Goal: Task Accomplishment & Management: Use online tool/utility

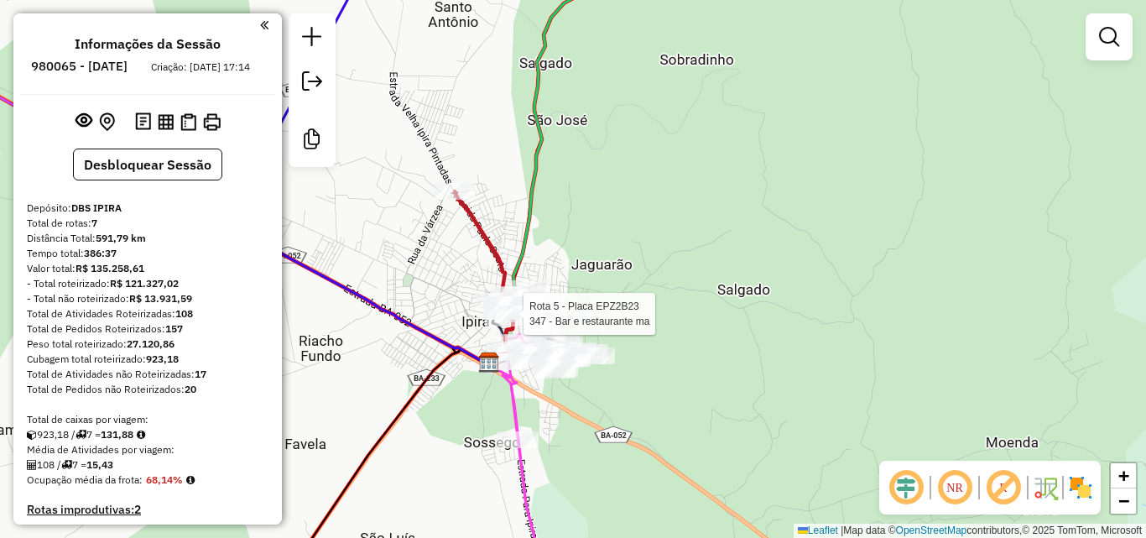
scroll to position [984, 0]
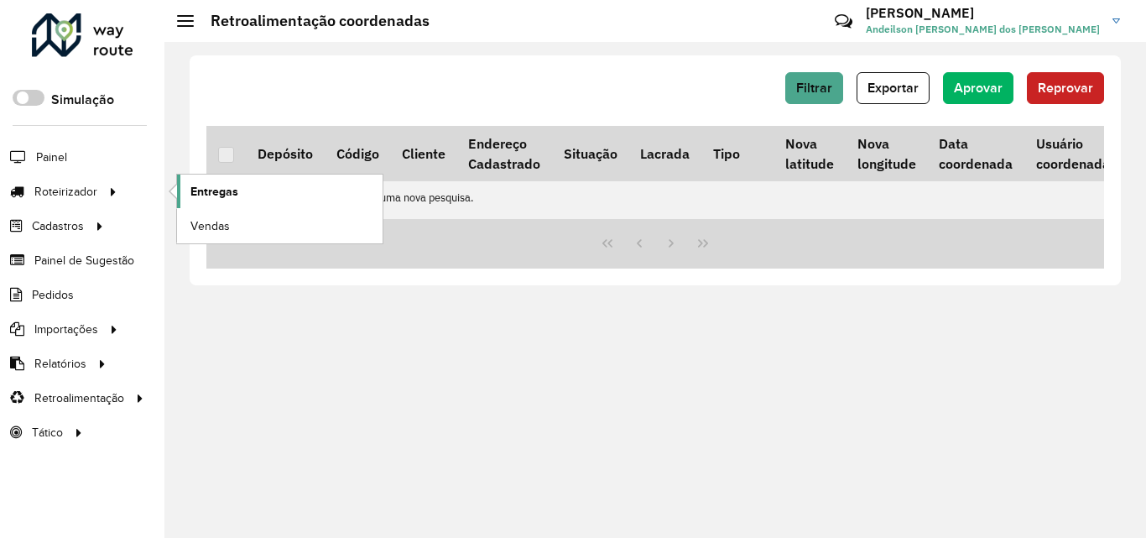
click at [222, 191] on span "Entregas" at bounding box center [214, 192] width 48 height 18
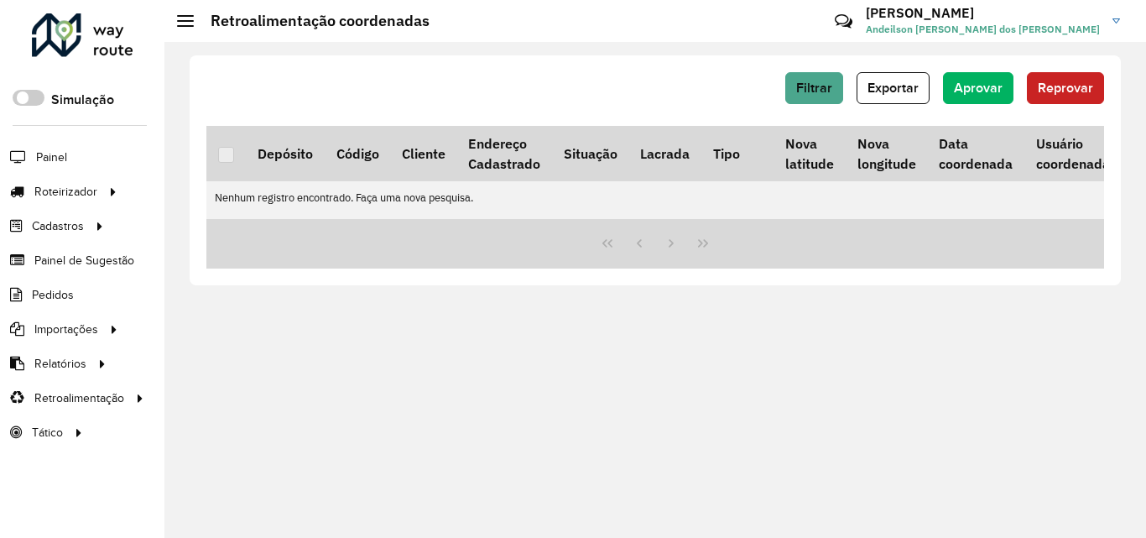
click at [104, 44] on div at bounding box center [83, 35] width 102 height 44
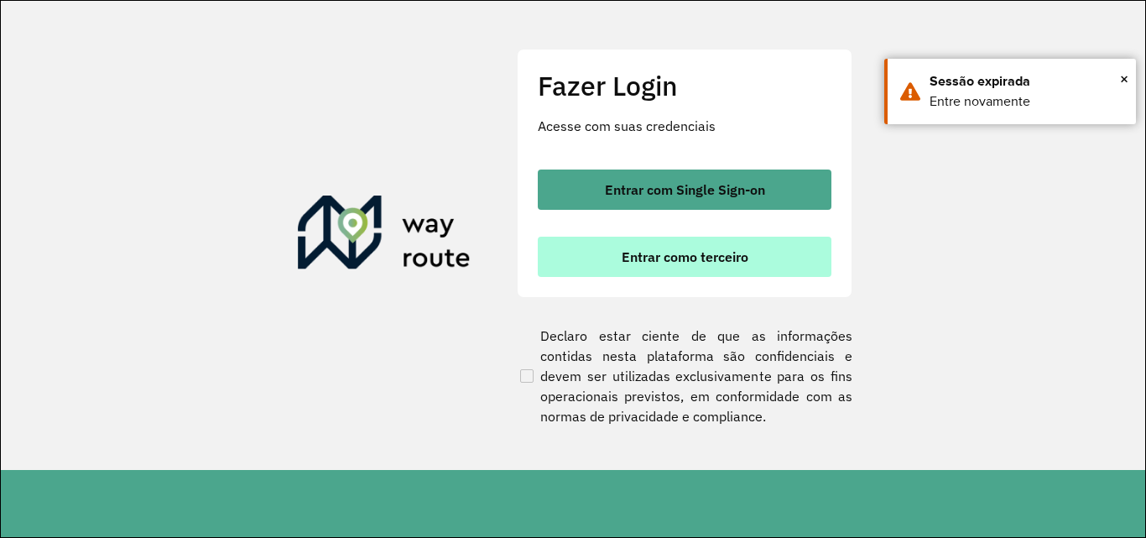
click at [639, 253] on span "Entrar como terceiro" at bounding box center [685, 256] width 127 height 13
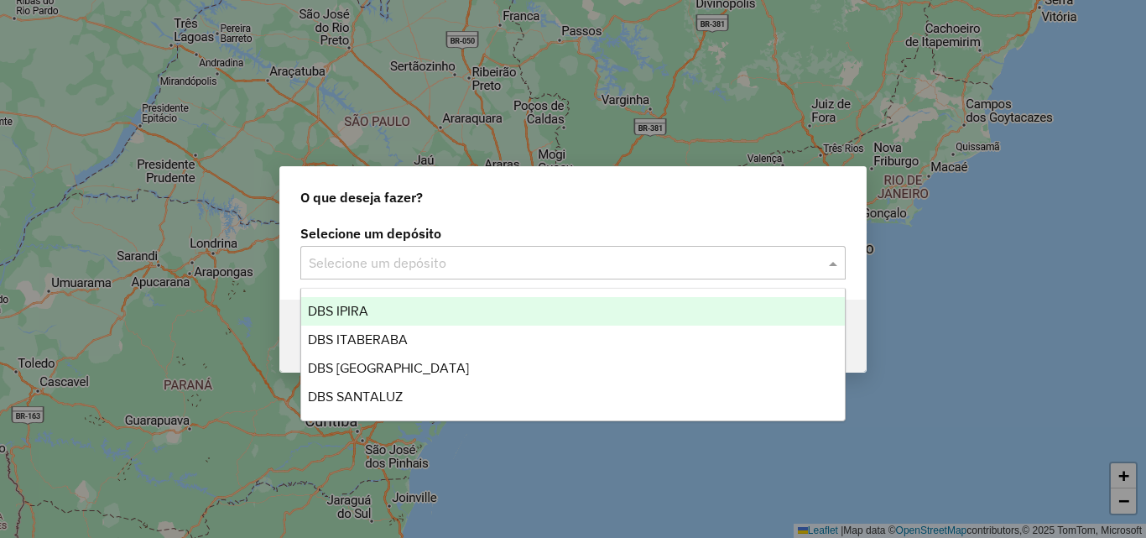
click at [331, 260] on input "text" at bounding box center [556, 263] width 495 height 20
click at [350, 305] on span "DBS IPIRA" at bounding box center [338, 311] width 60 height 14
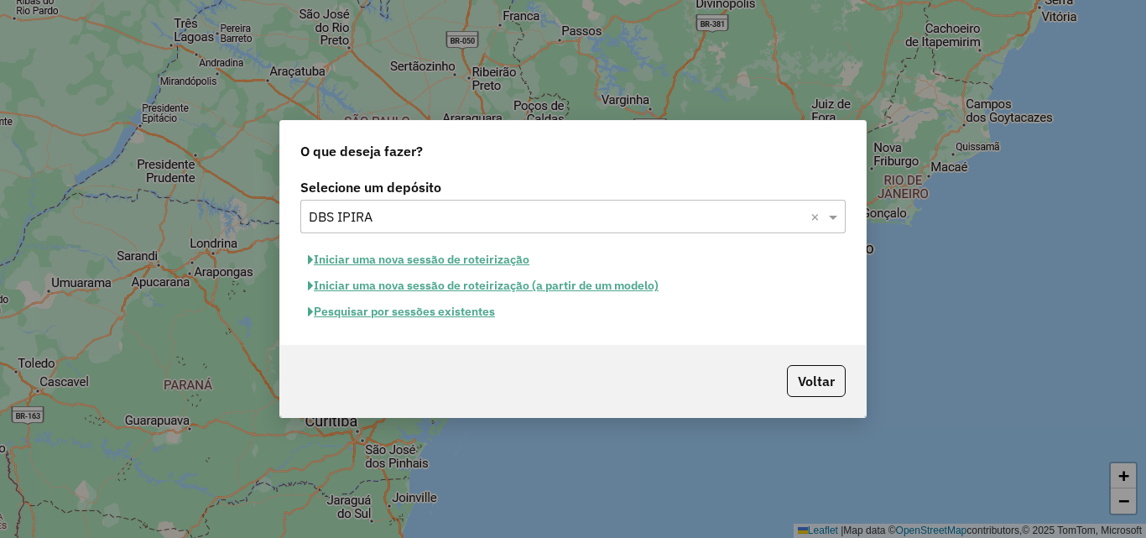
click at [373, 250] on button "Iniciar uma nova sessão de roteirização" at bounding box center [418, 260] width 237 height 26
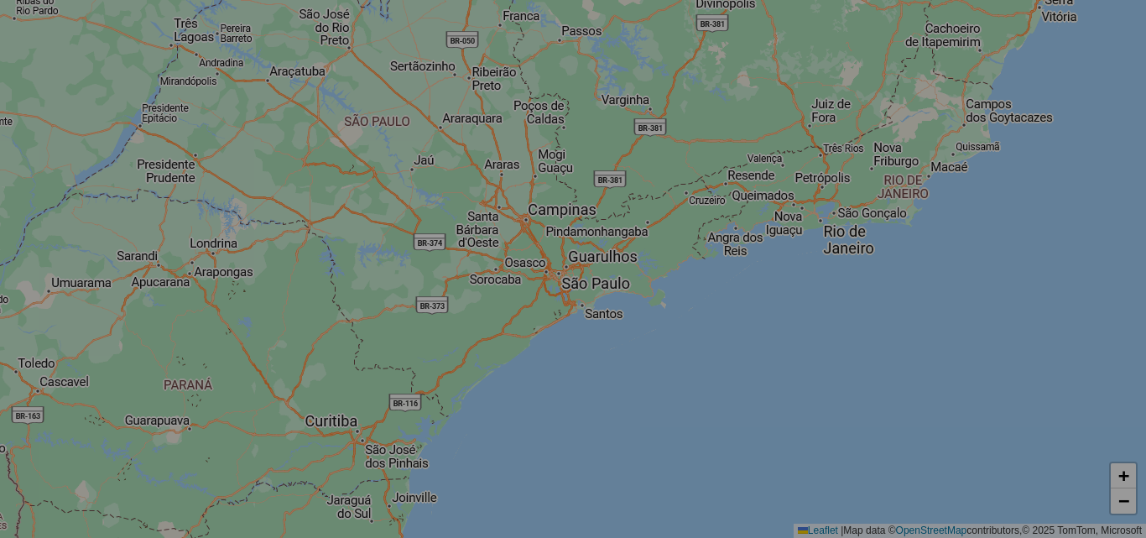
select select "*"
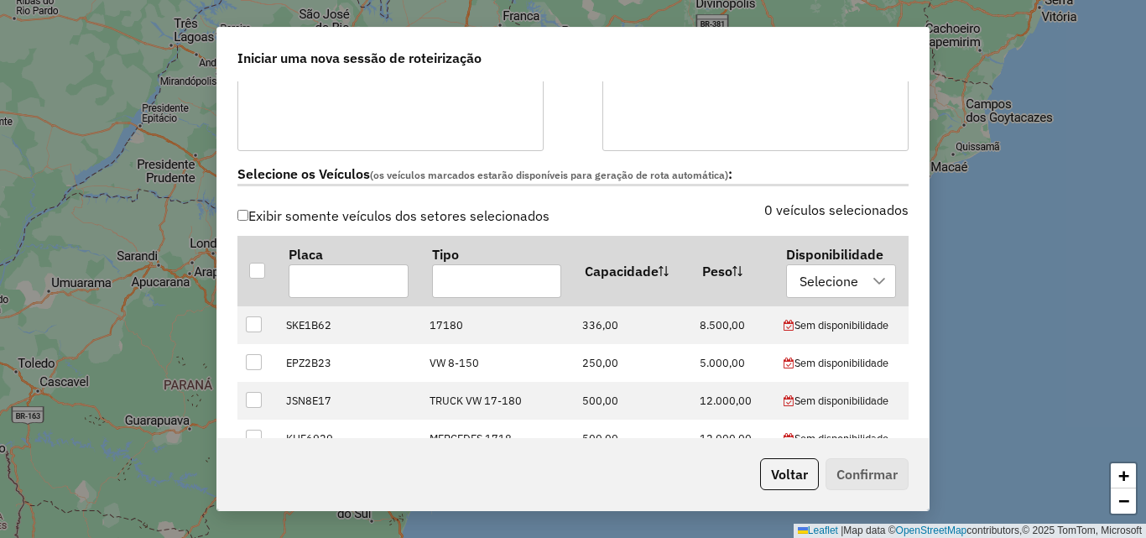
scroll to position [587, 0]
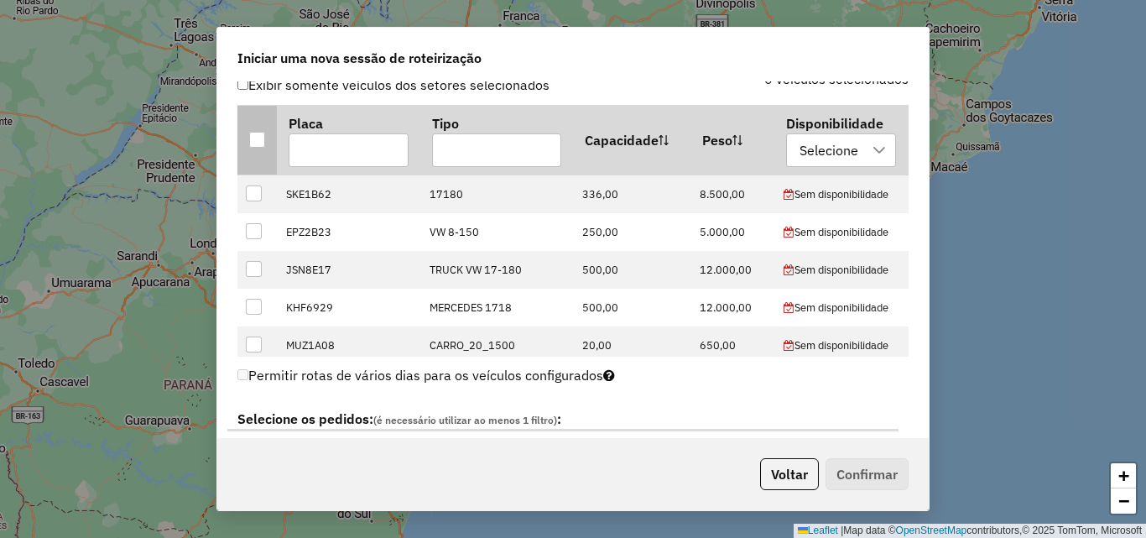
click at [253, 138] on div at bounding box center [257, 140] width 16 height 16
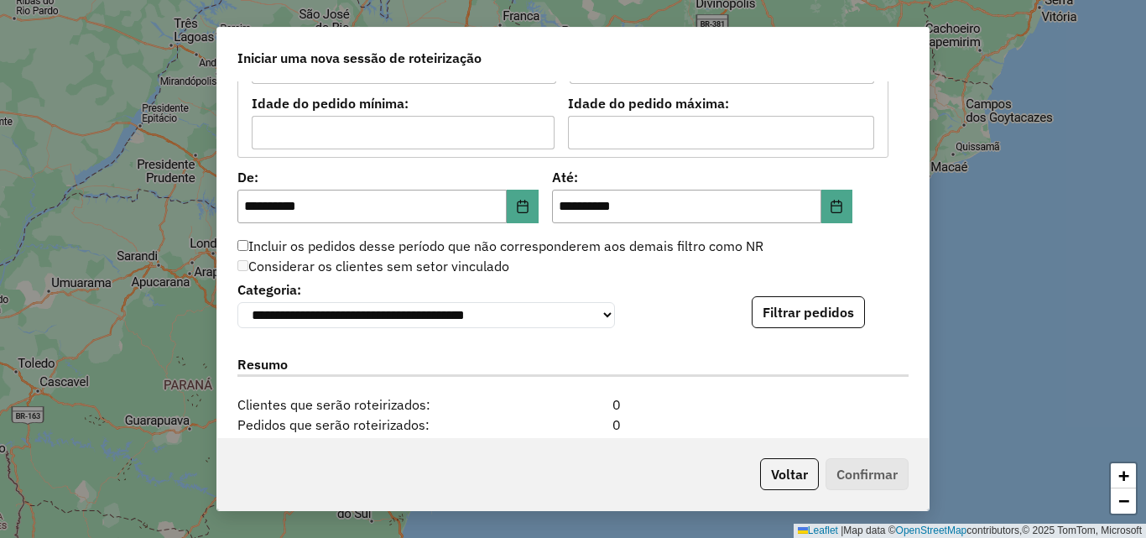
scroll to position [1678, 0]
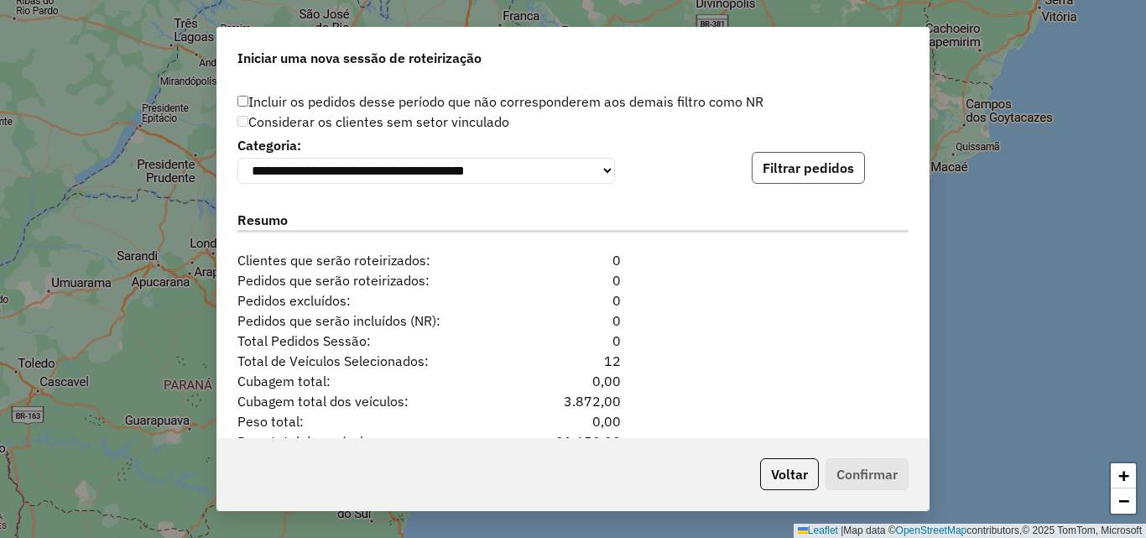
click at [813, 166] on button "Filtrar pedidos" at bounding box center [808, 168] width 113 height 32
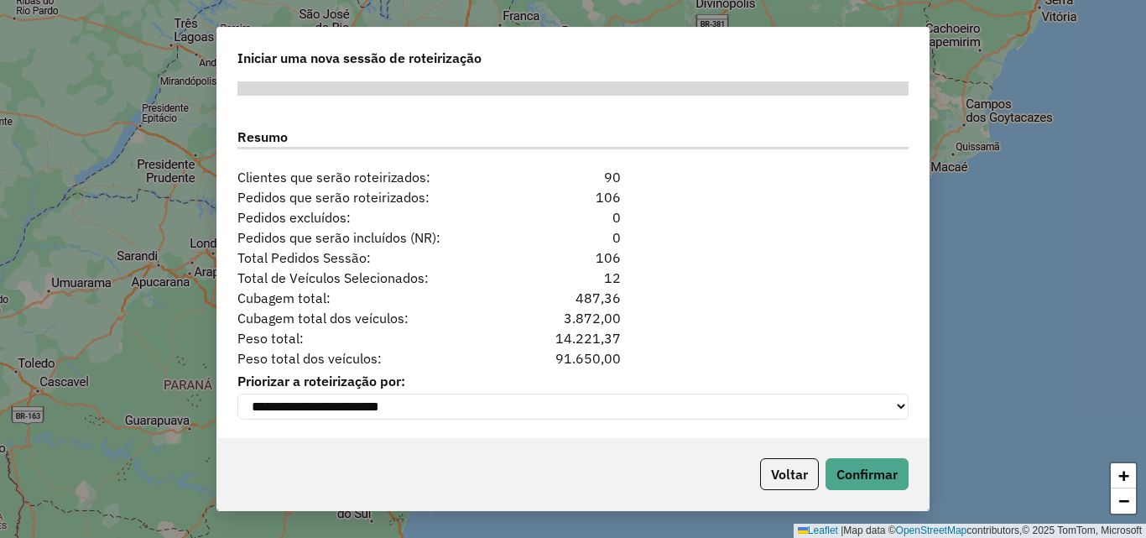
scroll to position [2118, 0]
click at [889, 467] on button "Confirmar" at bounding box center [867, 474] width 83 height 32
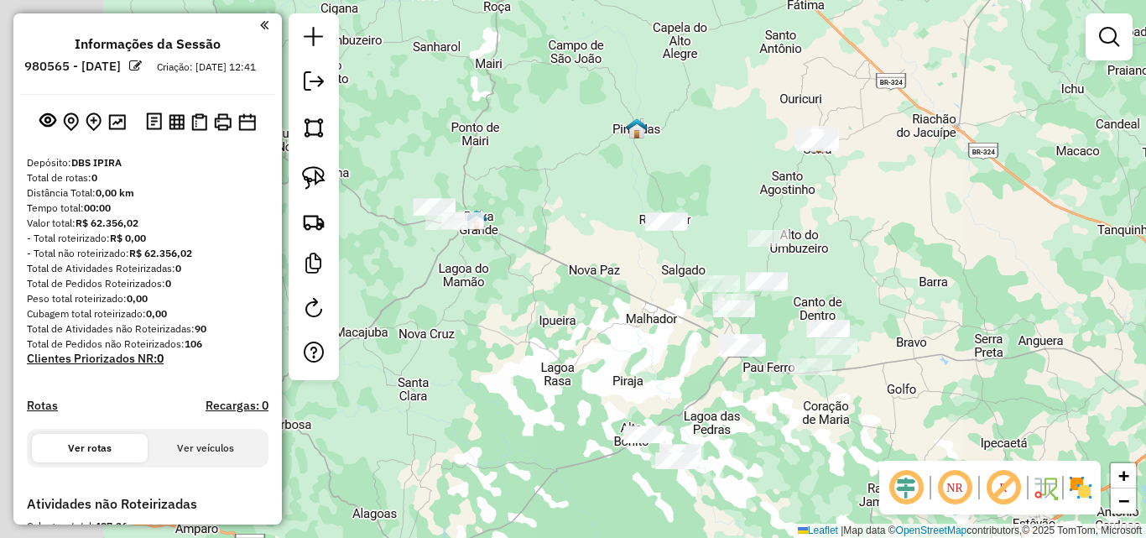
drag, startPoint x: 655, startPoint y: 405, endPoint x: 754, endPoint y: 436, distance: 104.6
click at [754, 436] on div "Janela de atendimento Grade de atendimento Capacidade Transportadoras Veículos …" at bounding box center [573, 269] width 1146 height 538
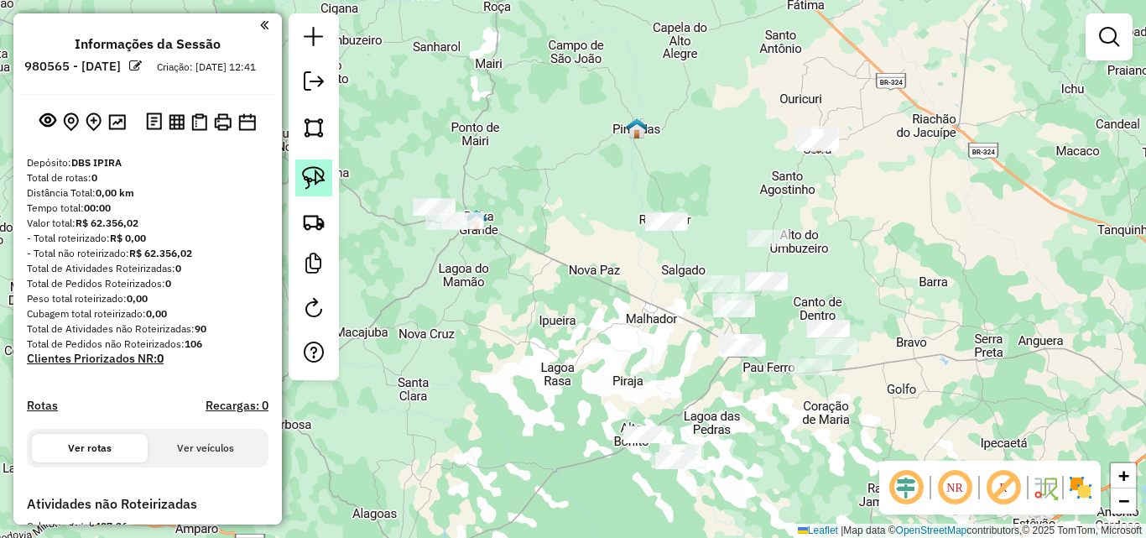
click at [316, 172] on img at bounding box center [313, 177] width 23 height 23
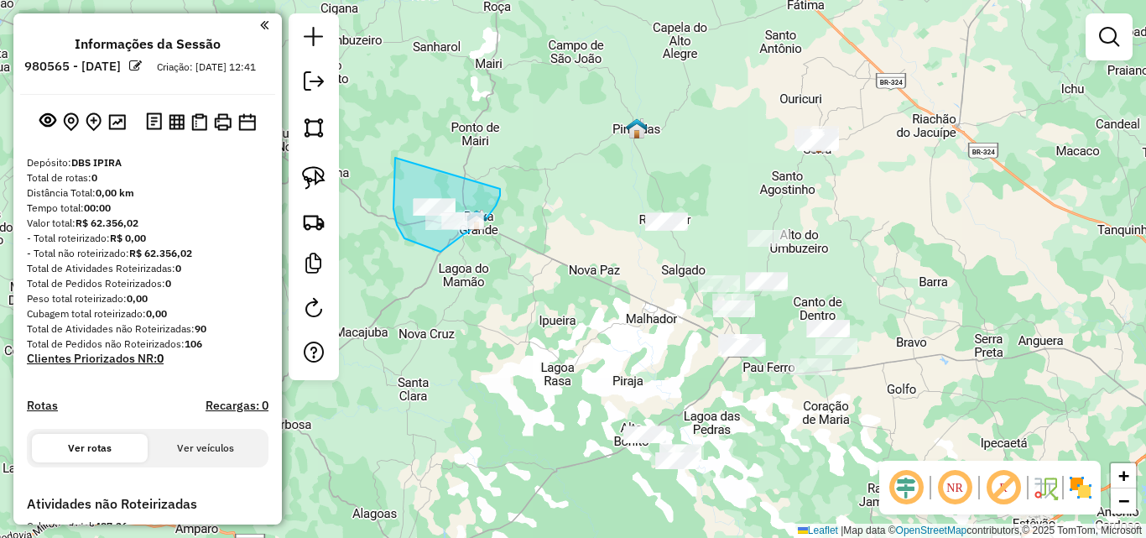
drag, startPoint x: 397, startPoint y: 225, endPoint x: 500, endPoint y: 189, distance: 109.3
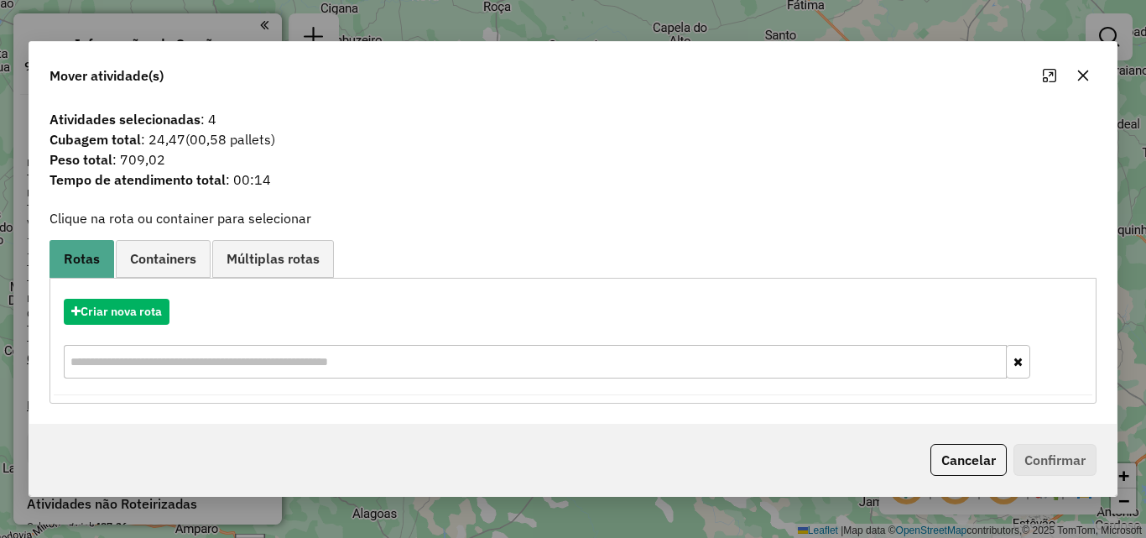
click at [1077, 72] on icon "button" at bounding box center [1083, 75] width 13 height 13
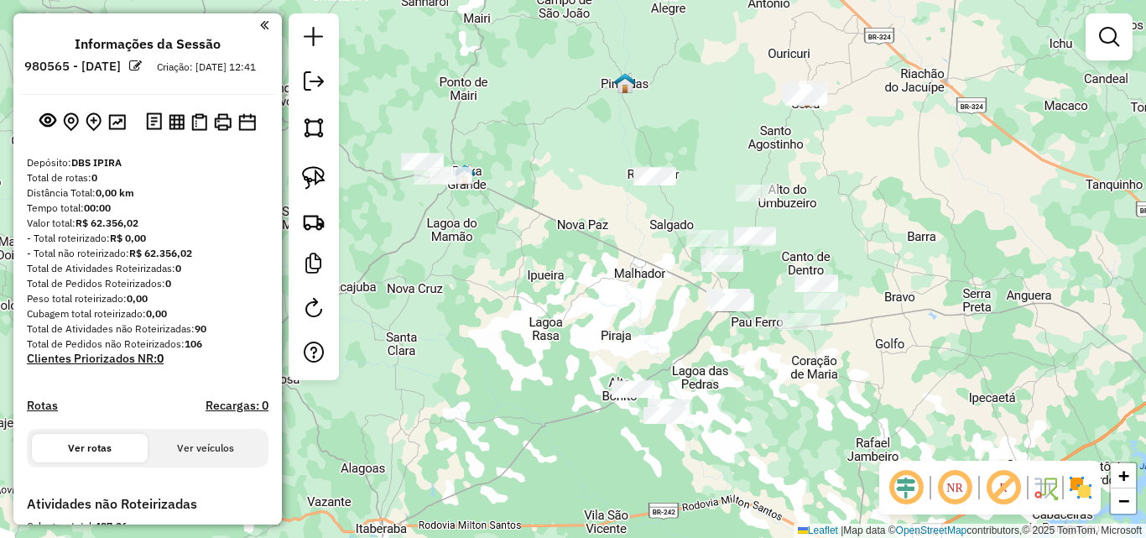
drag, startPoint x: 548, startPoint y: 310, endPoint x: 526, endPoint y: 225, distance: 88.3
click at [526, 225] on div "Janela de atendimento Grade de atendimento Capacidade Transportadoras Veículos …" at bounding box center [573, 269] width 1146 height 538
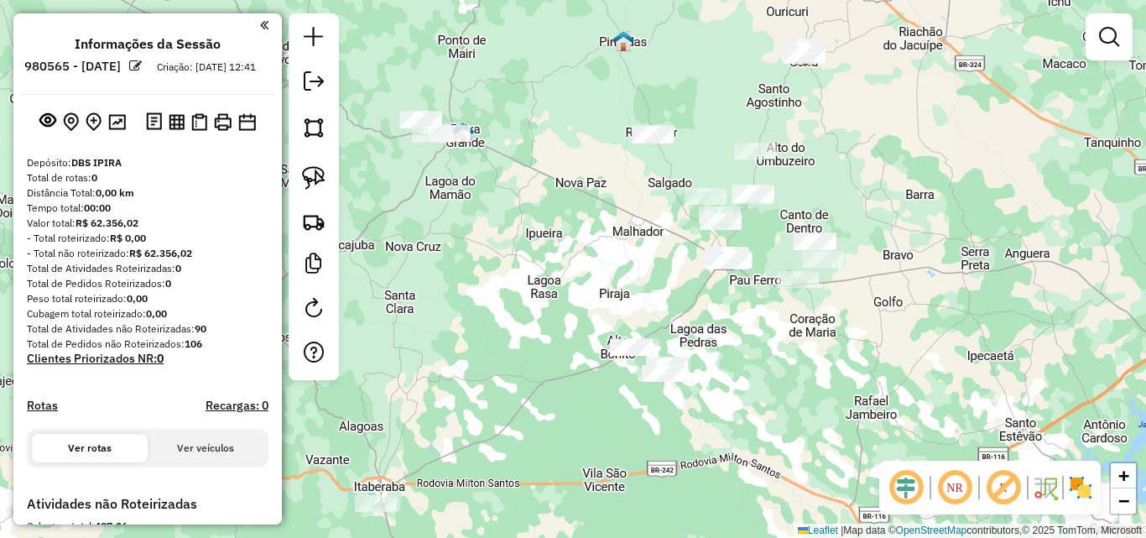
drag, startPoint x: 419, startPoint y: 332, endPoint x: 480, endPoint y: 305, distance: 67.2
click at [480, 305] on div "Janela de atendimento Grade de atendimento Capacidade Transportadoras Veículos …" at bounding box center [573, 269] width 1146 height 538
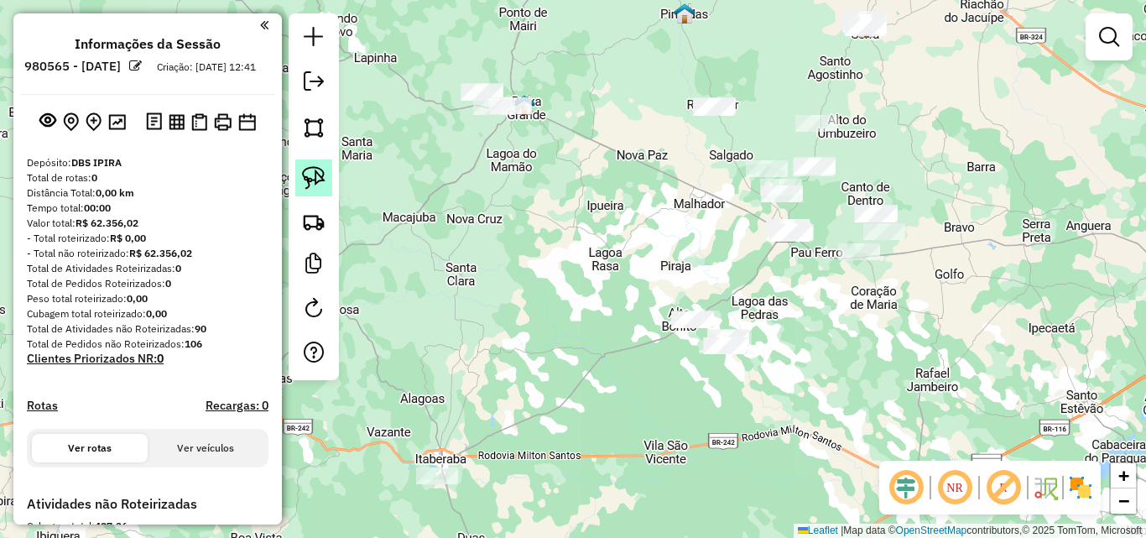
click at [322, 176] on img at bounding box center [313, 177] width 23 height 23
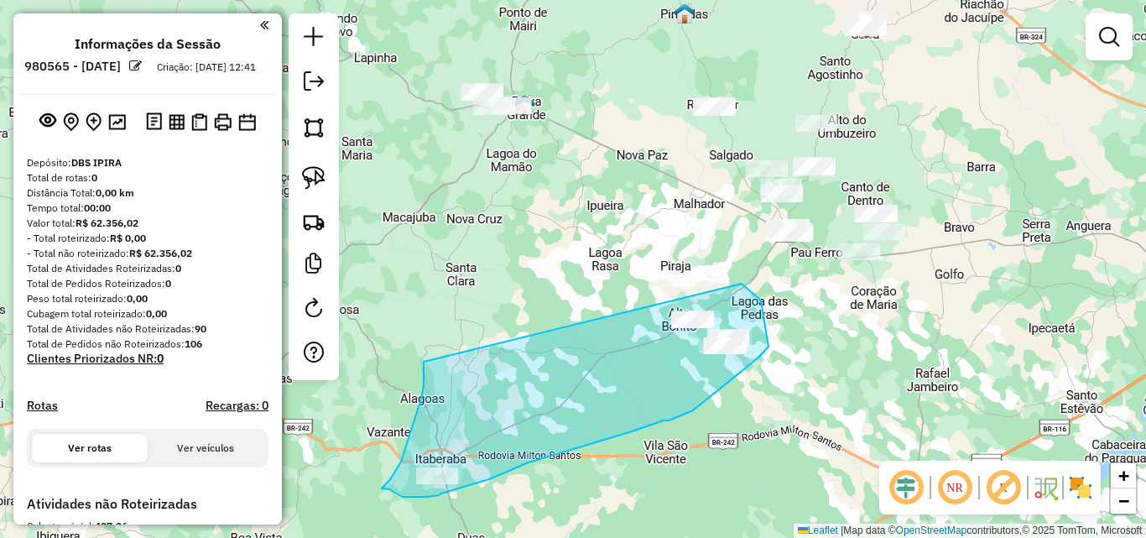
drag, startPoint x: 424, startPoint y: 373, endPoint x: 733, endPoint y: 279, distance: 322.8
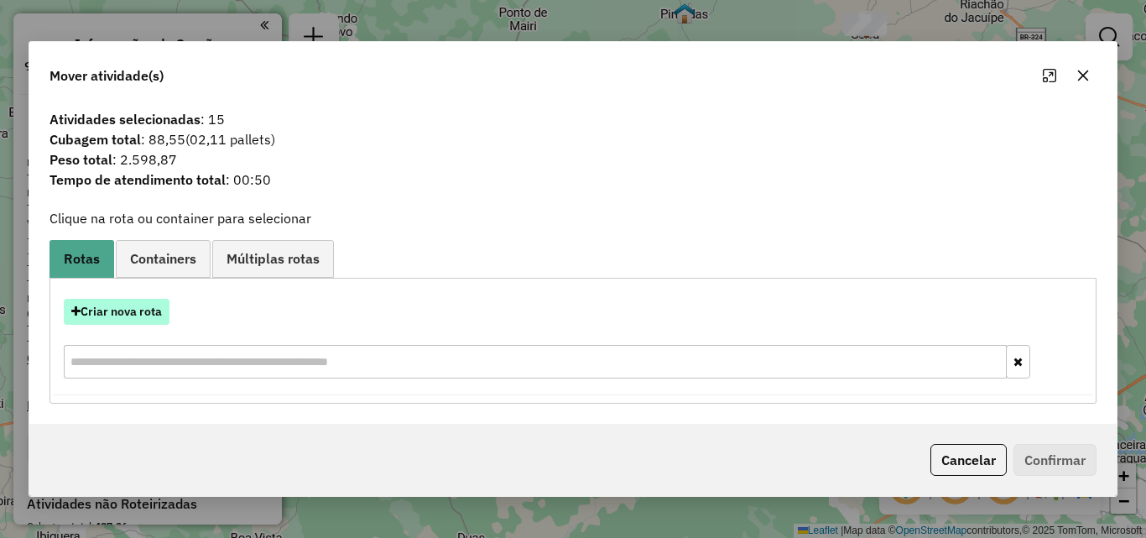
click at [119, 321] on button "Criar nova rota" at bounding box center [117, 312] width 106 height 26
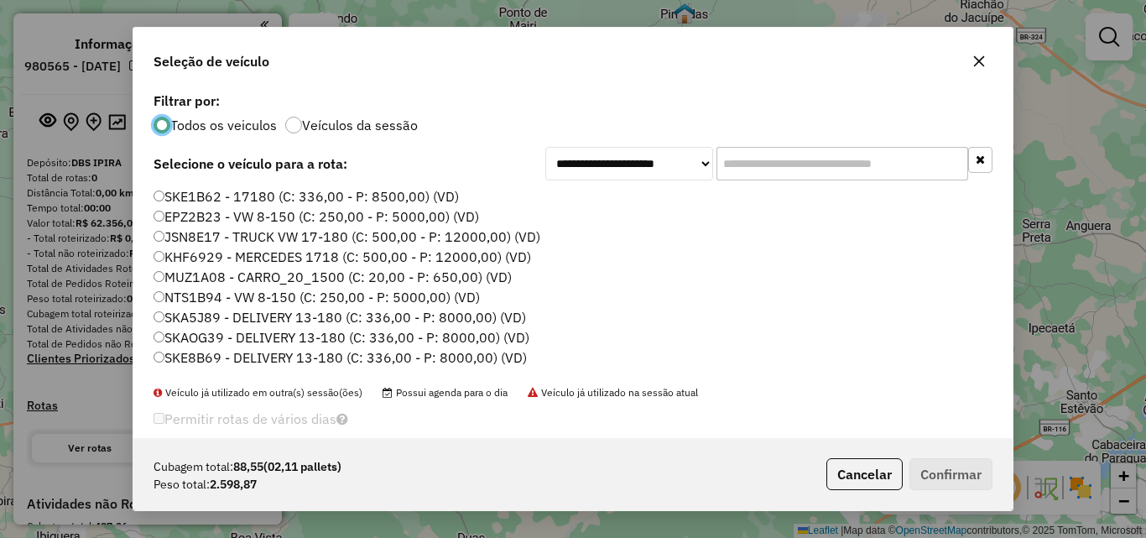
scroll to position [9, 5]
drag, startPoint x: 177, startPoint y: 220, endPoint x: 316, endPoint y: 273, distance: 149.0
click at [178, 220] on label "EPZ2B23 - VW 8-150 (C: 250,00 - P: 5000,00) (VD)" at bounding box center [317, 216] width 326 height 20
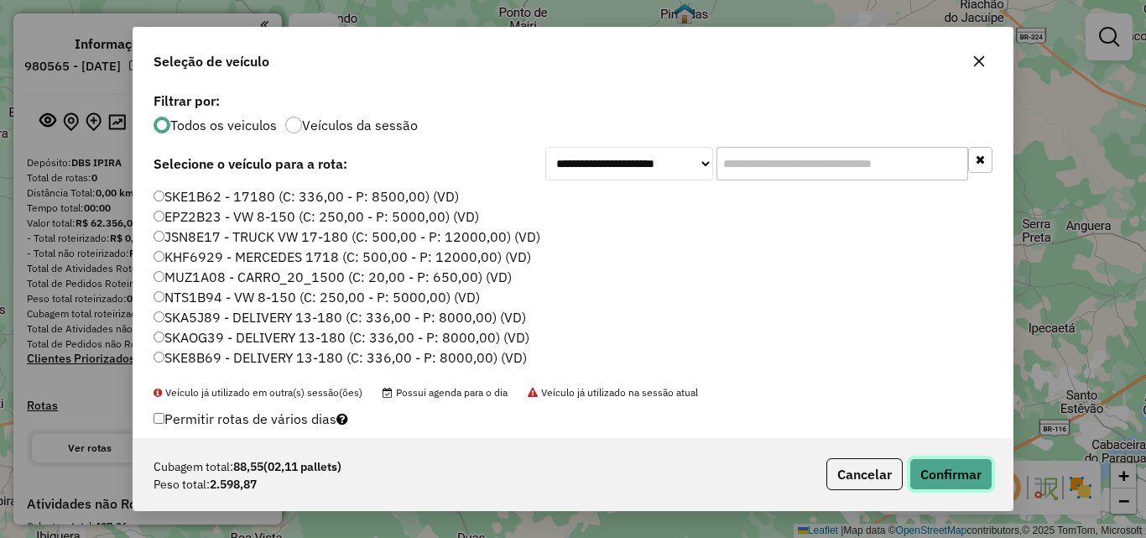
click at [942, 477] on button "Confirmar" at bounding box center [951, 474] width 83 height 32
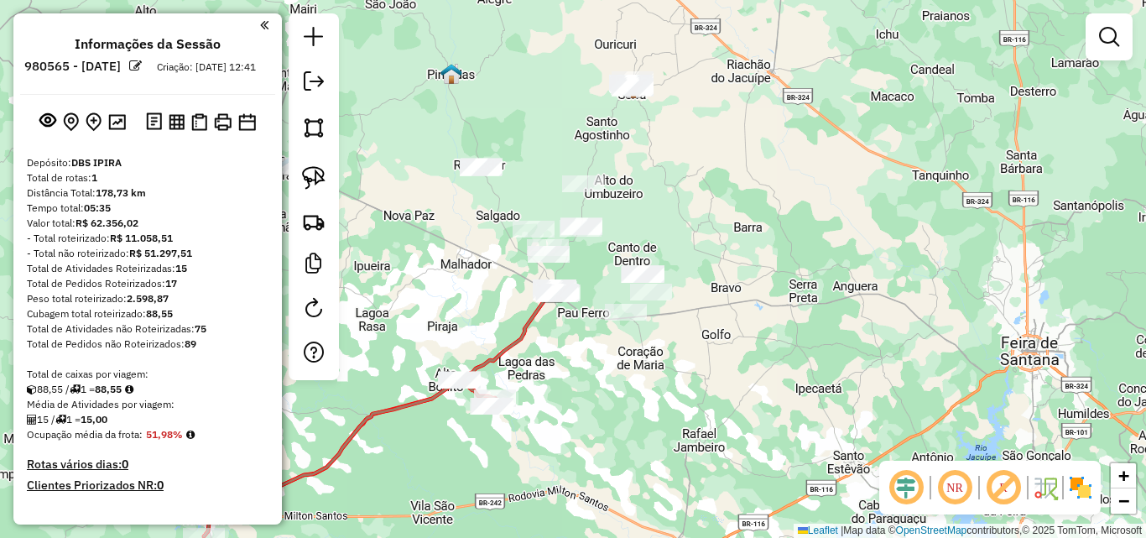
drag, startPoint x: 617, startPoint y: 248, endPoint x: 419, endPoint y: 273, distance: 199.6
click at [419, 274] on div "Janela de atendimento Grade de atendimento Capacidade Transportadoras Veículos …" at bounding box center [573, 269] width 1146 height 538
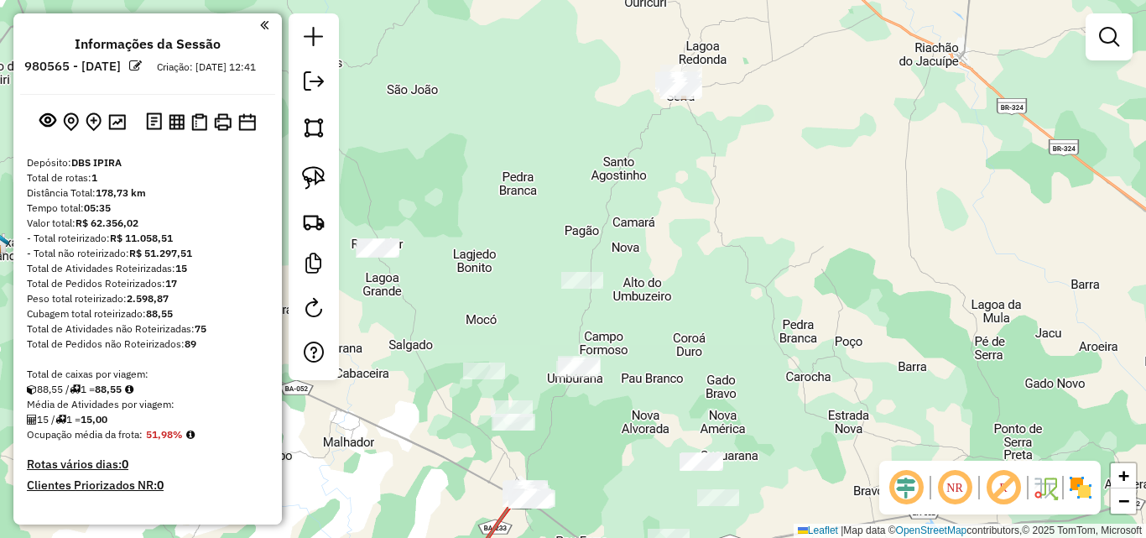
drag, startPoint x: 592, startPoint y: 157, endPoint x: 546, endPoint y: 319, distance: 168.4
click at [546, 319] on div "Janela de atendimento Grade de atendimento Capacidade Transportadoras Veículos …" at bounding box center [573, 269] width 1146 height 538
click at [305, 179] on img at bounding box center [313, 177] width 23 height 23
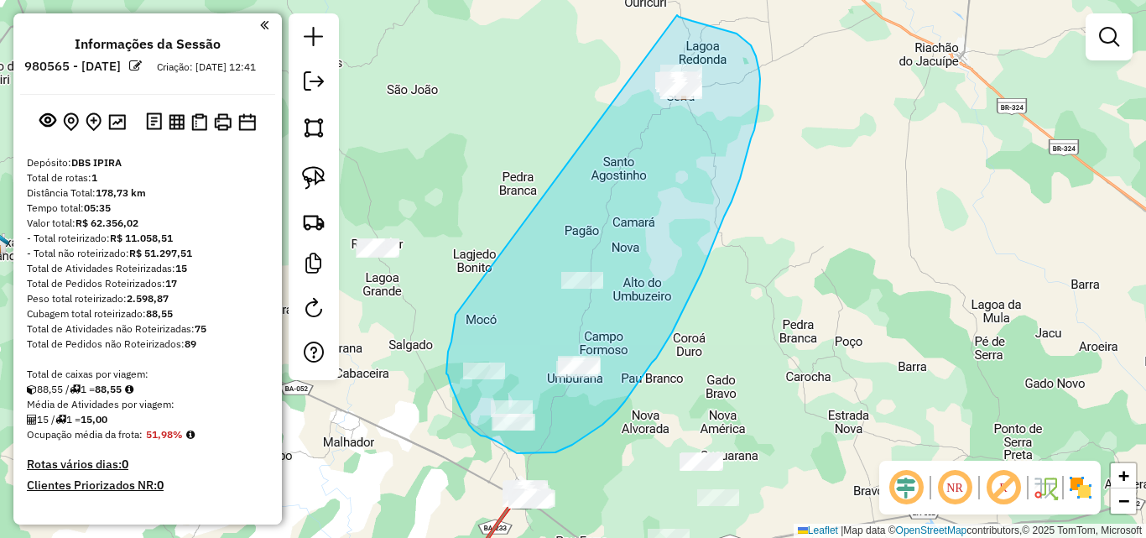
drag, startPoint x: 456, startPoint y: 315, endPoint x: 677, endPoint y: 15, distance: 372.6
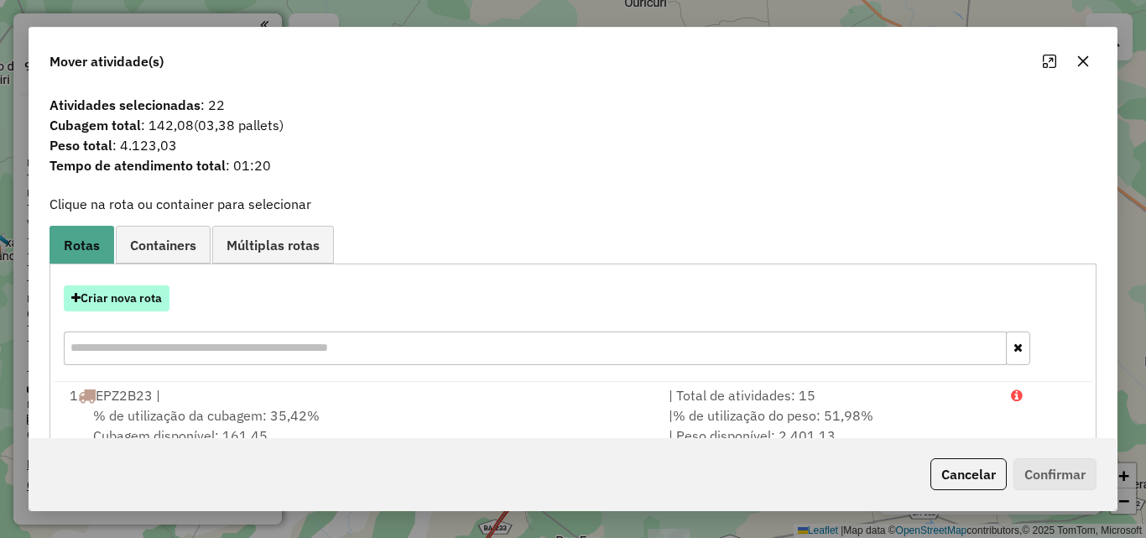
click at [142, 299] on button "Criar nova rota" at bounding box center [117, 298] width 106 height 26
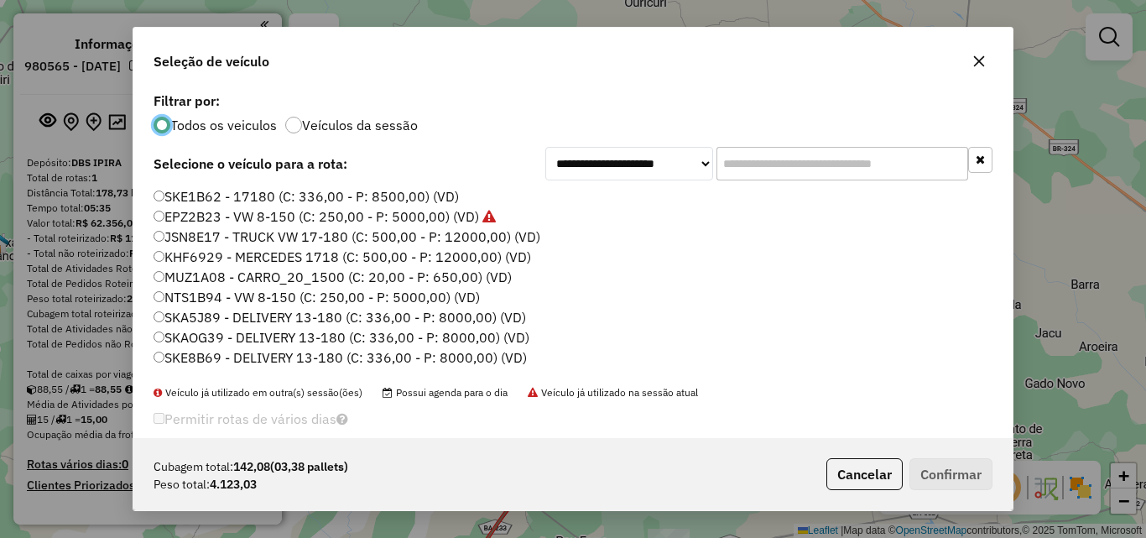
scroll to position [57, 0]
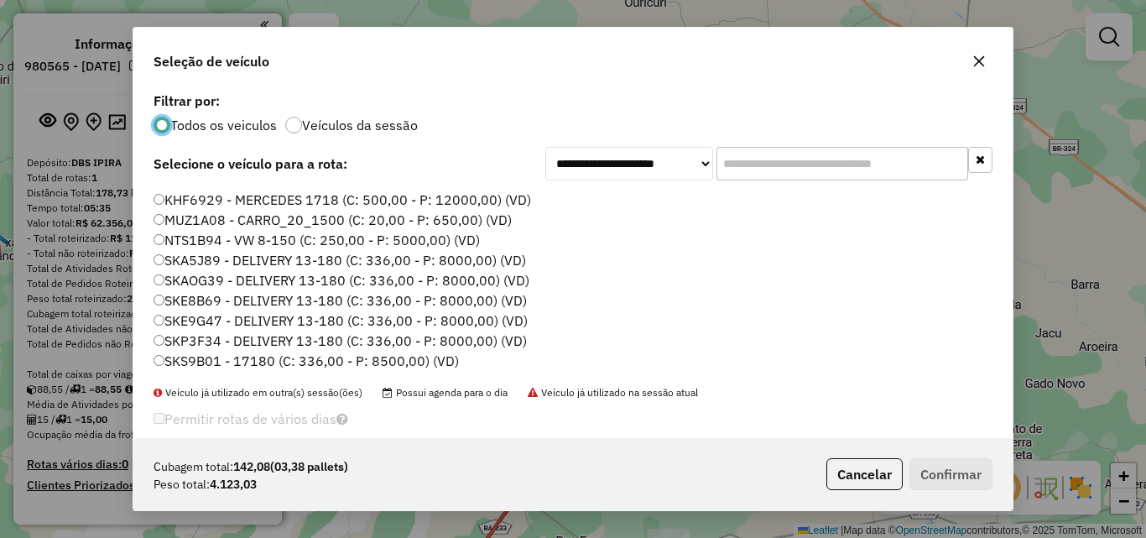
click at [190, 368] on label "SKS9B01 - 17180 (C: 336,00 - P: 8500,00) (VD)" at bounding box center [306, 361] width 305 height 20
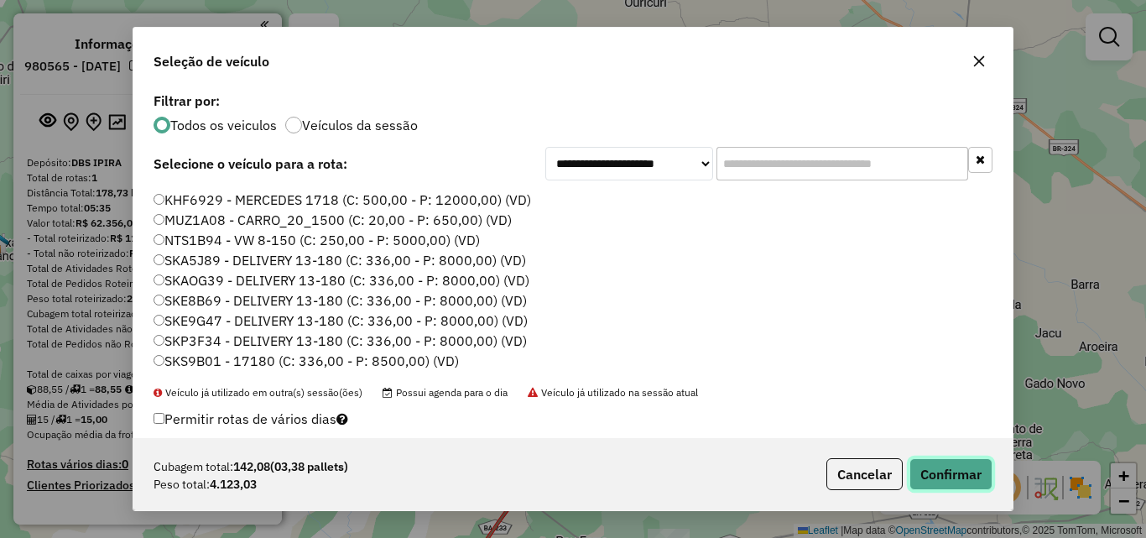
click at [942, 475] on button "Confirmar" at bounding box center [951, 474] width 83 height 32
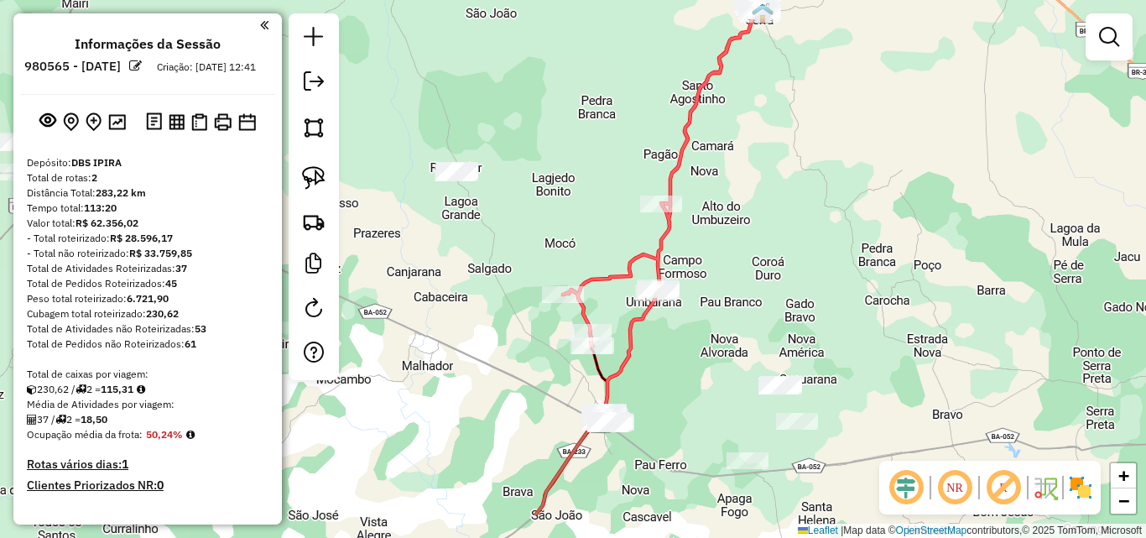
drag, startPoint x: 384, startPoint y: 342, endPoint x: 477, endPoint y: 242, distance: 136.0
click at [477, 242] on div "Janela de atendimento Grade de atendimento Capacidade Transportadoras Veículos …" at bounding box center [573, 269] width 1146 height 538
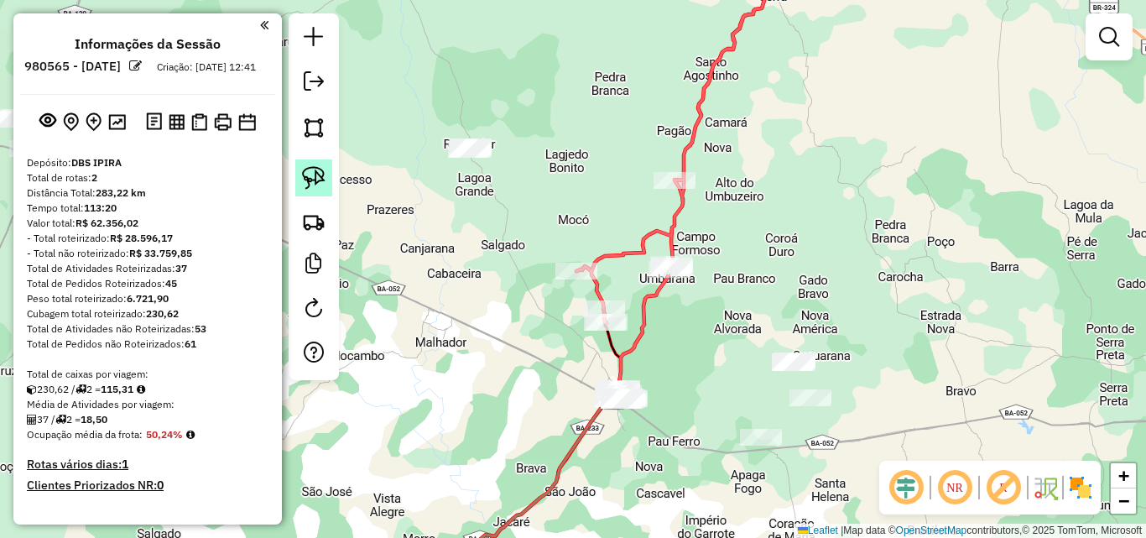
click at [316, 183] on img at bounding box center [313, 177] width 23 height 23
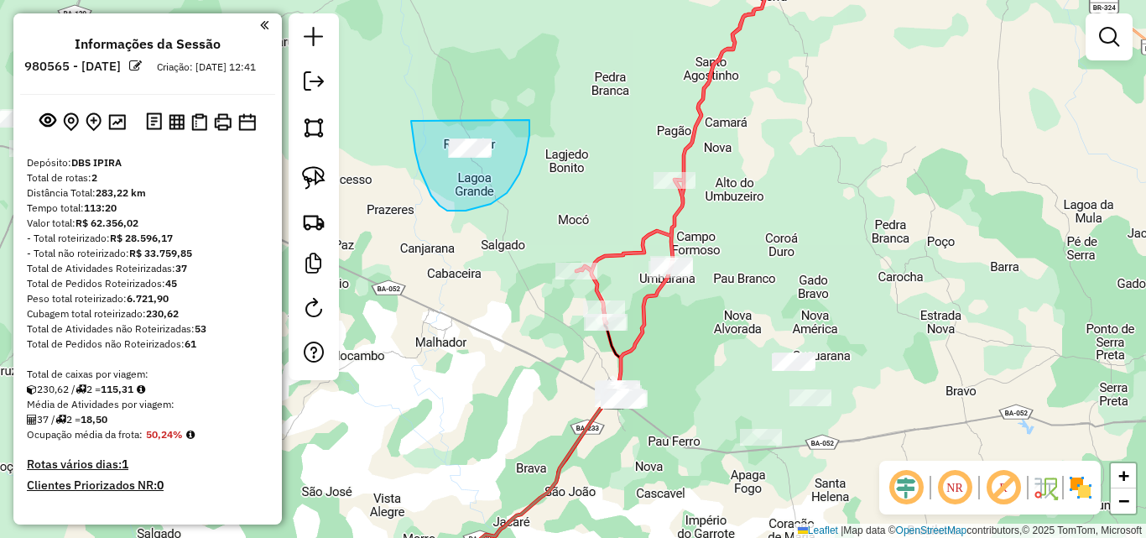
drag, startPoint x: 411, startPoint y: 121, endPoint x: 529, endPoint y: 120, distance: 118.3
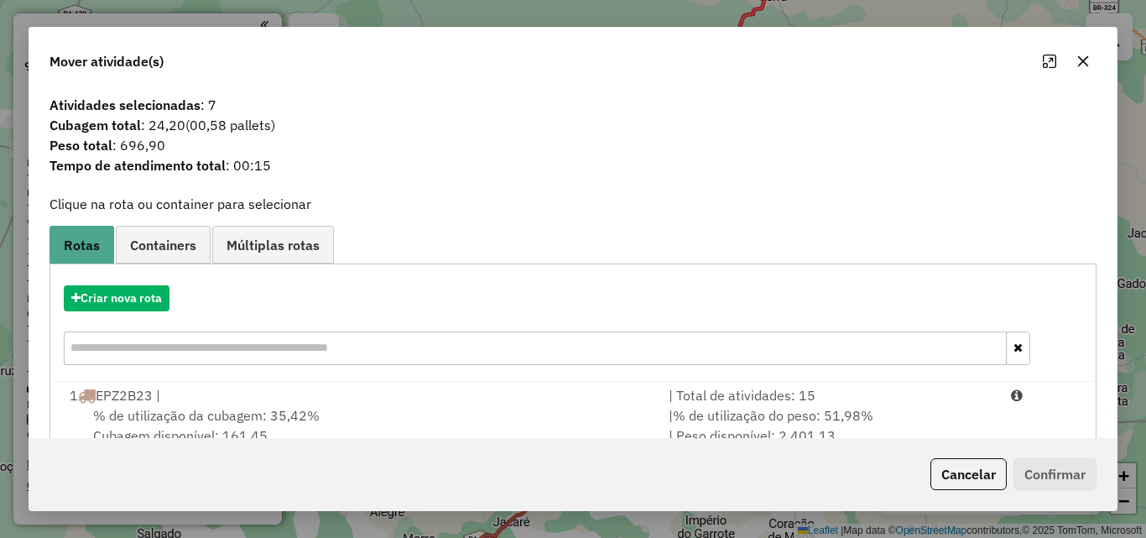
click at [1089, 65] on icon "button" at bounding box center [1083, 61] width 13 height 13
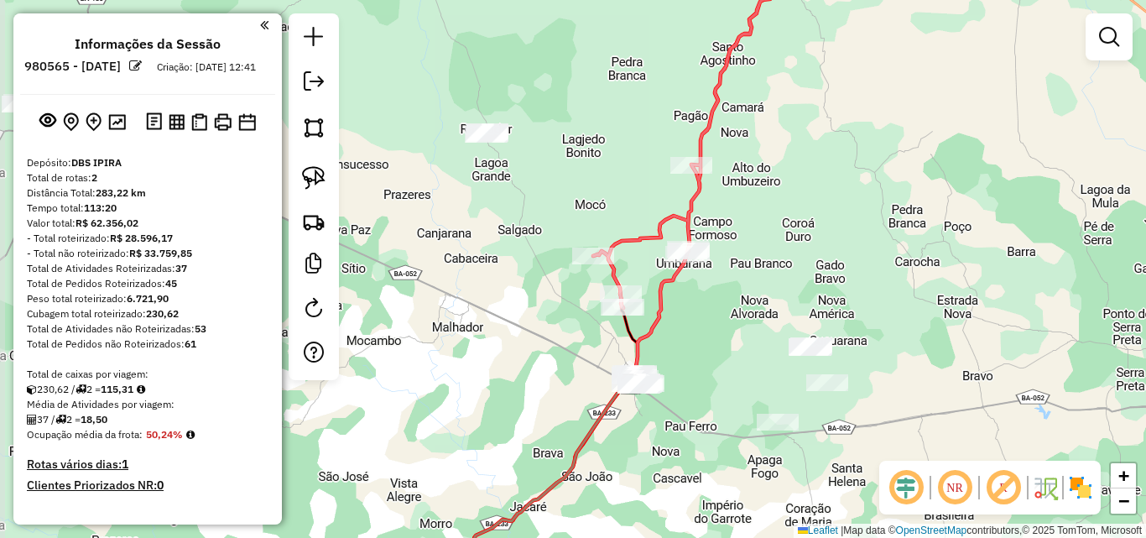
drag, startPoint x: 500, startPoint y: 246, endPoint x: 512, endPoint y: 232, distance: 18.5
click at [512, 232] on div "Janela de atendimento Grade de atendimento Capacidade Transportadoras Veículos …" at bounding box center [573, 269] width 1146 height 538
click at [319, 183] on img at bounding box center [313, 177] width 23 height 23
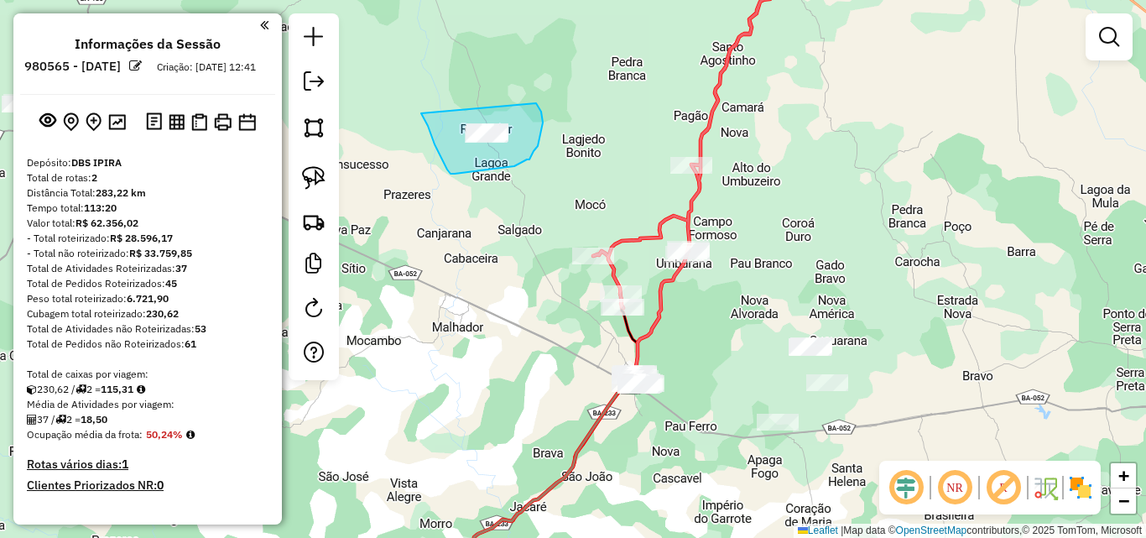
drag, startPoint x: 423, startPoint y: 117, endPoint x: 536, endPoint y: 103, distance: 114.1
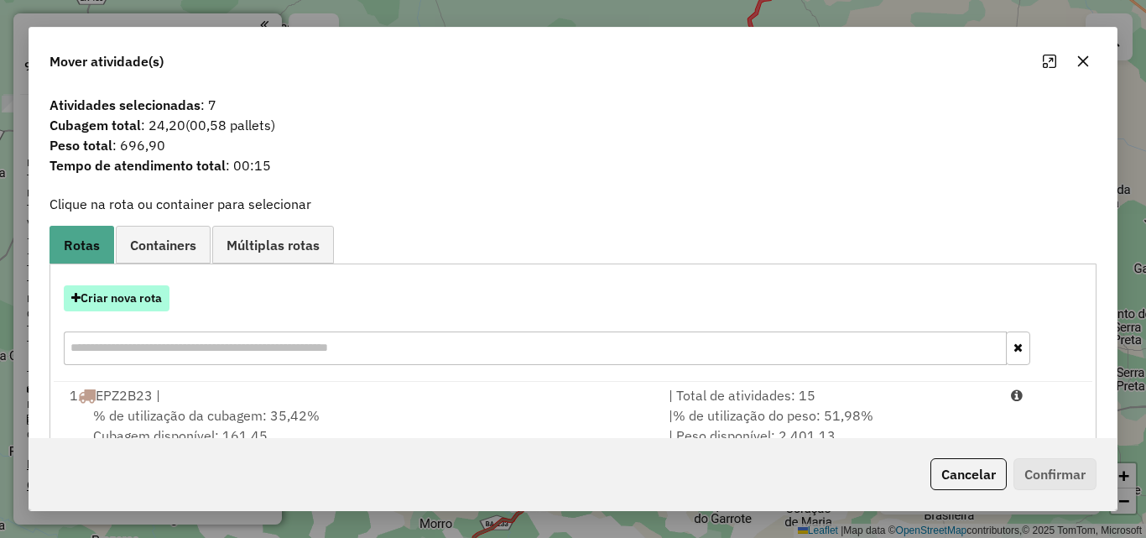
click at [117, 303] on button "Criar nova rota" at bounding box center [117, 298] width 106 height 26
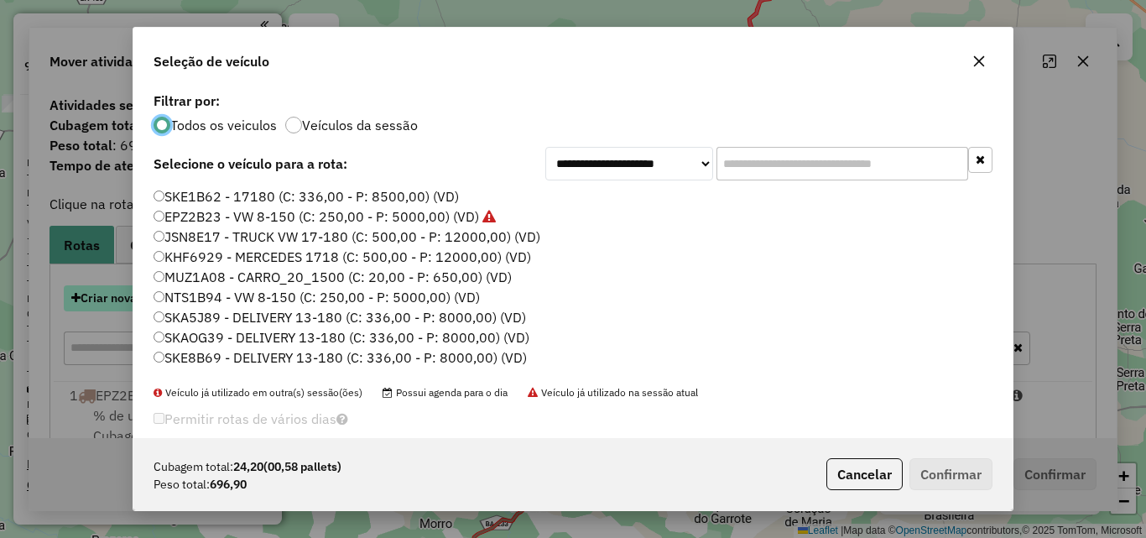
scroll to position [9, 5]
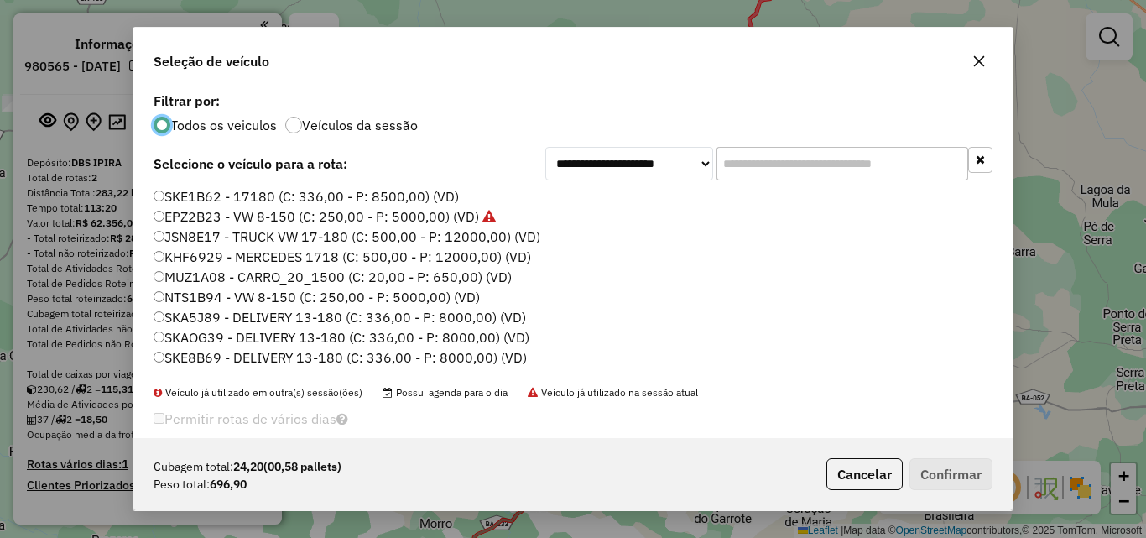
click at [983, 62] on icon "button" at bounding box center [979, 61] width 13 height 13
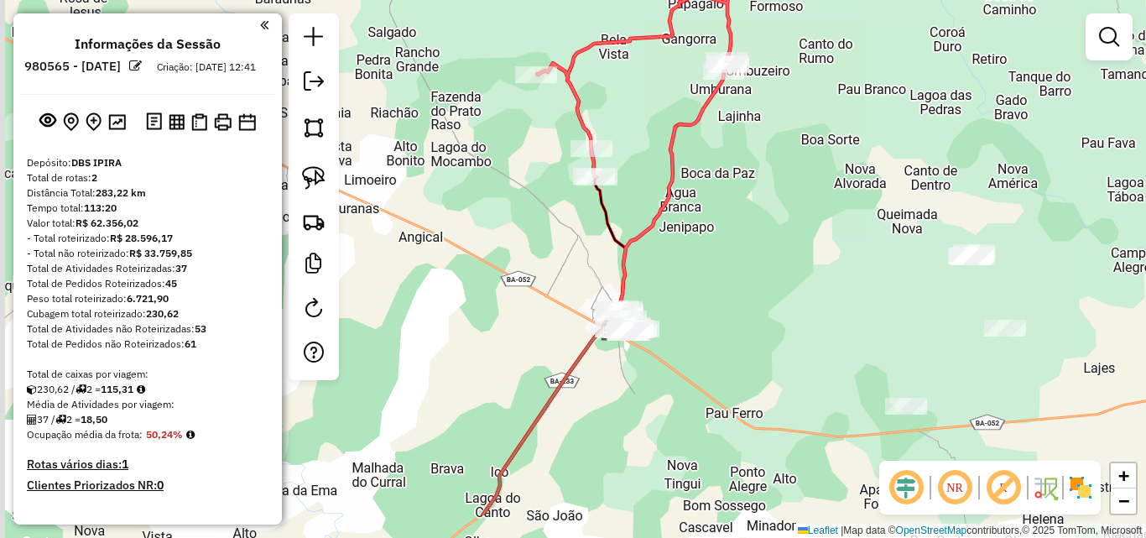
drag, startPoint x: 679, startPoint y: 369, endPoint x: 737, endPoint y: 286, distance: 101.3
click at [737, 286] on div "Janela de atendimento Grade de atendimento Capacidade Transportadoras Veículos …" at bounding box center [573, 269] width 1146 height 538
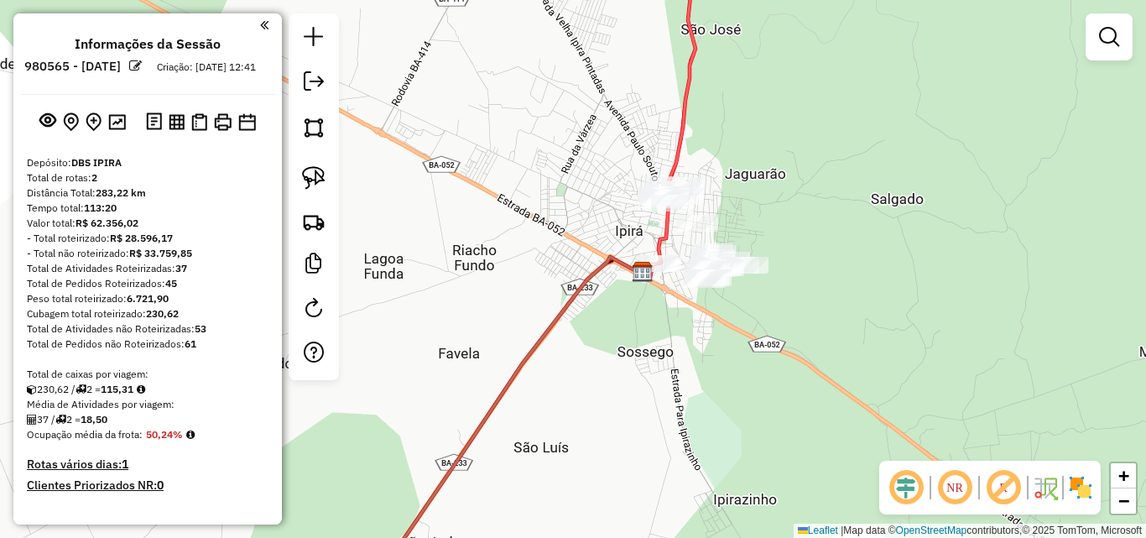
drag, startPoint x: 649, startPoint y: 282, endPoint x: 655, endPoint y: 359, distance: 77.5
click at [655, 359] on div "Janela de atendimento Grade de atendimento Capacidade Transportadoras Veículos …" at bounding box center [573, 269] width 1146 height 538
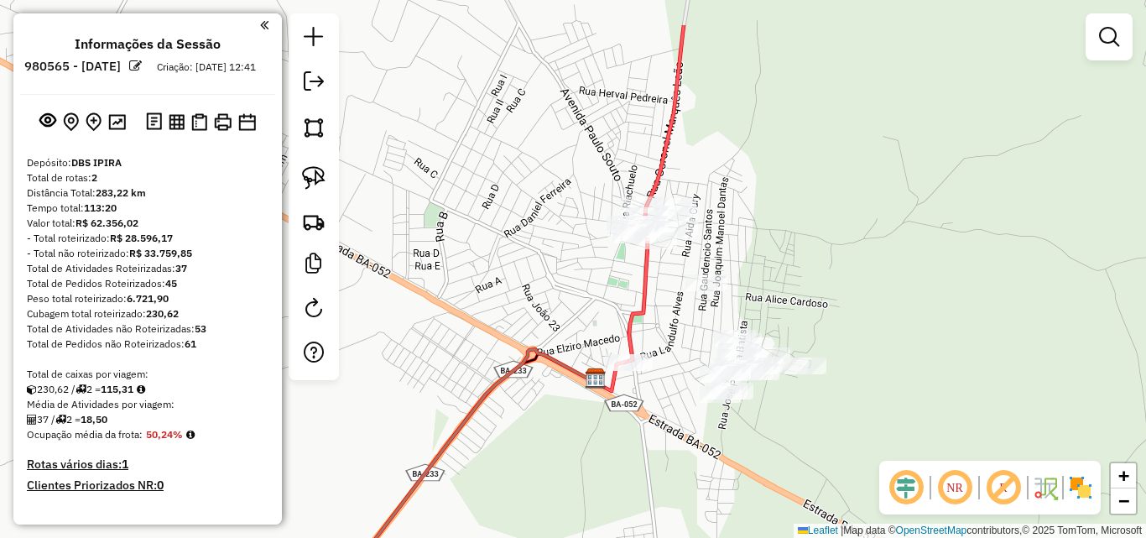
drag, startPoint x: 690, startPoint y: 277, endPoint x: 658, endPoint y: 356, distance: 85.1
click at [658, 356] on div "Janela de atendimento Grade de atendimento Capacidade Transportadoras Veículos …" at bounding box center [573, 269] width 1146 height 538
click at [321, 174] on img at bounding box center [313, 177] width 23 height 23
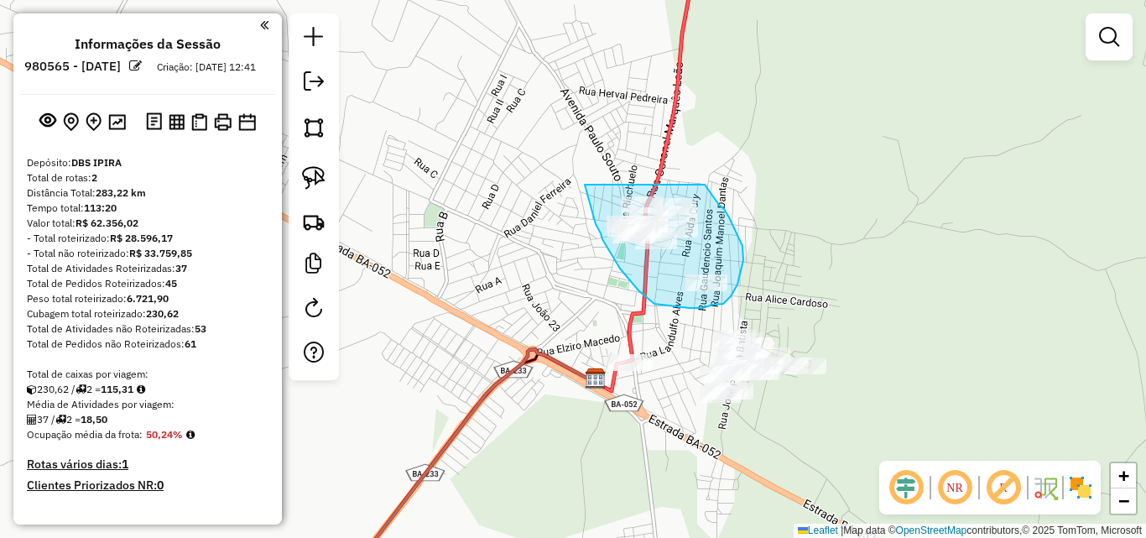
drag, startPoint x: 585, startPoint y: 185, endPoint x: 705, endPoint y: 185, distance: 120.0
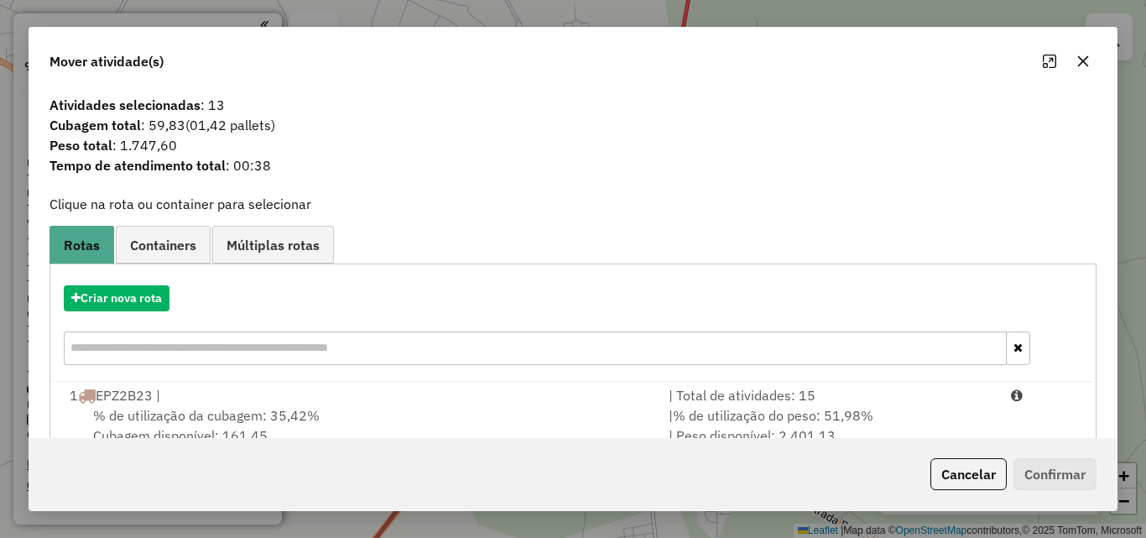
click at [1083, 58] on icon "button" at bounding box center [1083, 61] width 13 height 13
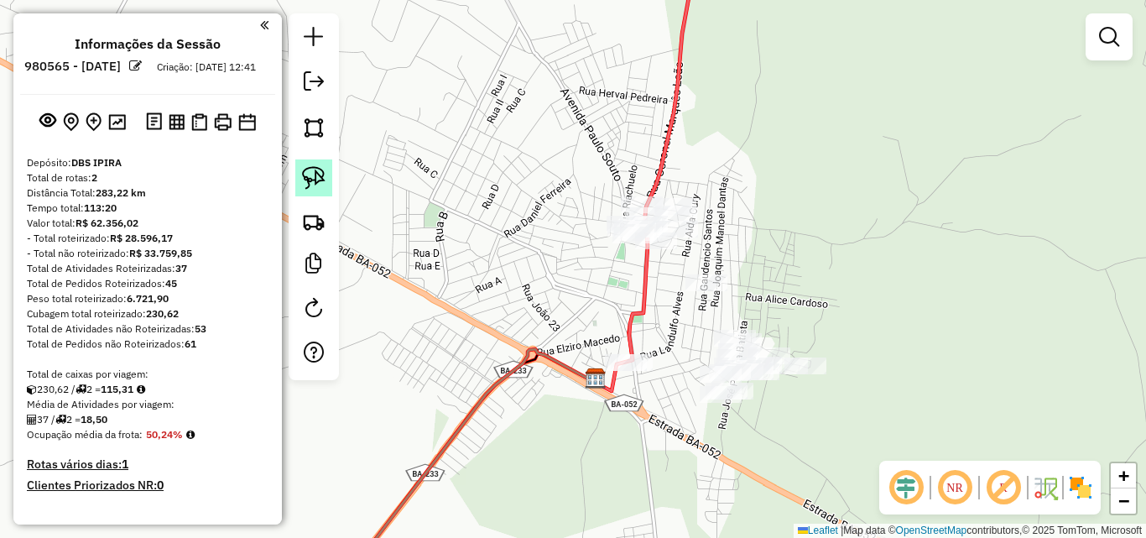
click at [300, 181] on link at bounding box center [313, 177] width 37 height 37
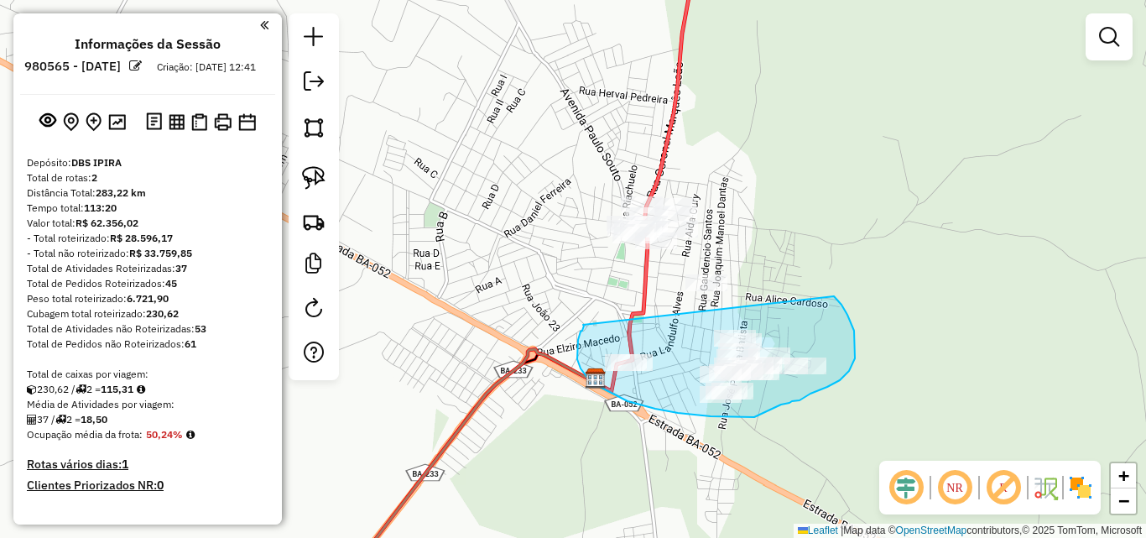
drag, startPoint x: 583, startPoint y: 325, endPoint x: 834, endPoint y: 296, distance: 252.5
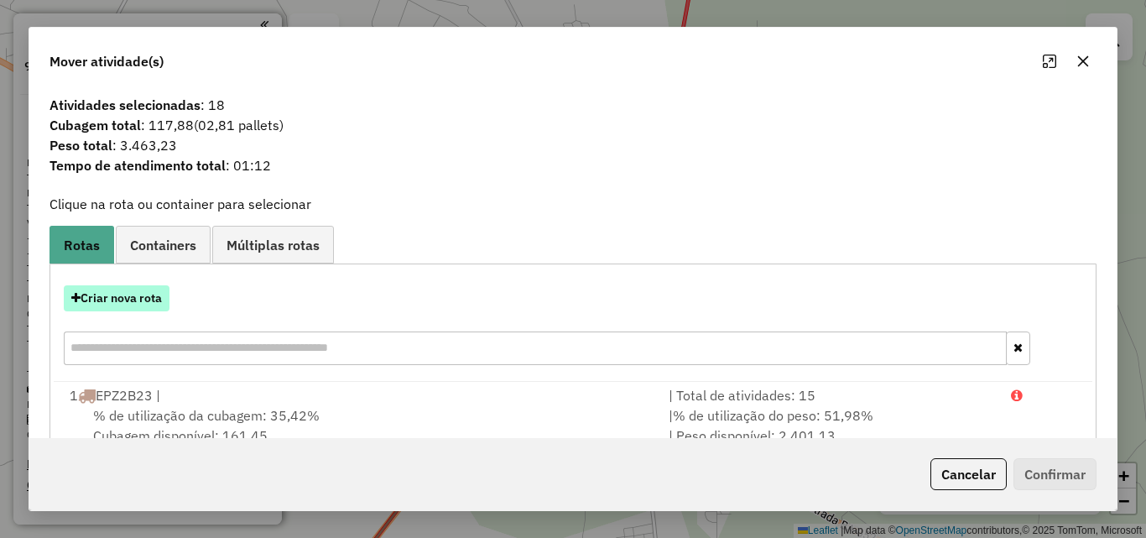
click at [142, 302] on button "Criar nova rota" at bounding box center [117, 298] width 106 height 26
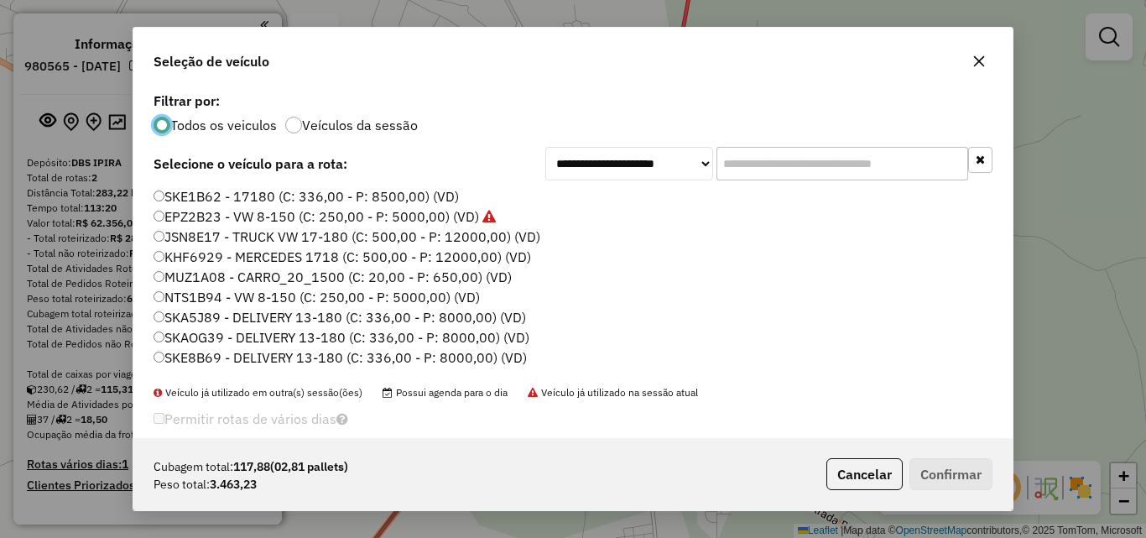
click at [184, 294] on label "NTS1B94 - VW 8-150 (C: 250,00 - P: 5000,00) (VD)" at bounding box center [317, 297] width 326 height 20
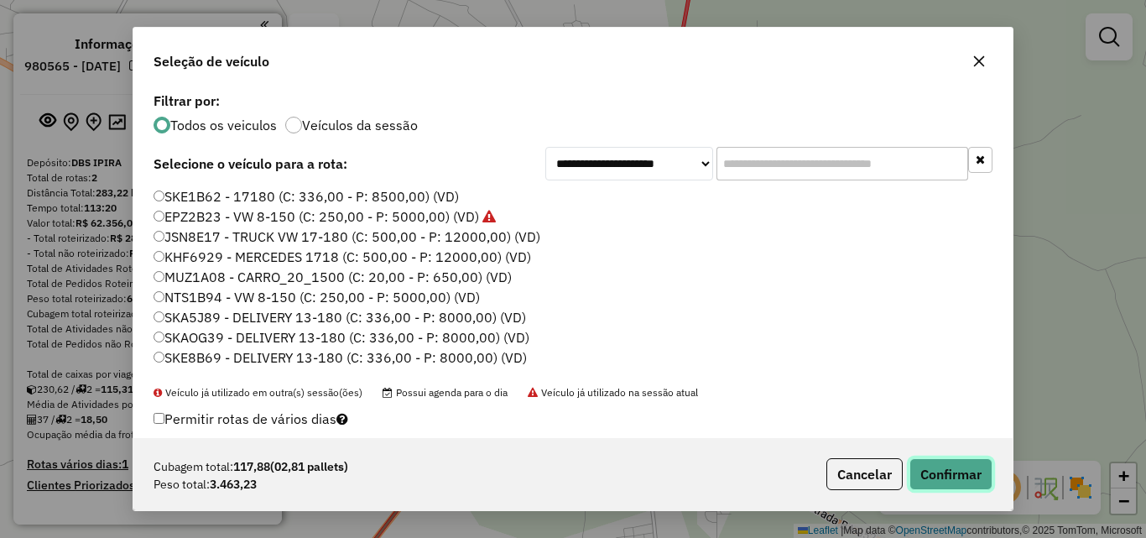
click at [957, 471] on button "Confirmar" at bounding box center [951, 474] width 83 height 32
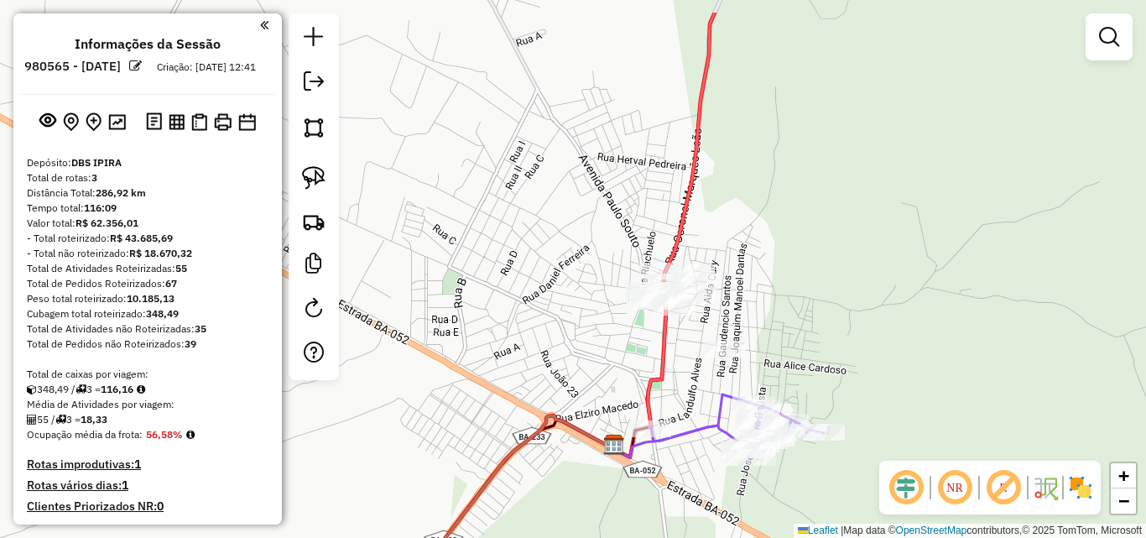
drag, startPoint x: 791, startPoint y: 305, endPoint x: 822, endPoint y: 413, distance: 112.4
click at [822, 413] on div "Janela de atendimento Grade de atendimento Capacidade Transportadoras Veículos …" at bounding box center [573, 269] width 1146 height 538
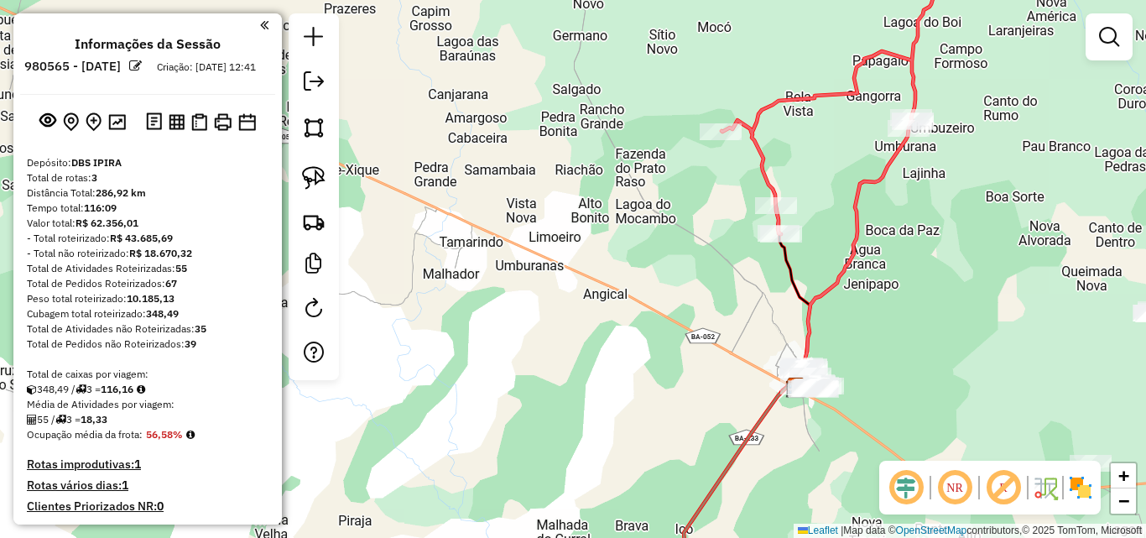
drag, startPoint x: 808, startPoint y: 301, endPoint x: 816, endPoint y: 370, distance: 69.3
click at [822, 371] on div "Janela de atendimento Grade de atendimento Capacidade Transportadoras Veículos …" at bounding box center [573, 269] width 1146 height 538
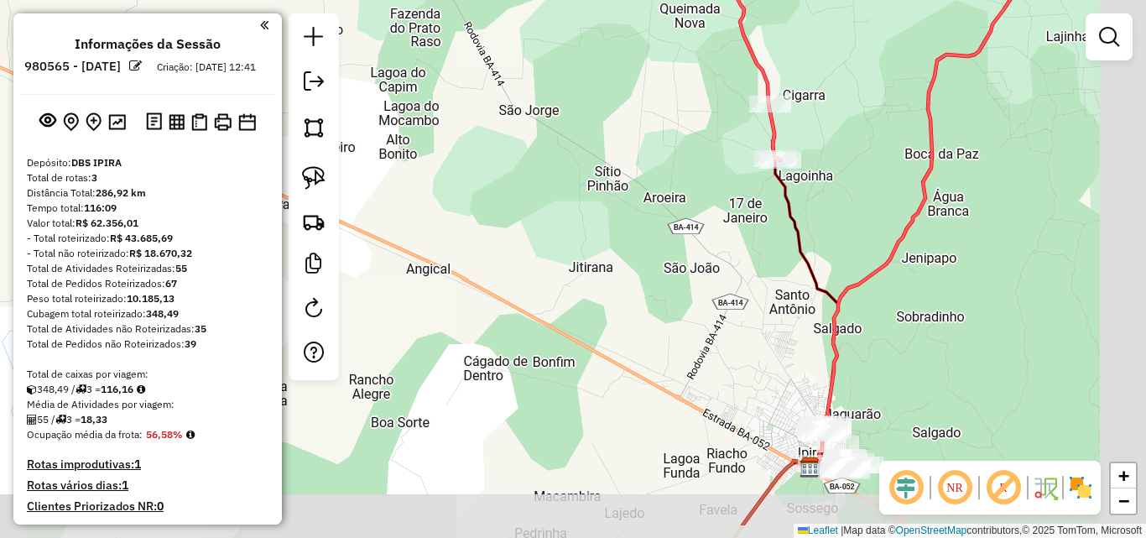
drag, startPoint x: 707, startPoint y: 322, endPoint x: 524, endPoint y: 243, distance: 199.5
click at [527, 244] on div "Janela de atendimento Grade de atendimento Capacidade Transportadoras Veículos …" at bounding box center [573, 269] width 1146 height 538
click at [524, 243] on div "Janela de atendimento Grade de atendimento Capacidade Transportadoras Veículos …" at bounding box center [573, 269] width 1146 height 538
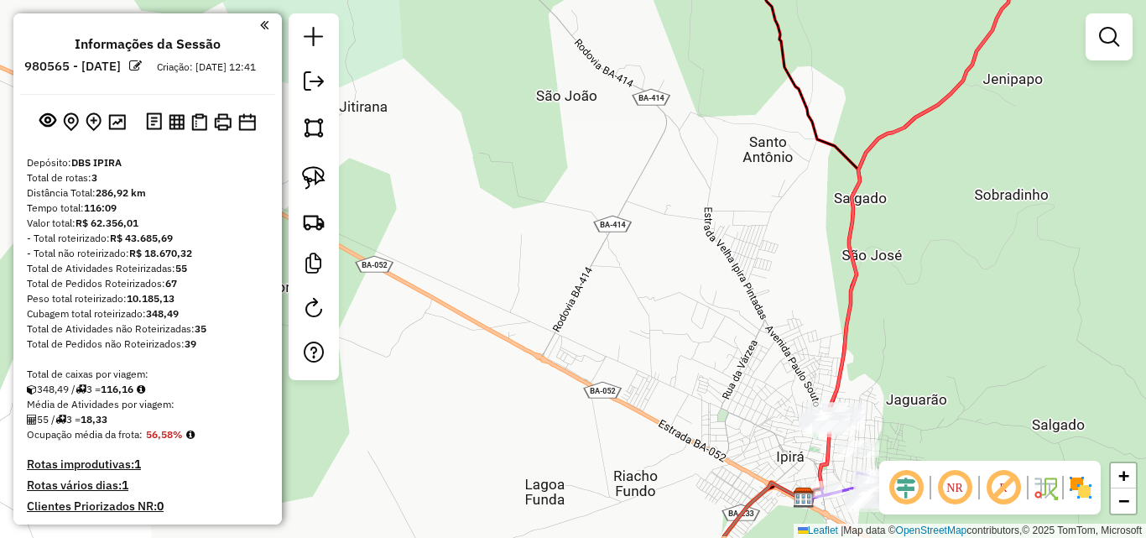
drag, startPoint x: 670, startPoint y: 360, endPoint x: 447, endPoint y: 220, distance: 263.6
click at [448, 220] on div "Janela de atendimento Grade de atendimento Capacidade Transportadoras Veículos …" at bounding box center [573, 269] width 1146 height 538
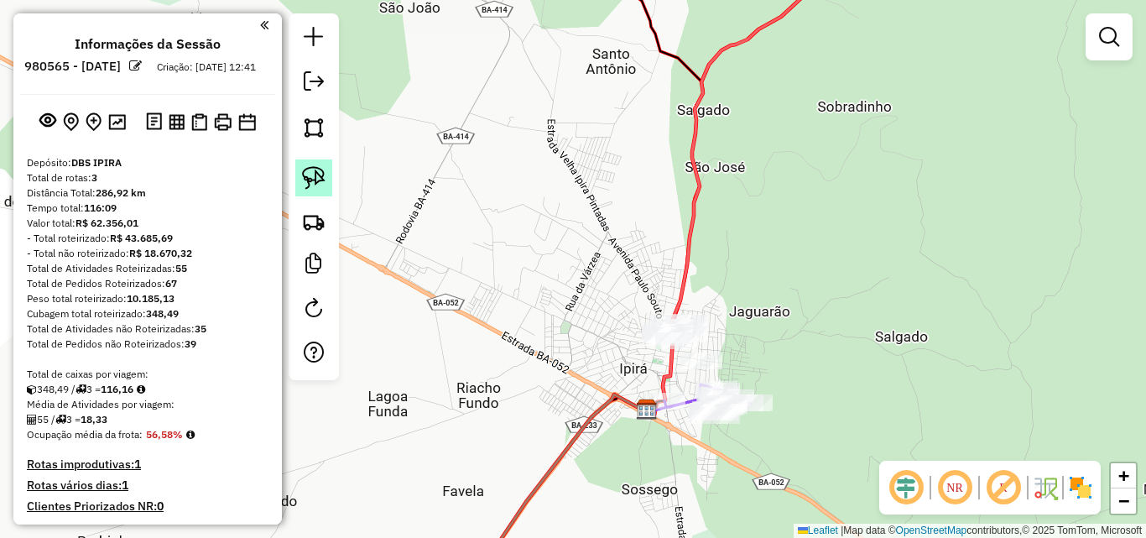
click at [320, 163] on link at bounding box center [313, 177] width 37 height 37
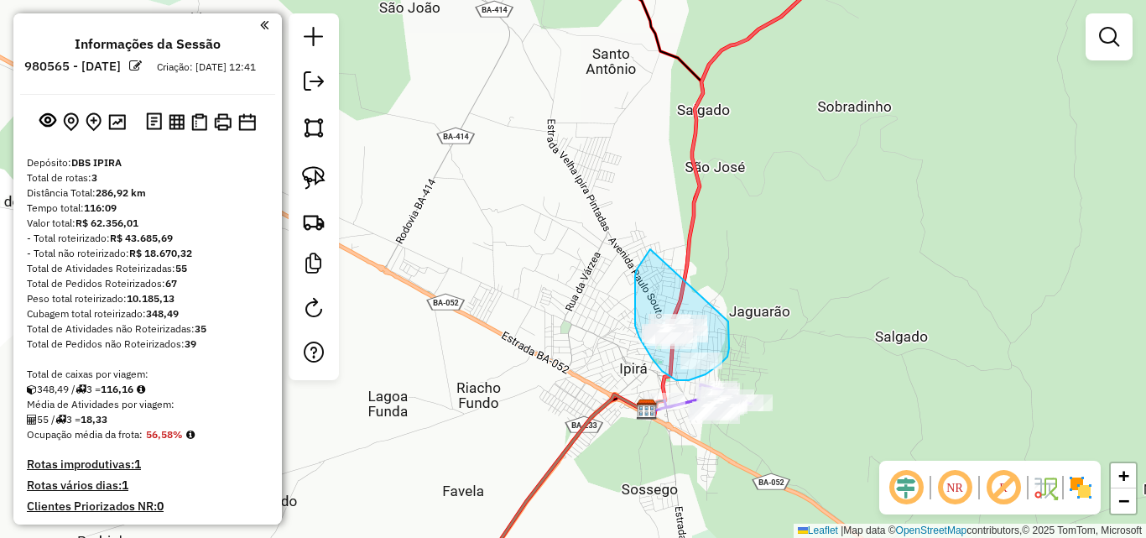
drag, startPoint x: 650, startPoint y: 249, endPoint x: 727, endPoint y: 319, distance: 103.4
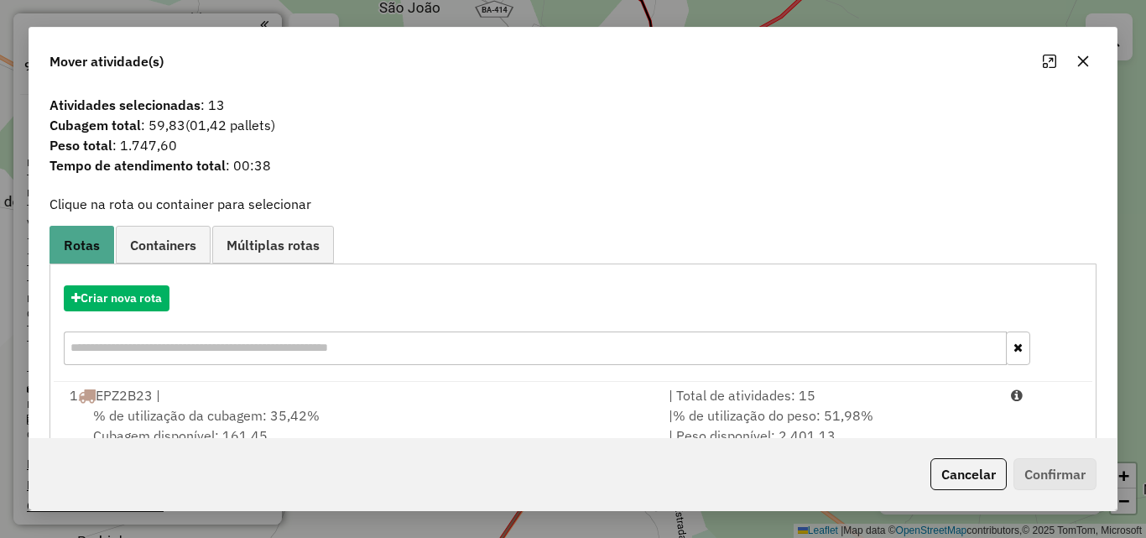
click at [1090, 60] on button "button" at bounding box center [1083, 61] width 27 height 27
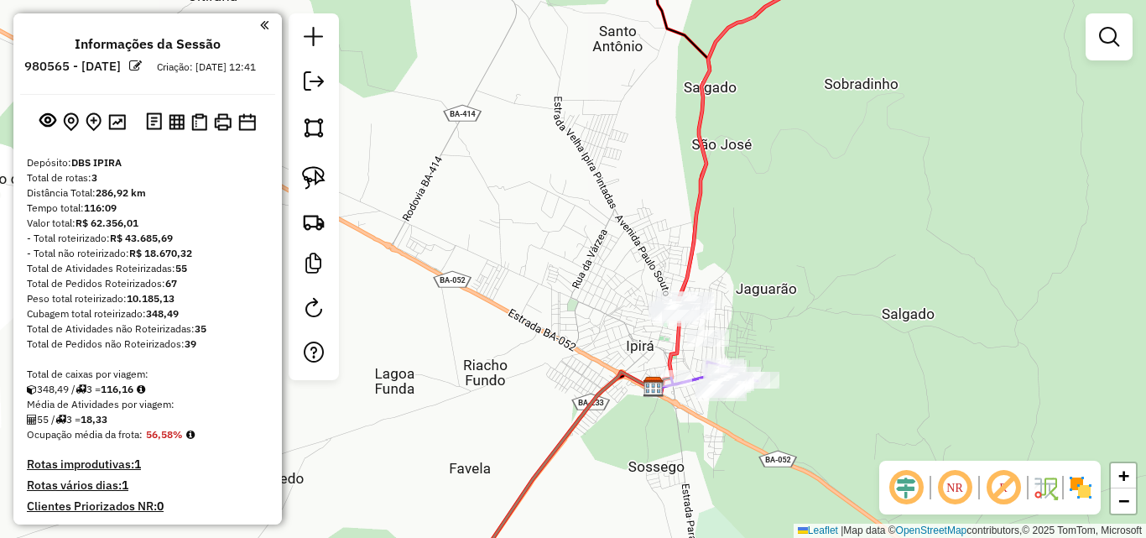
drag, startPoint x: 729, startPoint y: 332, endPoint x: 743, endPoint y: 292, distance: 42.7
click at [743, 292] on div "Janela de atendimento Grade de atendimento Capacidade Transportadoras Veículos …" at bounding box center [573, 269] width 1146 height 538
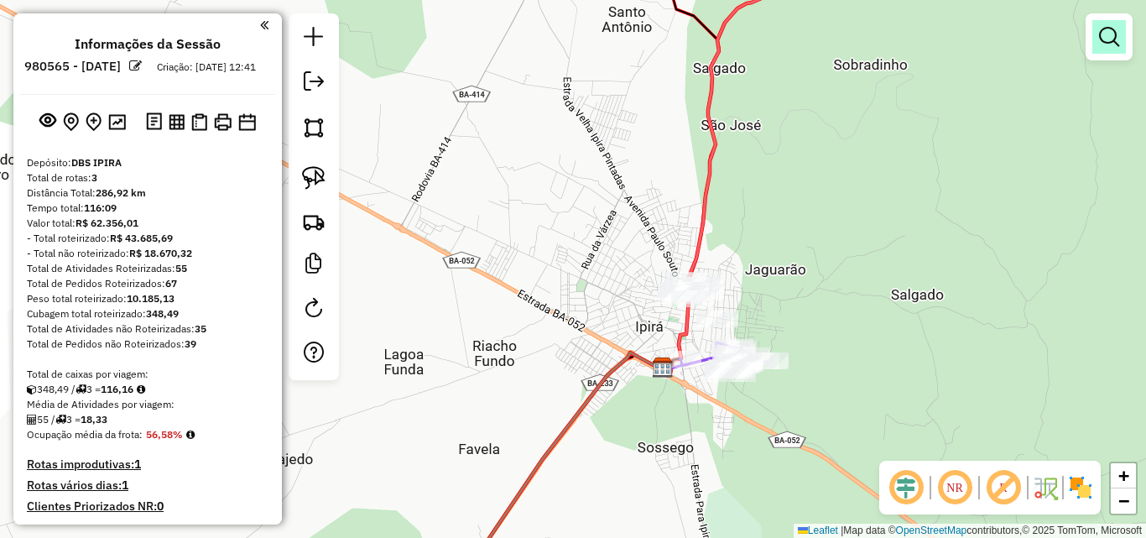
click at [1107, 43] on em at bounding box center [1109, 37] width 20 height 20
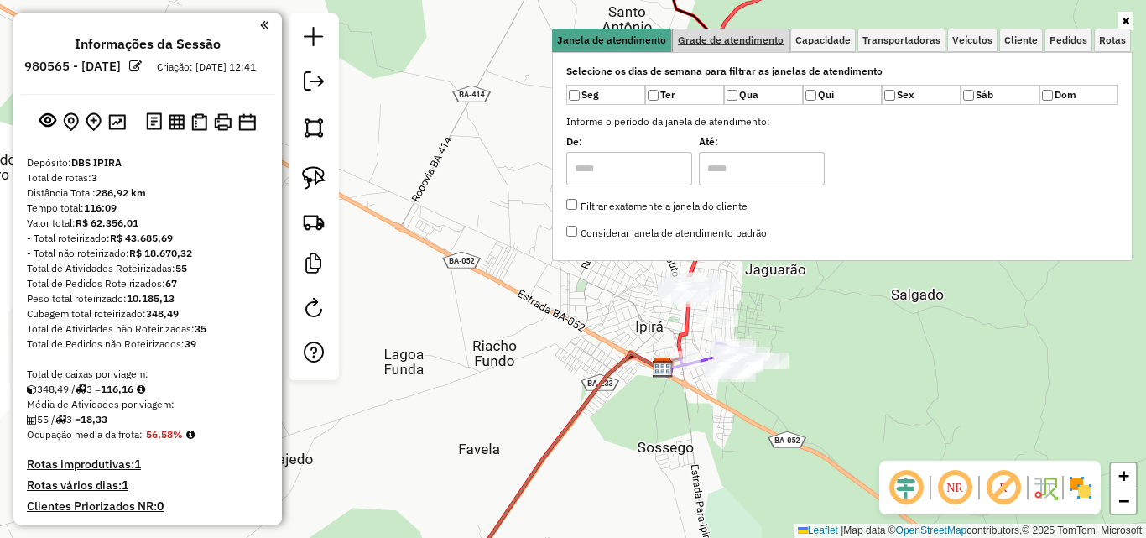
drag, startPoint x: 722, startPoint y: 34, endPoint x: 749, endPoint y: 43, distance: 27.3
click at [723, 35] on span "Grade de atendimento" at bounding box center [731, 40] width 106 height 10
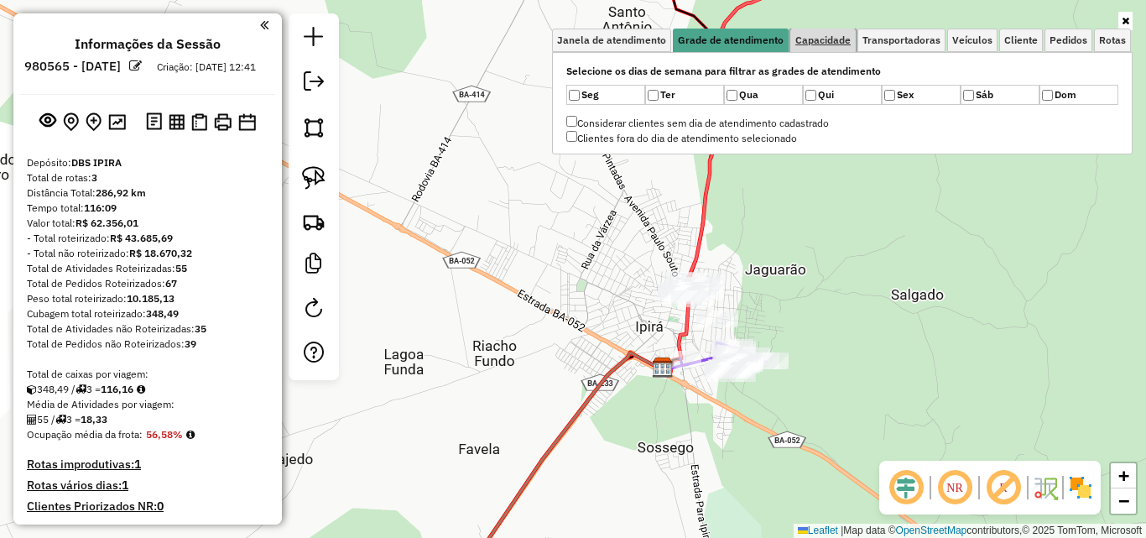
click at [822, 44] on span "Capacidade" at bounding box center [823, 40] width 55 height 10
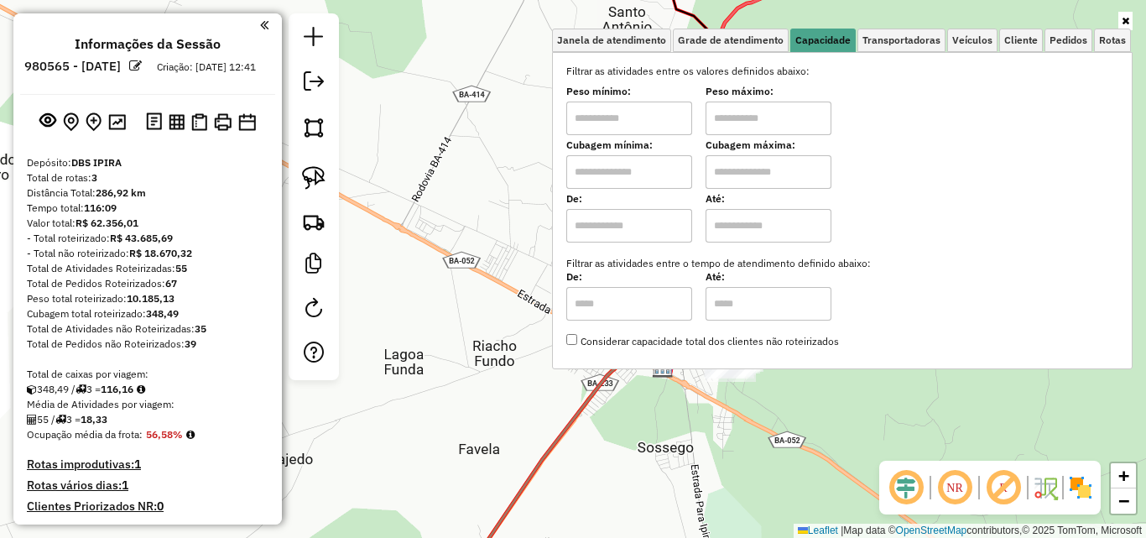
click at [623, 118] on input "text" at bounding box center [629, 119] width 126 height 34
type input "****"
click at [736, 120] on input "text" at bounding box center [769, 119] width 126 height 34
type input "******"
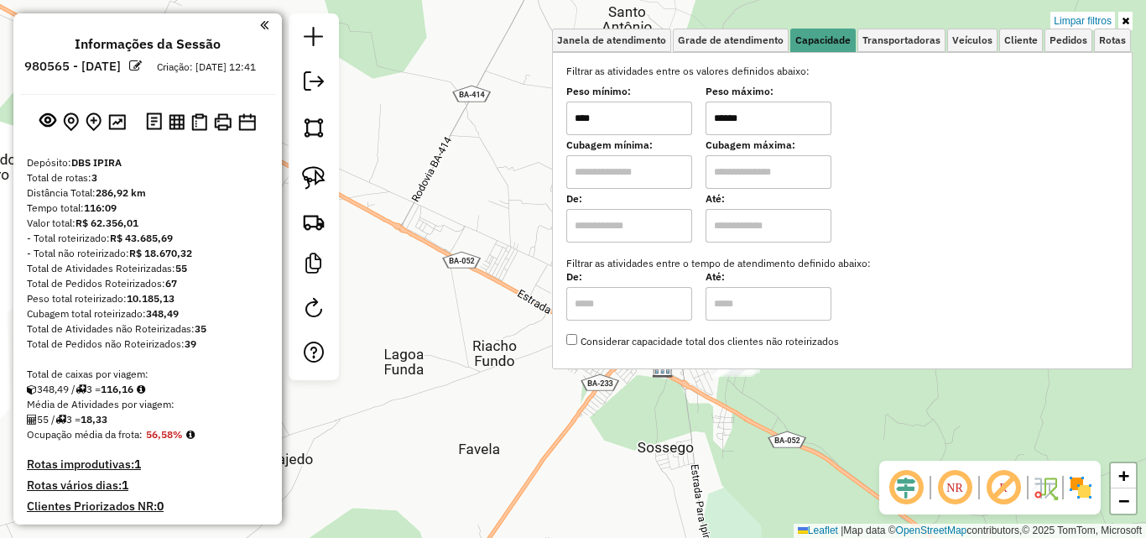
click at [504, 268] on div "Limpar filtros Janela de atendimento Grade de atendimento Capacidade Transporta…" at bounding box center [573, 269] width 1146 height 538
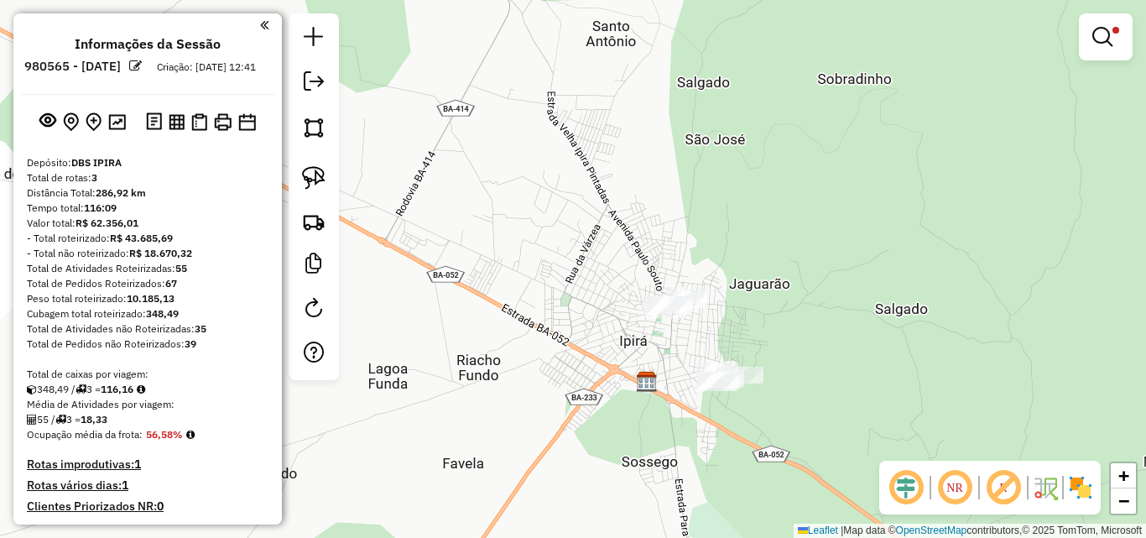
drag, startPoint x: 712, startPoint y: 211, endPoint x: 705, endPoint y: 217, distance: 9.6
click at [705, 217] on div "Limpar filtros Janela de atendimento Grade de atendimento Capacidade Transporta…" at bounding box center [573, 269] width 1146 height 538
click at [325, 186] on img at bounding box center [313, 177] width 23 height 23
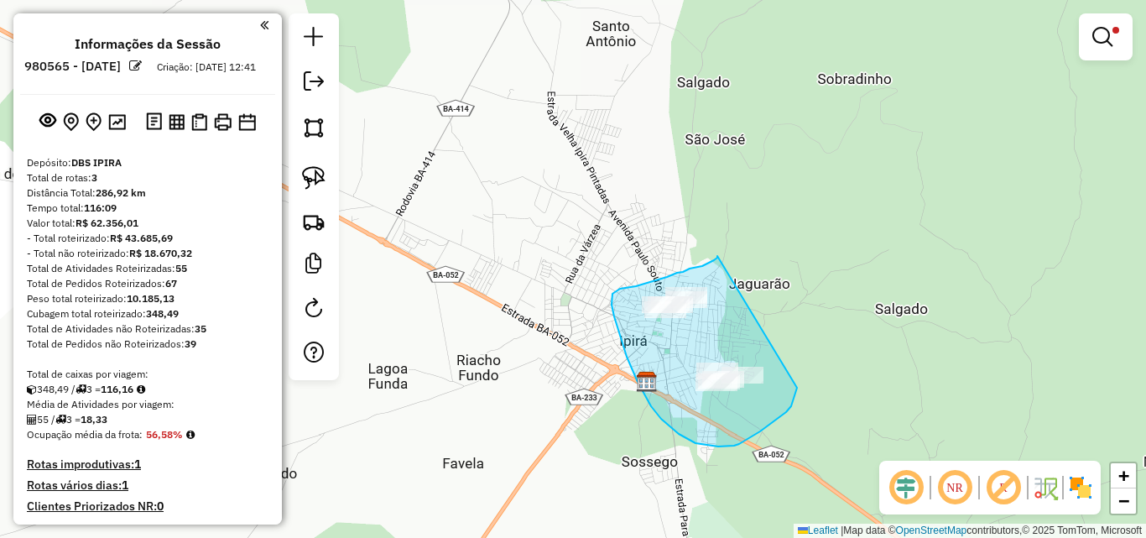
drag, startPoint x: 714, startPoint y: 260, endPoint x: 797, endPoint y: 383, distance: 148.7
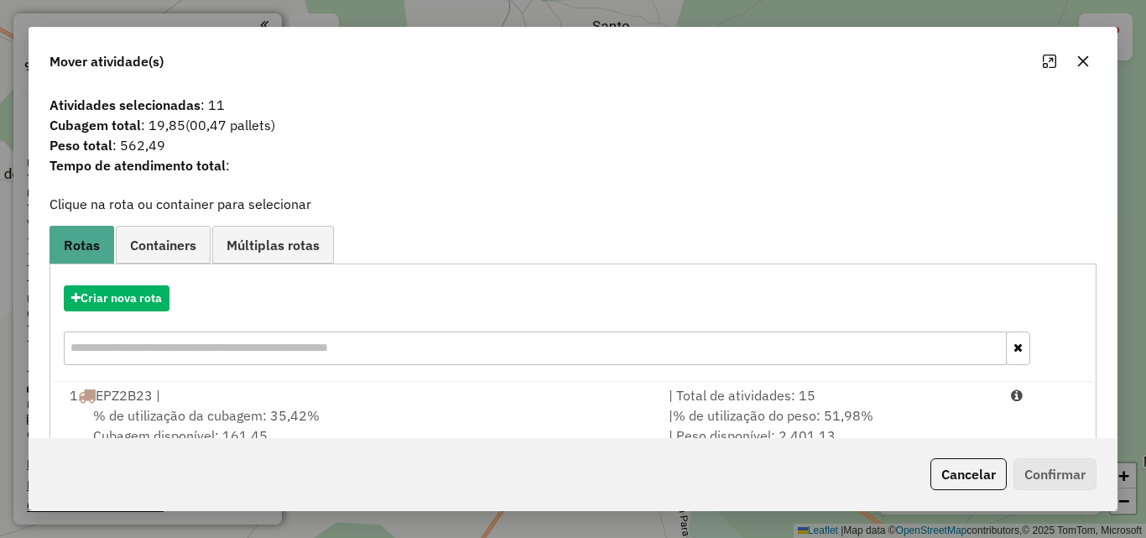
click at [1086, 47] on div "Mover atividade(s)" at bounding box center [573, 58] width 1088 height 60
click at [1087, 60] on icon "button" at bounding box center [1083, 61] width 13 height 13
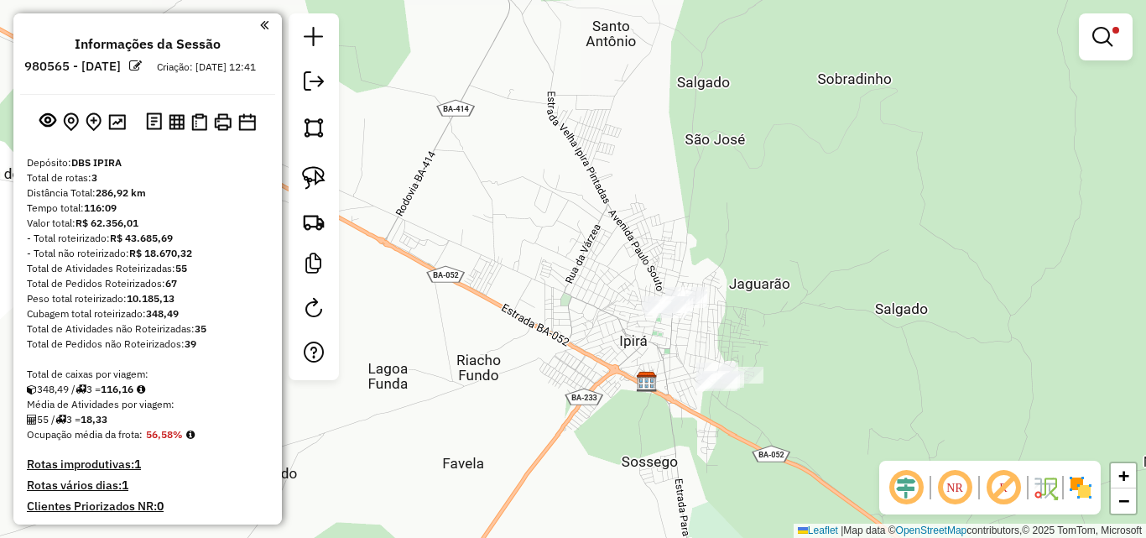
drag, startPoint x: 1102, startPoint y: 37, endPoint x: 1086, endPoint y: 39, distance: 16.1
click at [1103, 38] on em at bounding box center [1103, 37] width 20 height 20
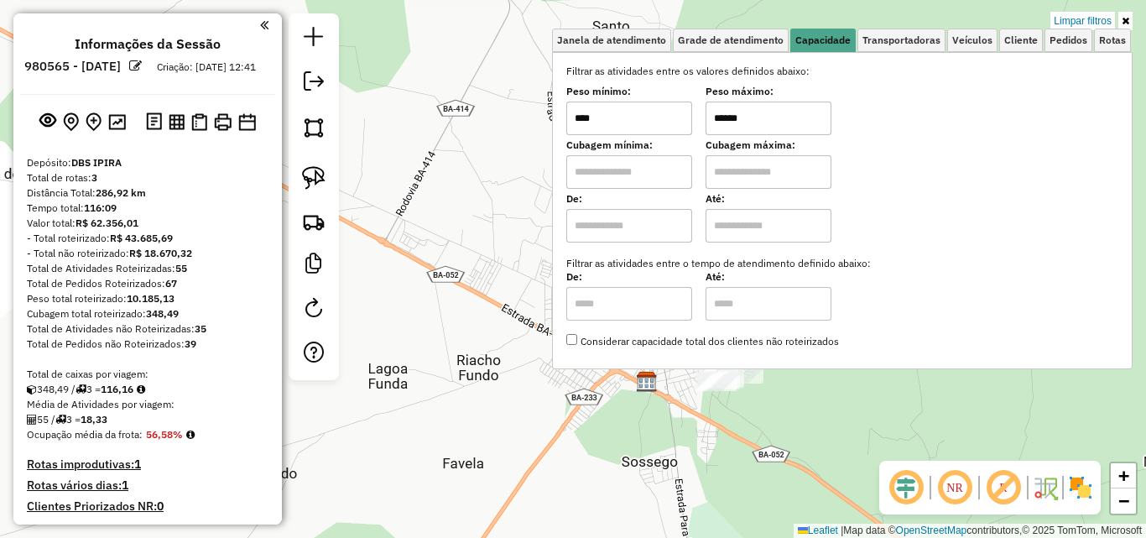
drag, startPoint x: 644, startPoint y: 116, endPoint x: 575, endPoint y: 139, distance: 72.7
click at [575, 139] on div "Filtrar as atividades entre os valores definidos abaixo: Peso mínimo: **** Peso…" at bounding box center [842, 206] width 552 height 285
type input "****"
click at [756, 105] on hb-app "Aguarde... Pop-up bloqueado! Seu navegador bloqueou automáticamente a abertura …" at bounding box center [573, 269] width 1146 height 538
type input "****"
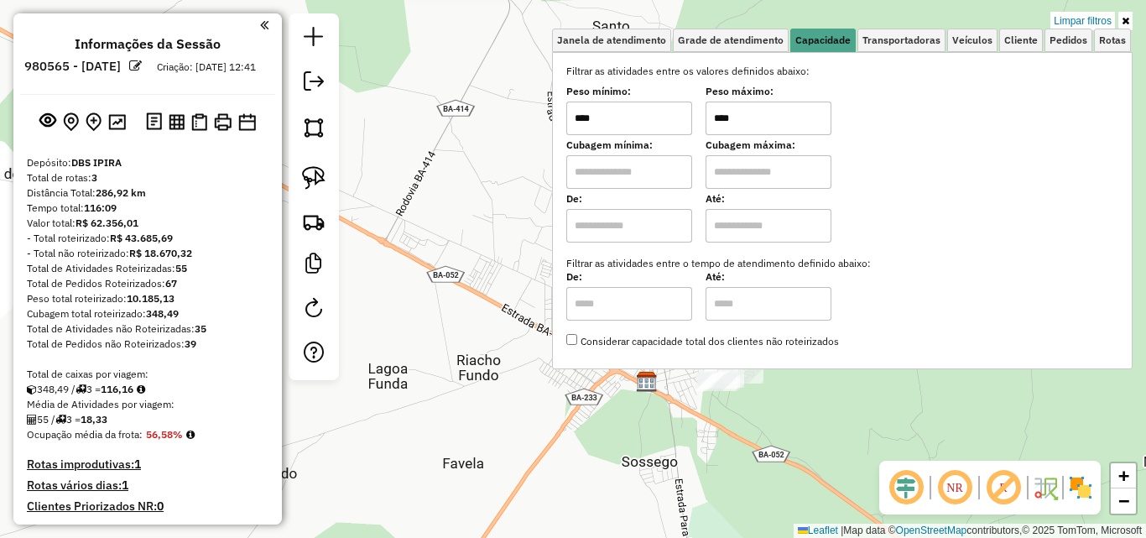
click at [485, 191] on div "Limpar filtros Janela de atendimento Grade de atendimento Capacidade Transporta…" at bounding box center [573, 269] width 1146 height 538
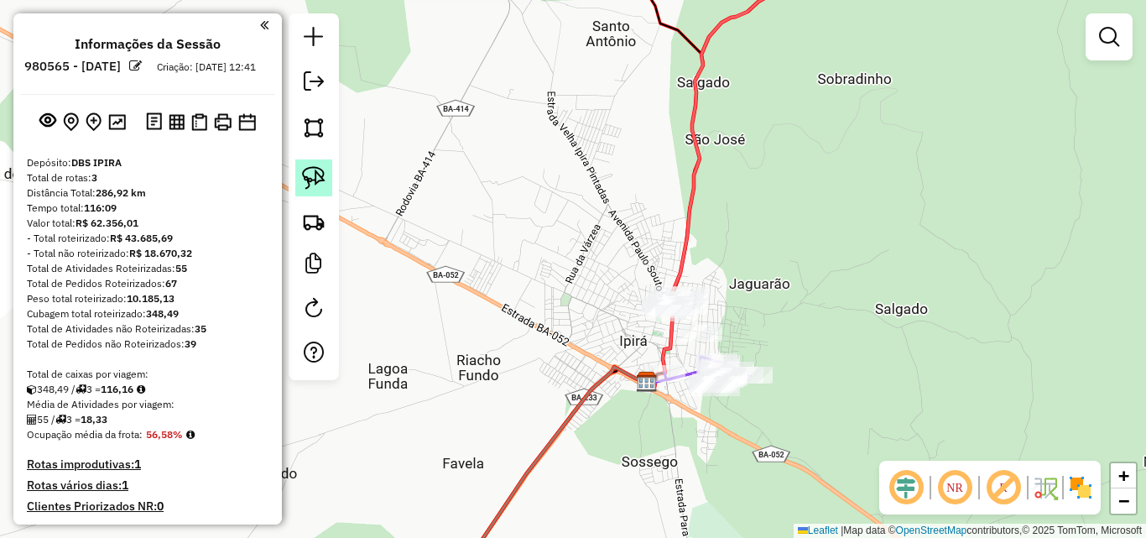
click at [320, 180] on img at bounding box center [313, 177] width 23 height 23
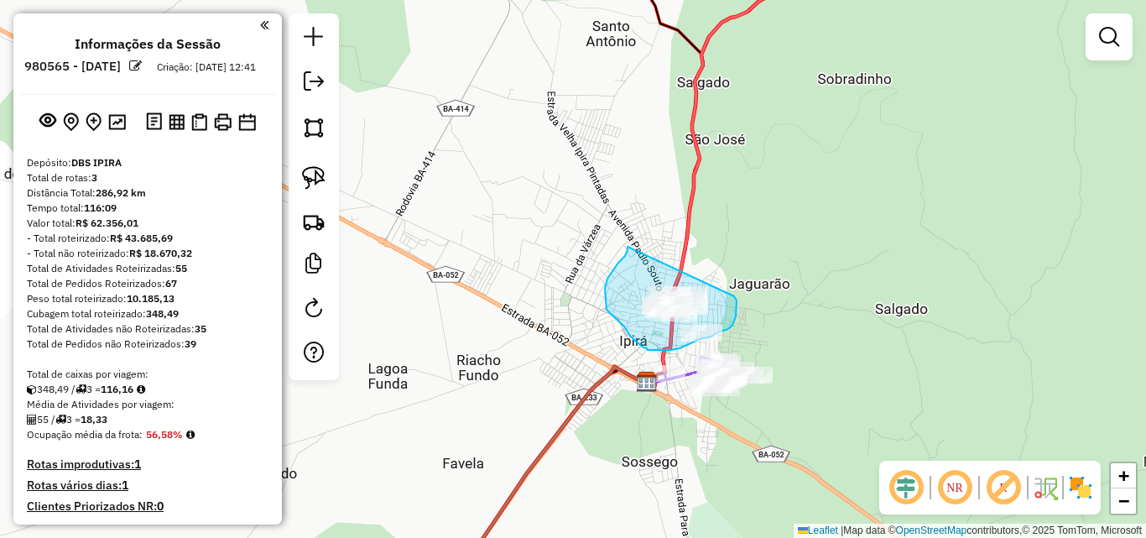
drag, startPoint x: 628, startPoint y: 247, endPoint x: 734, endPoint y: 296, distance: 117.5
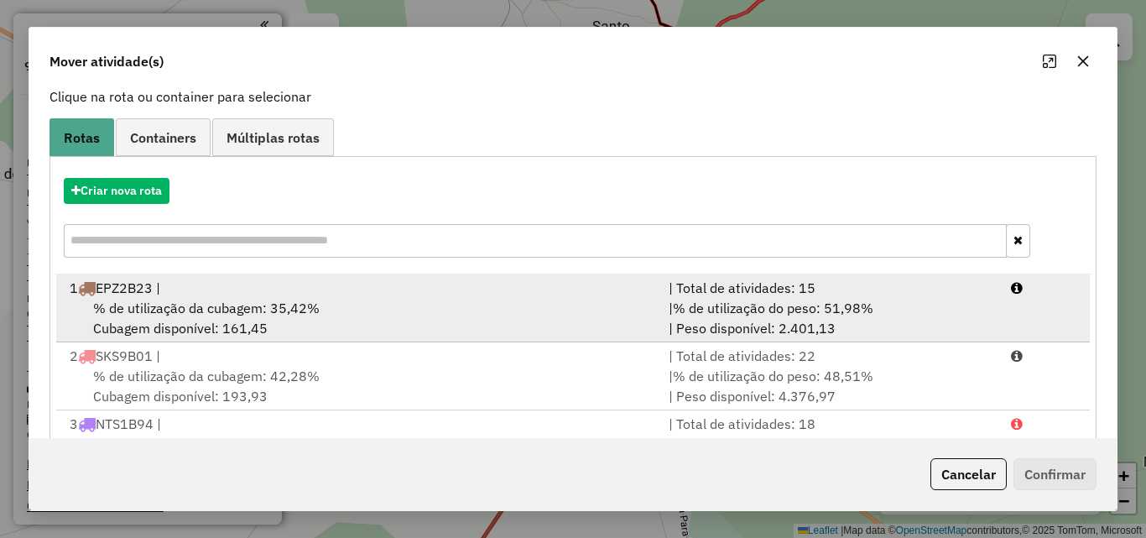
scroll to position [176, 0]
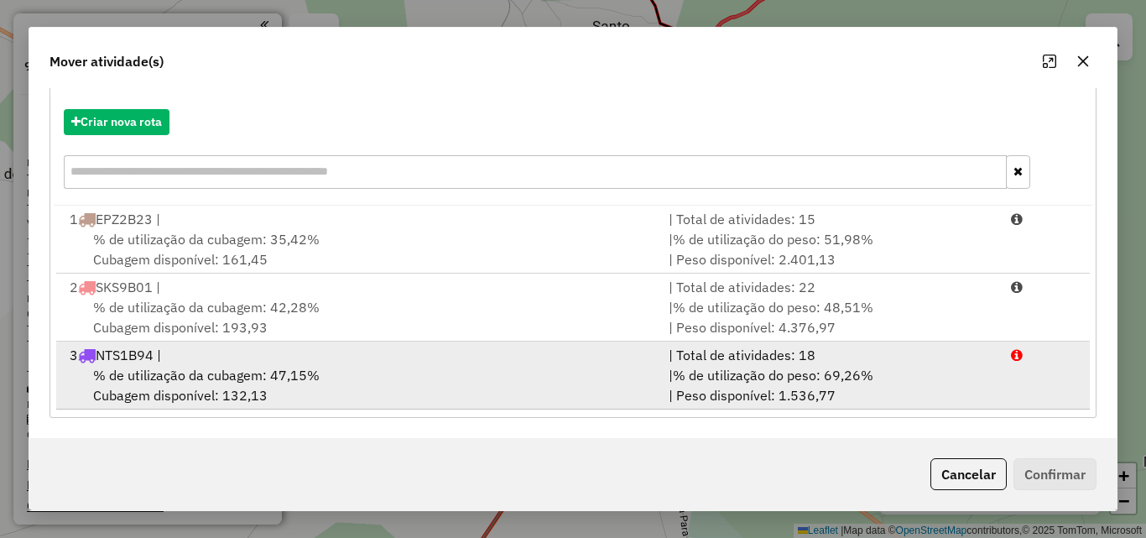
click at [311, 389] on div "% de utilização da cubagem: 47,15% Cubagem disponível: 132,13" at bounding box center [359, 385] width 599 height 40
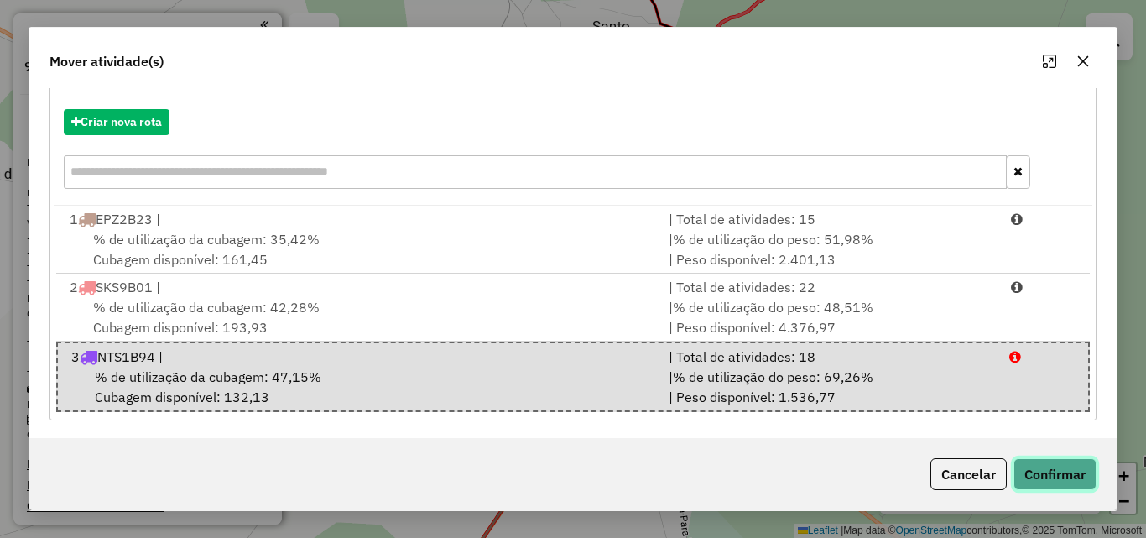
click at [1041, 468] on button "Confirmar" at bounding box center [1055, 474] width 83 height 32
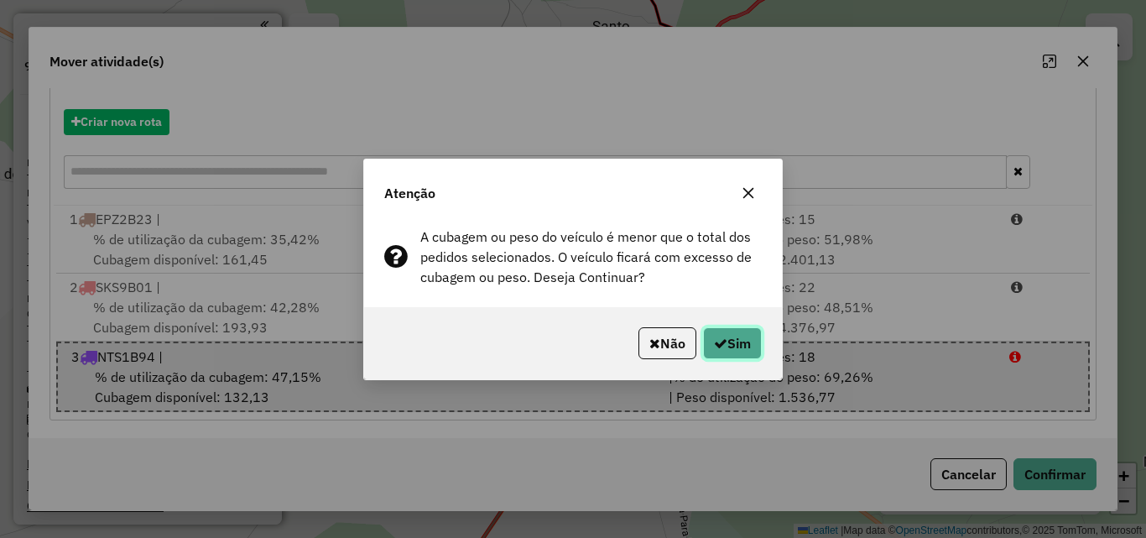
click at [720, 347] on icon "button" at bounding box center [720, 342] width 13 height 13
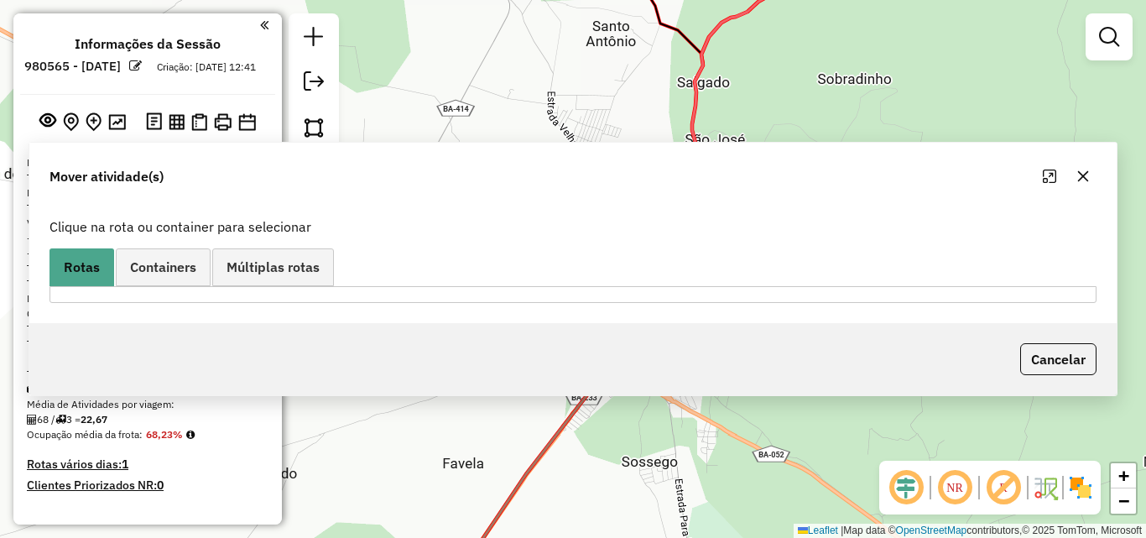
scroll to position [0, 0]
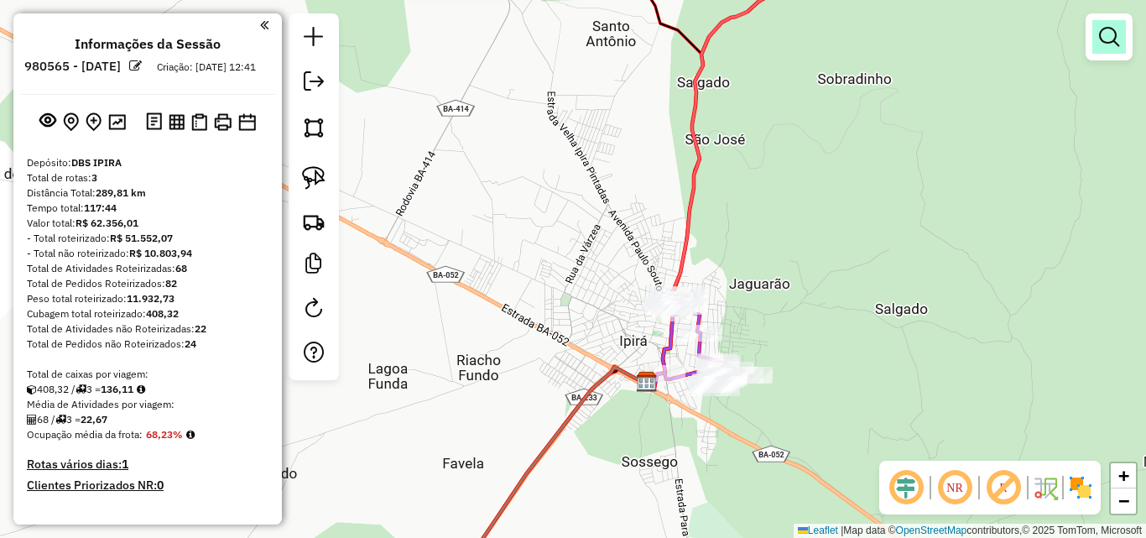
click at [1115, 42] on em at bounding box center [1109, 37] width 20 height 20
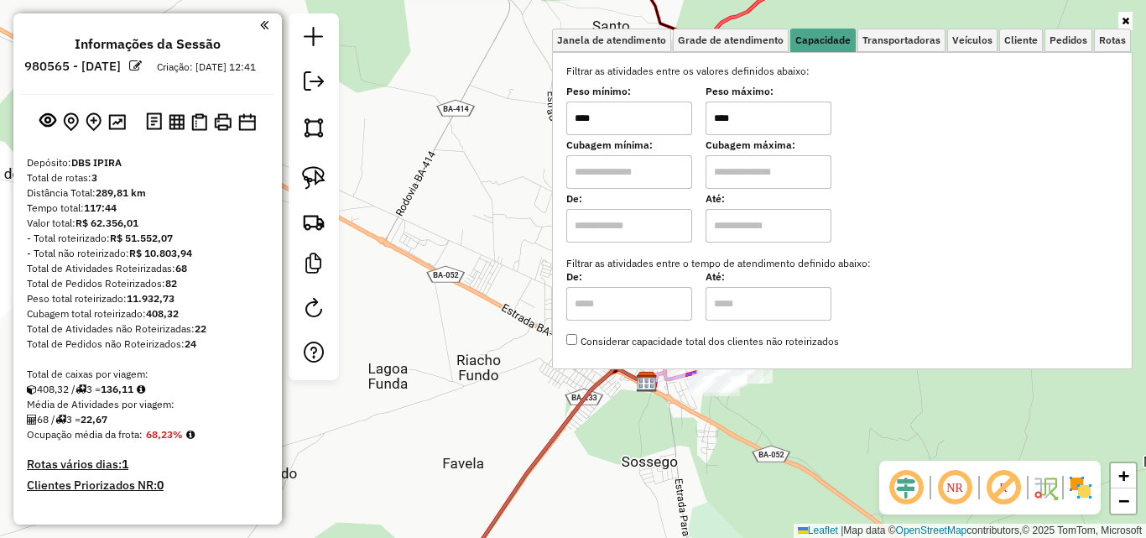
click at [607, 130] on input "****" at bounding box center [629, 119] width 126 height 34
type input "****"
type input "******"
click at [486, 214] on div "Limpar filtros Janela de atendimento Grade de atendimento Capacidade Transporta…" at bounding box center [573, 269] width 1146 height 538
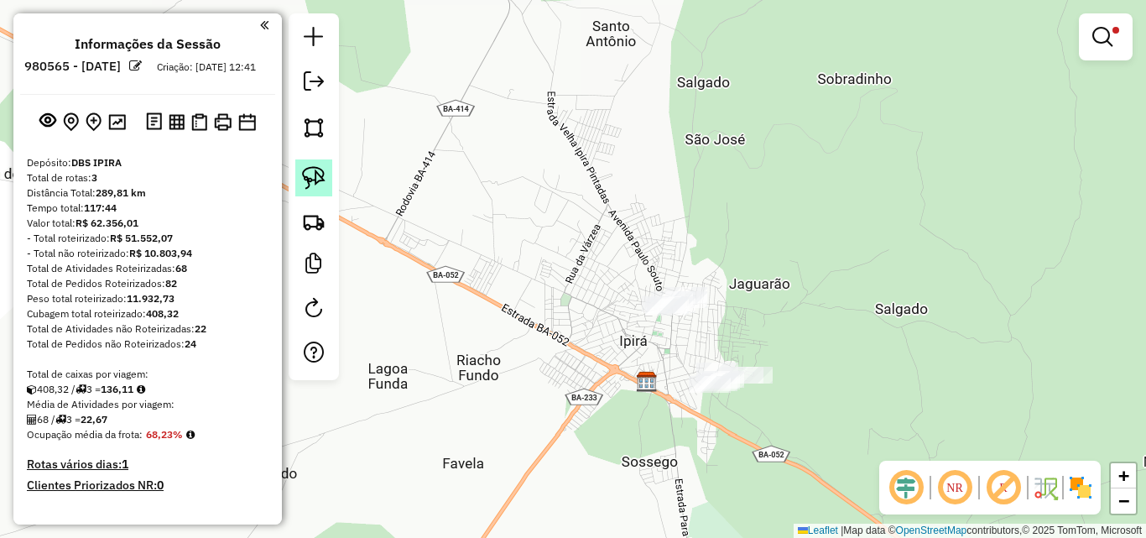
click at [316, 180] on img at bounding box center [313, 177] width 23 height 23
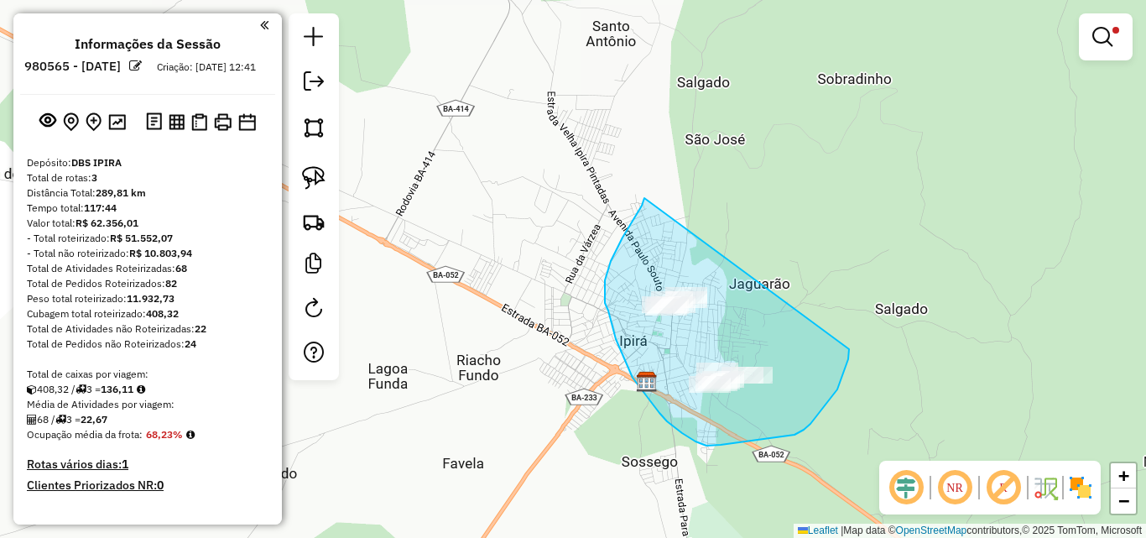
drag, startPoint x: 630, startPoint y: 224, endPoint x: 850, endPoint y: 326, distance: 242.5
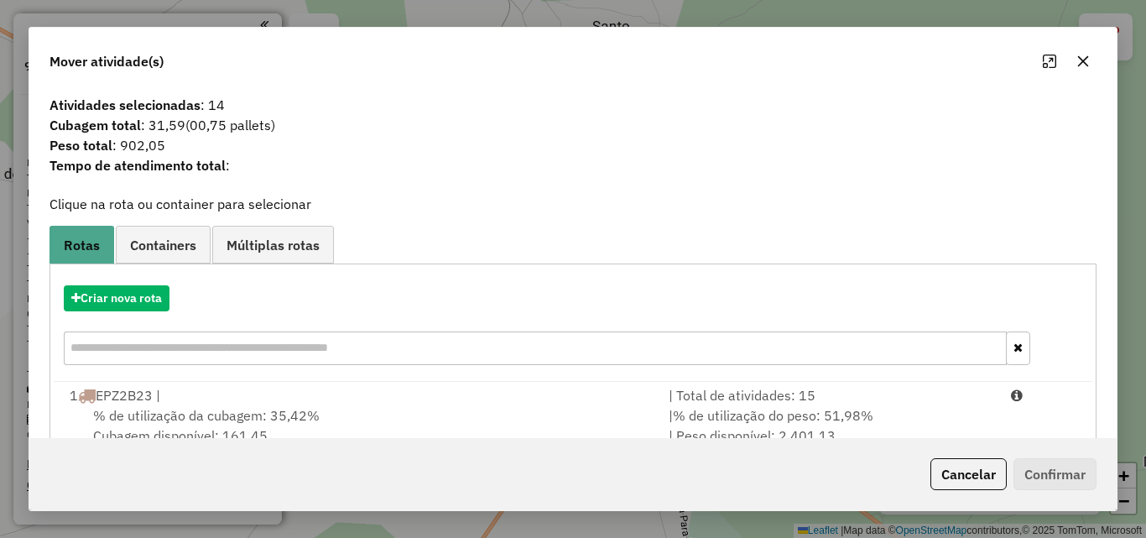
click at [1086, 56] on icon "button" at bounding box center [1083, 61] width 13 height 13
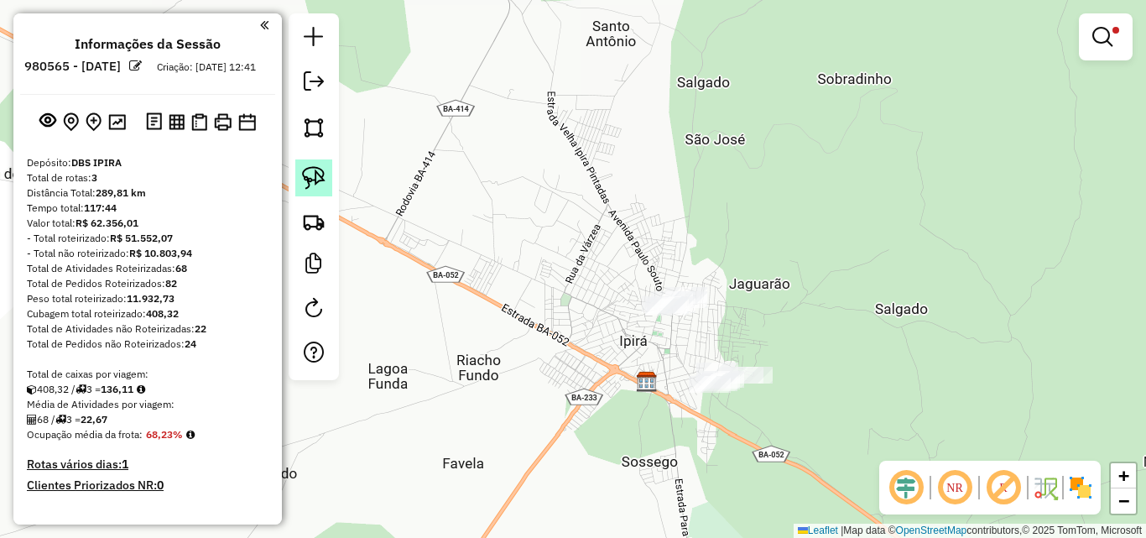
click at [308, 183] on img at bounding box center [313, 177] width 23 height 23
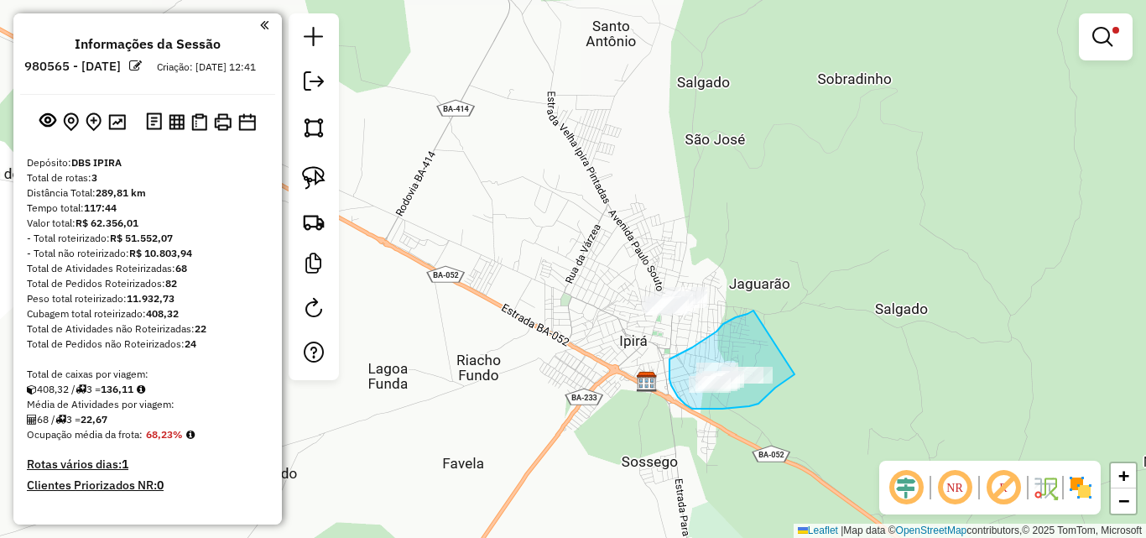
drag, startPoint x: 754, startPoint y: 310, endPoint x: 796, endPoint y: 373, distance: 74.9
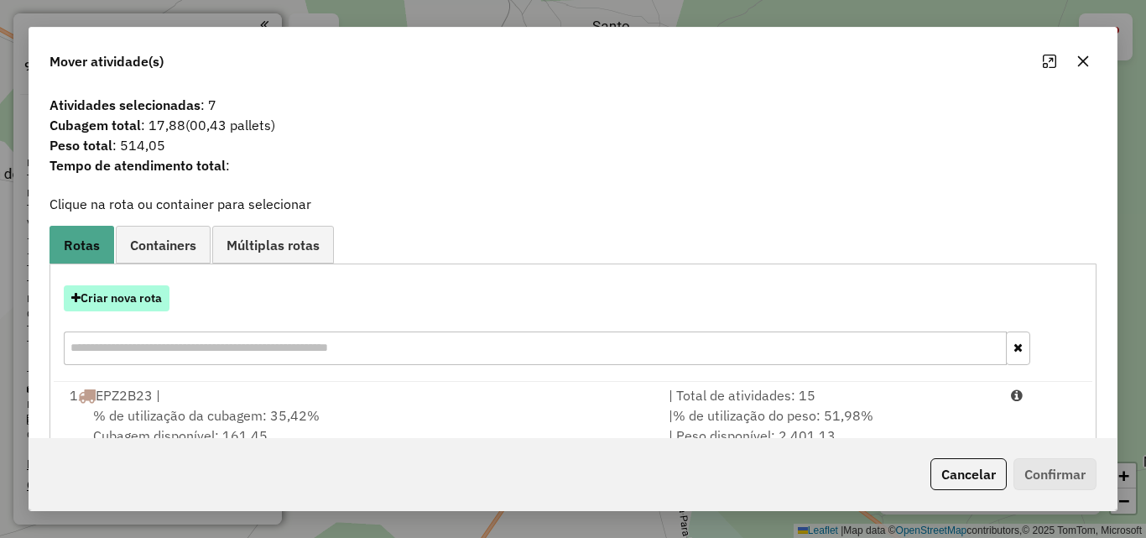
click at [136, 305] on button "Criar nova rota" at bounding box center [117, 298] width 106 height 26
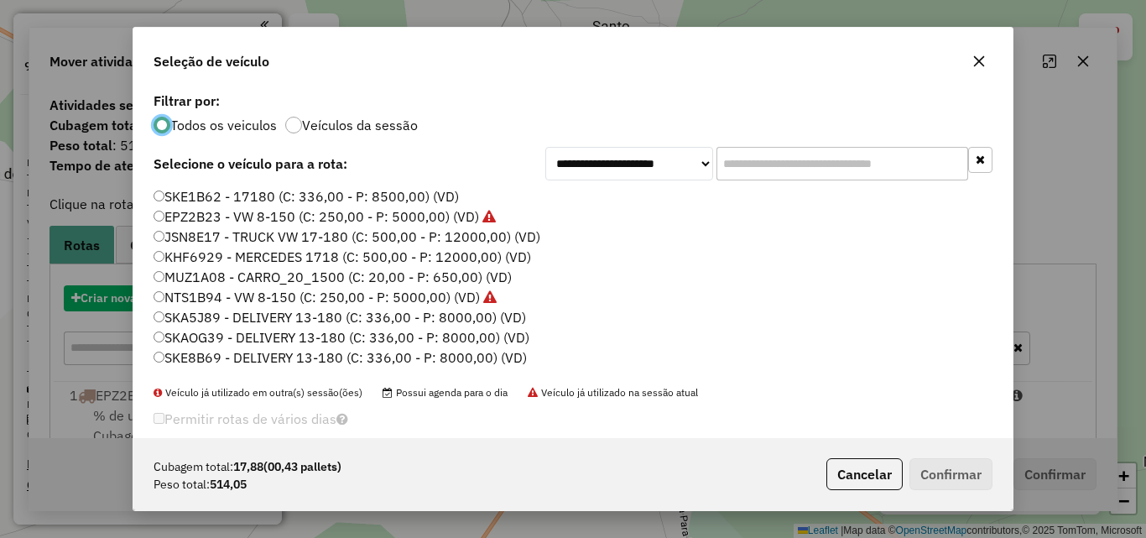
scroll to position [9, 5]
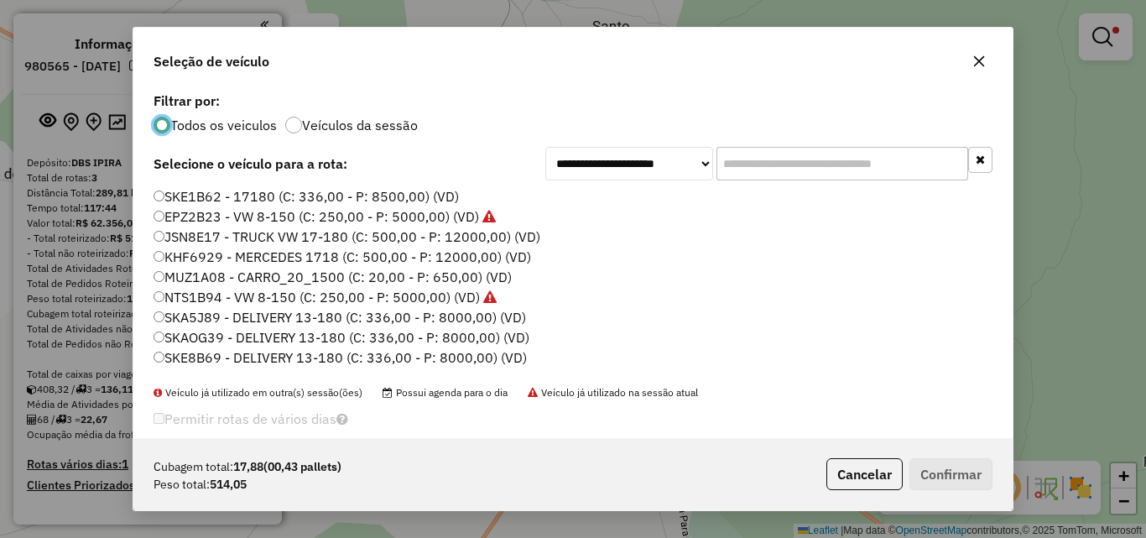
click at [195, 281] on label "MUZ1A08 - CARRO_20_1500 (C: 20,00 - P: 650,00) (VD)" at bounding box center [333, 277] width 358 height 20
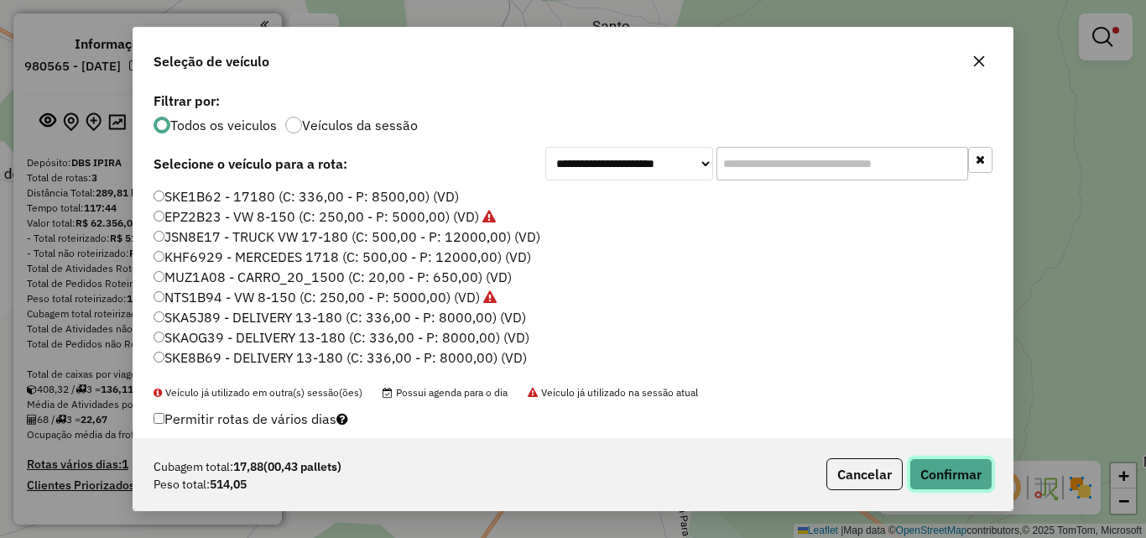
click at [945, 466] on button "Confirmar" at bounding box center [951, 474] width 83 height 32
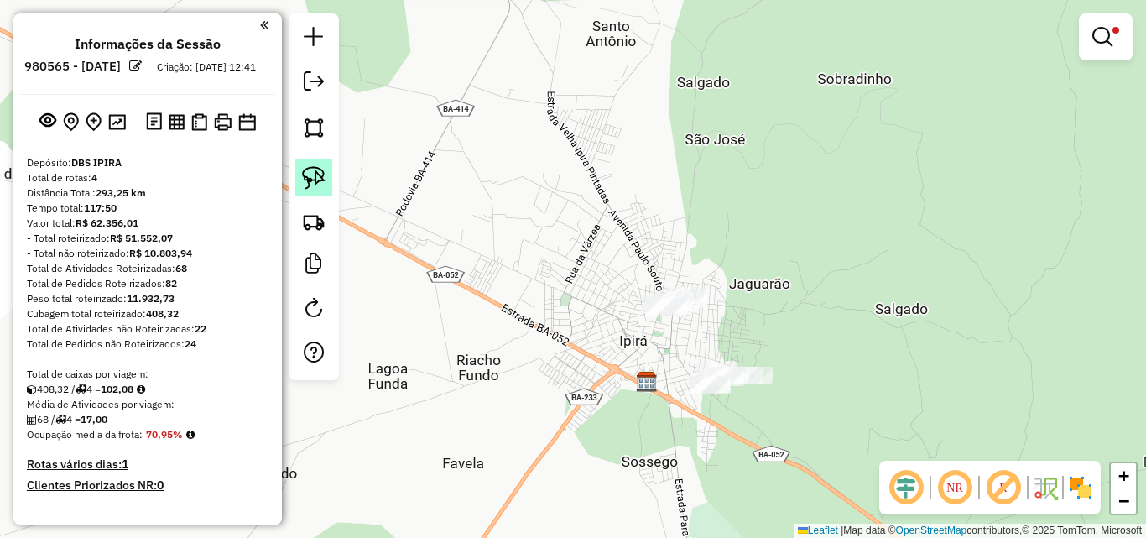
click at [325, 175] on img at bounding box center [313, 177] width 23 height 23
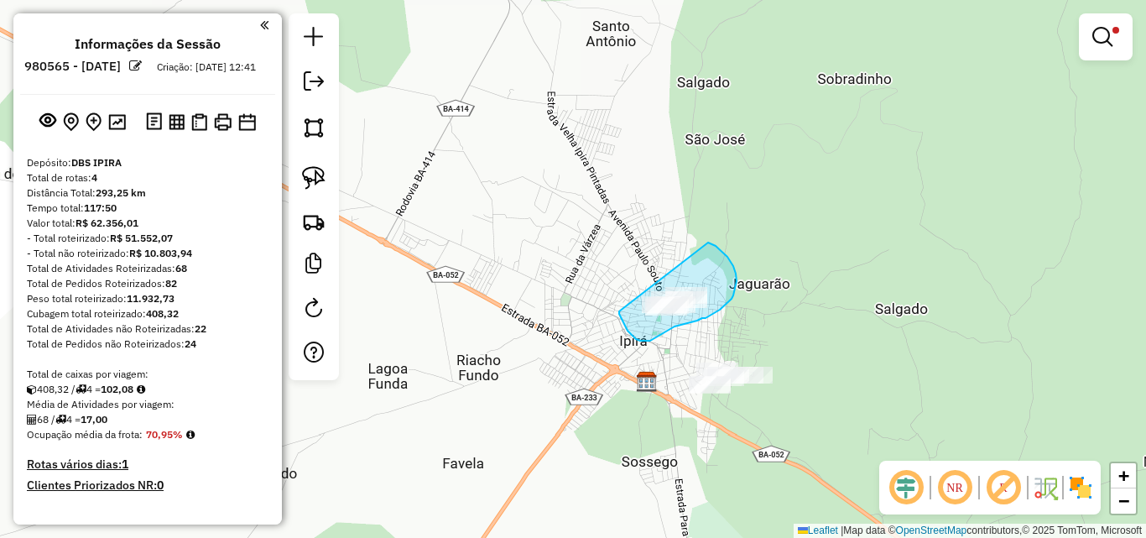
drag, startPoint x: 619, startPoint y: 314, endPoint x: 708, endPoint y: 243, distance: 114.0
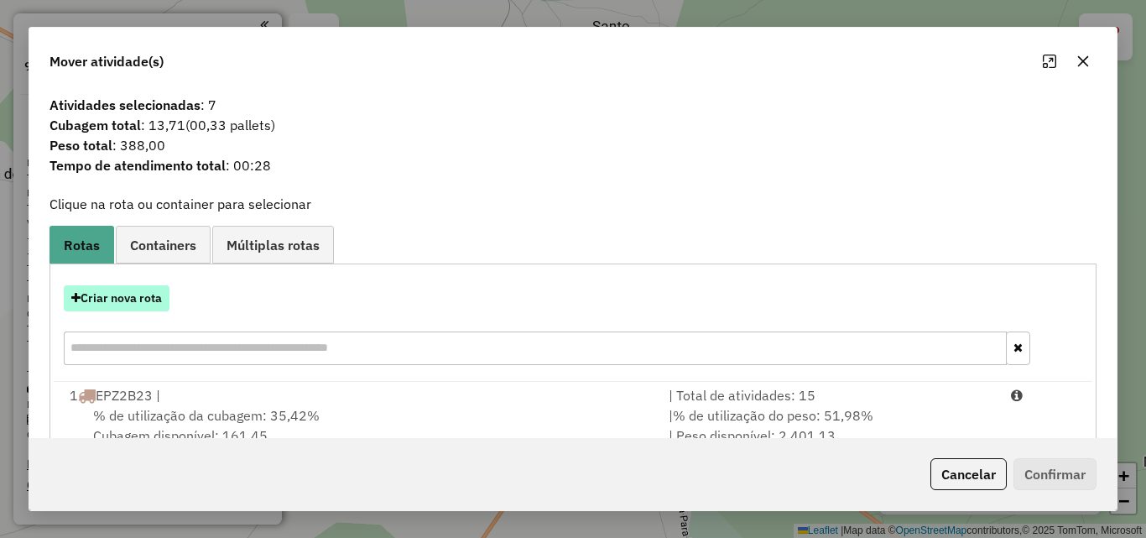
click at [168, 296] on button "Criar nova rota" at bounding box center [117, 298] width 106 height 26
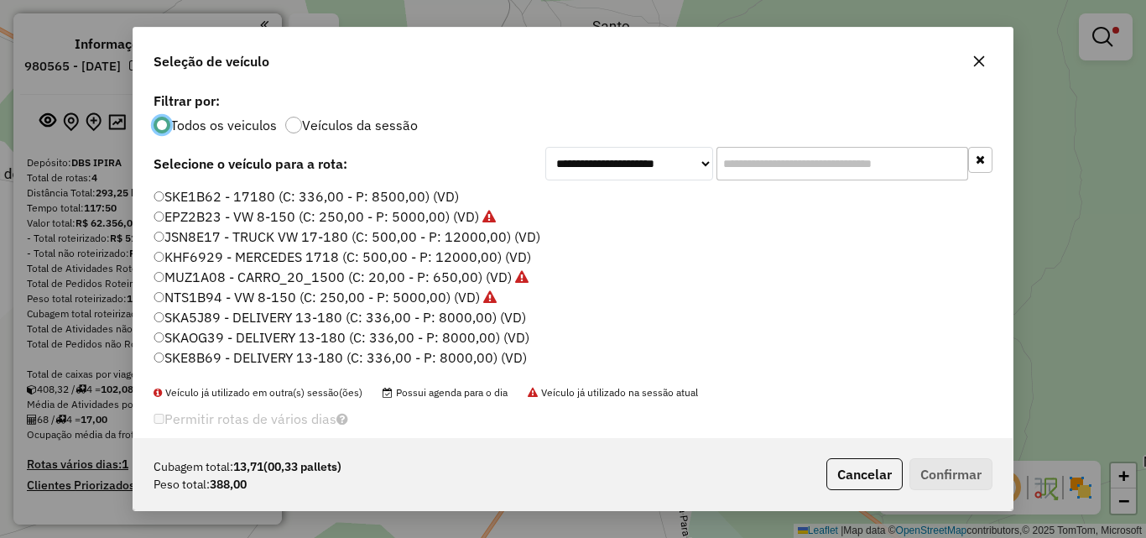
click at [186, 278] on label "MUZ1A08 - CARRO_20_1500 (C: 20,00 - P: 650,00) (VD)" at bounding box center [341, 277] width 375 height 20
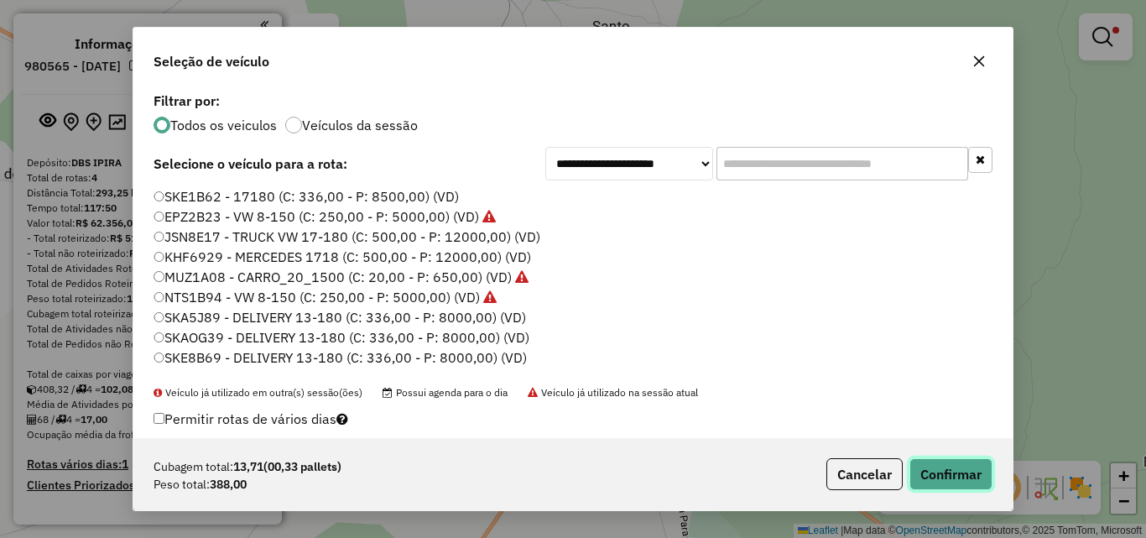
click at [971, 466] on button "Confirmar" at bounding box center [951, 474] width 83 height 32
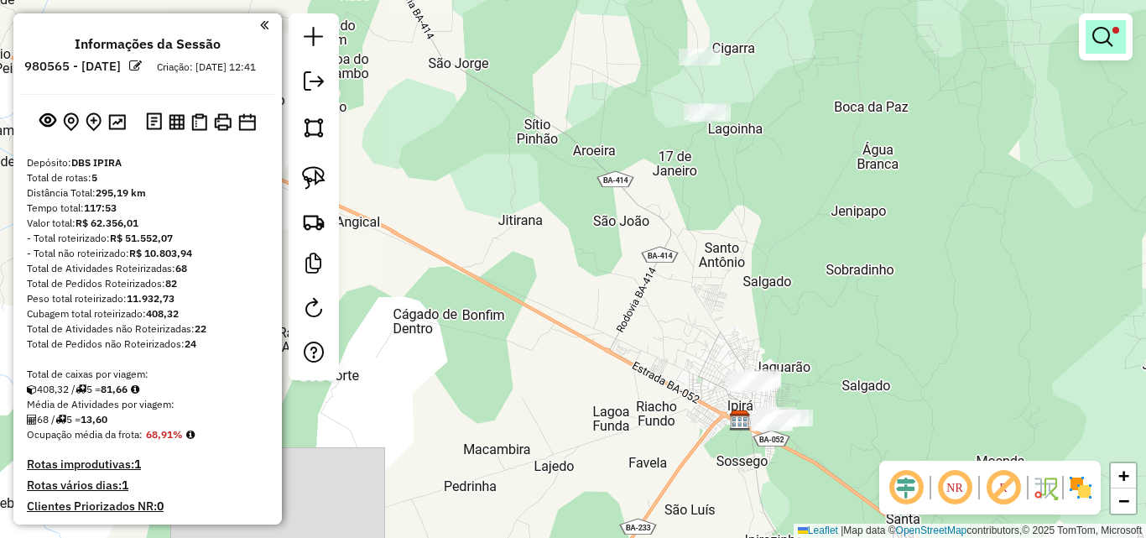
click at [1093, 41] on em at bounding box center [1103, 37] width 20 height 20
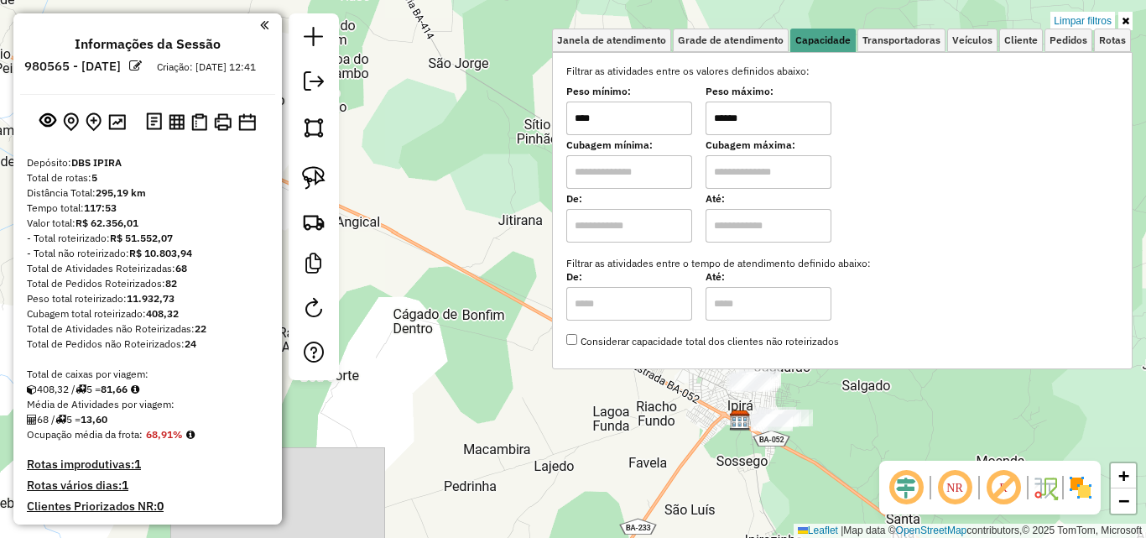
click at [628, 107] on input "****" at bounding box center [629, 119] width 126 height 34
type input "****"
click at [484, 142] on div "Janela de atendimento Grade de atendimento Capacidade Transportadoras Veículos …" at bounding box center [573, 269] width 1146 height 538
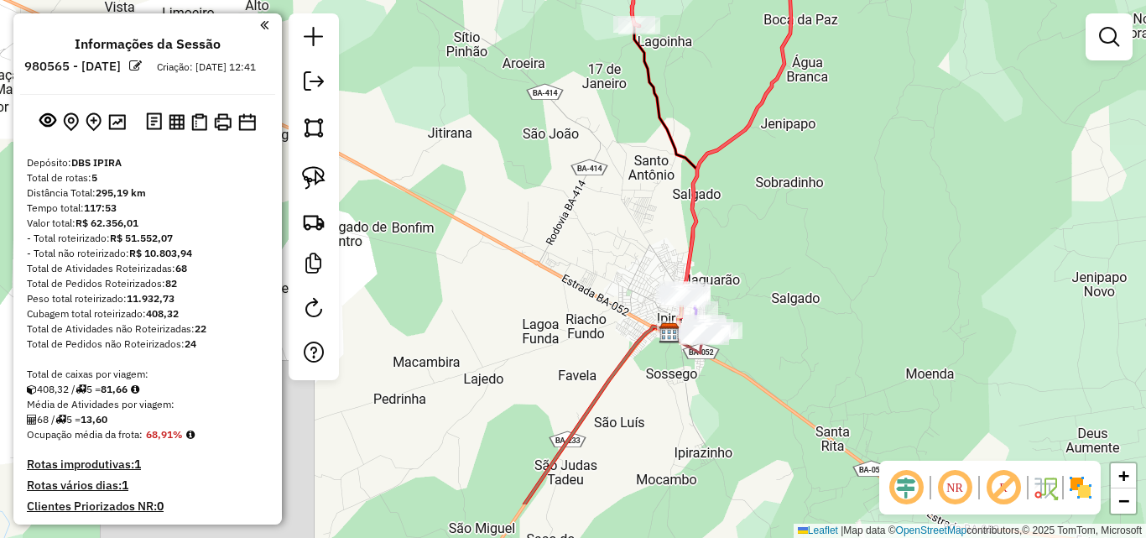
drag, startPoint x: 880, startPoint y: 375, endPoint x: 692, endPoint y: 220, distance: 243.8
click at [754, 239] on div "Janela de atendimento Grade de atendimento Capacidade Transportadoras Veículos …" at bounding box center [573, 269] width 1146 height 538
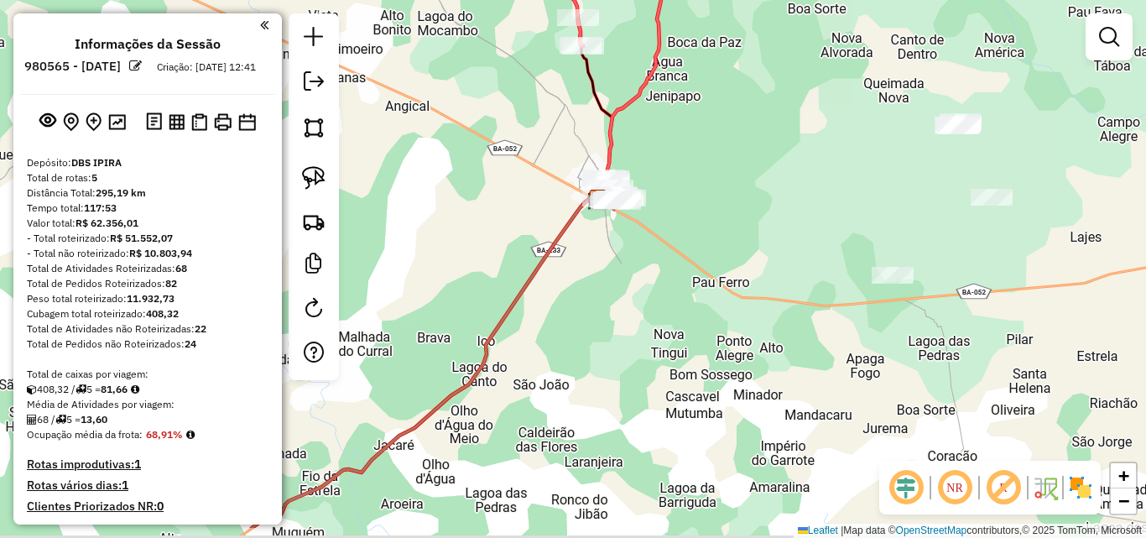
drag, startPoint x: 791, startPoint y: 372, endPoint x: 717, endPoint y: 313, distance: 95.0
click at [717, 313] on div "Janela de atendimento Grade de atendimento Capacidade Transportadoras Veículos …" at bounding box center [573, 269] width 1146 height 538
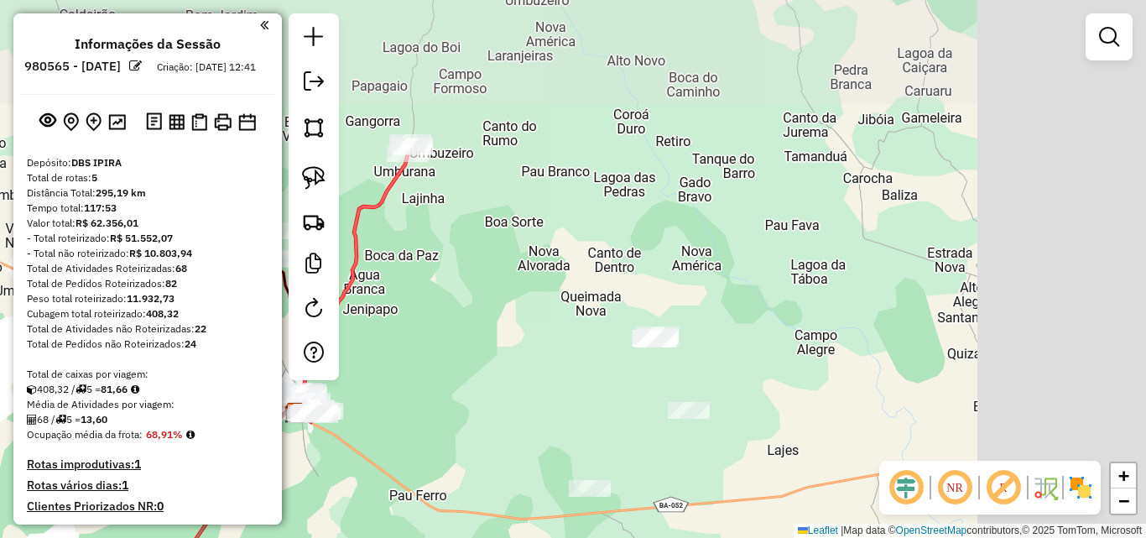
drag, startPoint x: 799, startPoint y: 245, endPoint x: 450, endPoint y: 383, distance: 375.5
click at [518, 430] on div "Janela de atendimento Grade de atendimento Capacidade Transportadoras Veículos …" at bounding box center [573, 269] width 1146 height 538
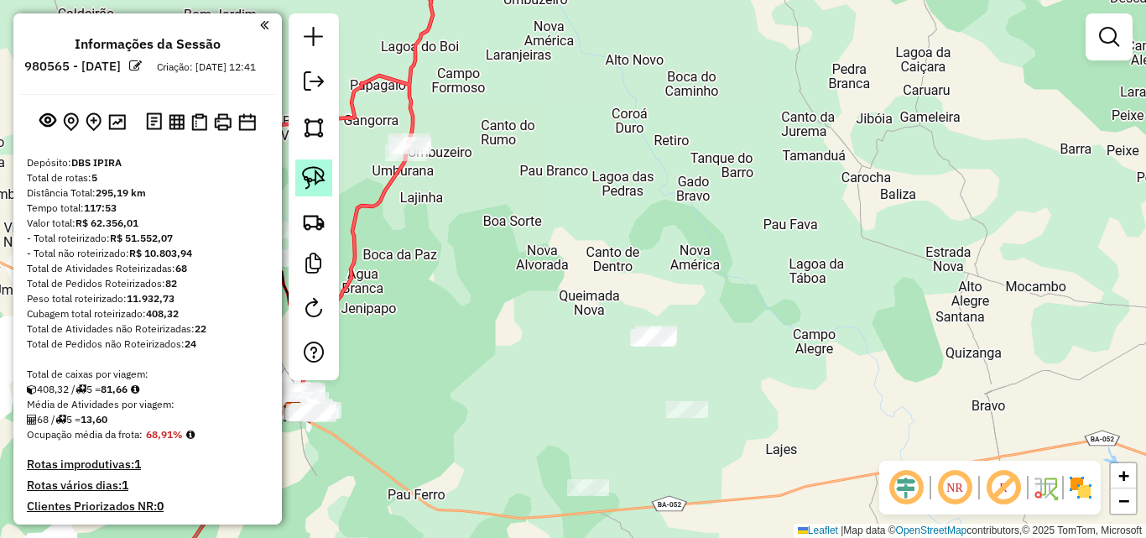
click at [323, 167] on img at bounding box center [313, 177] width 23 height 23
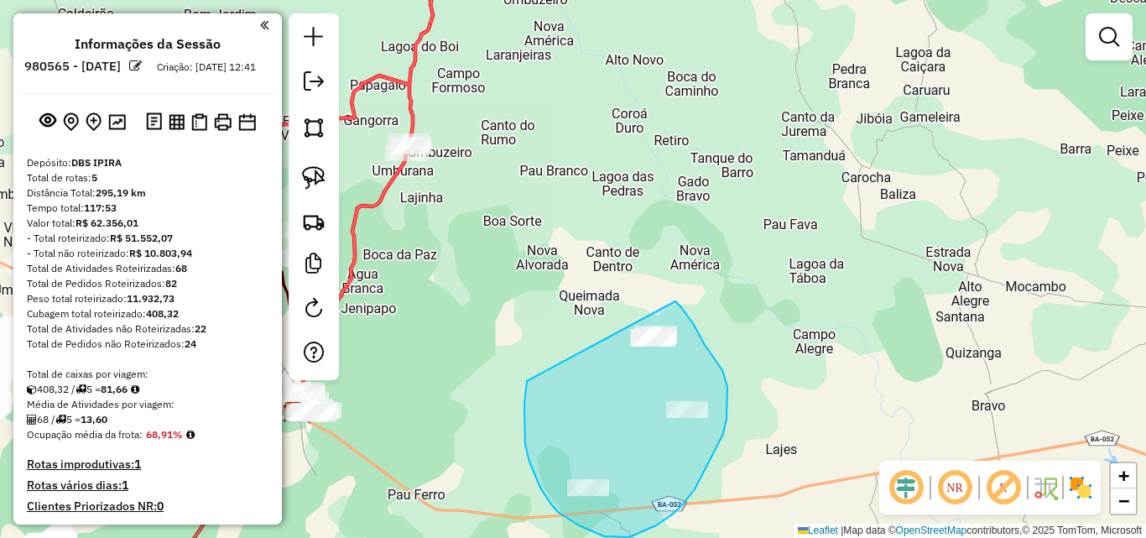
drag, startPoint x: 524, startPoint y: 417, endPoint x: 664, endPoint y: 291, distance: 187.7
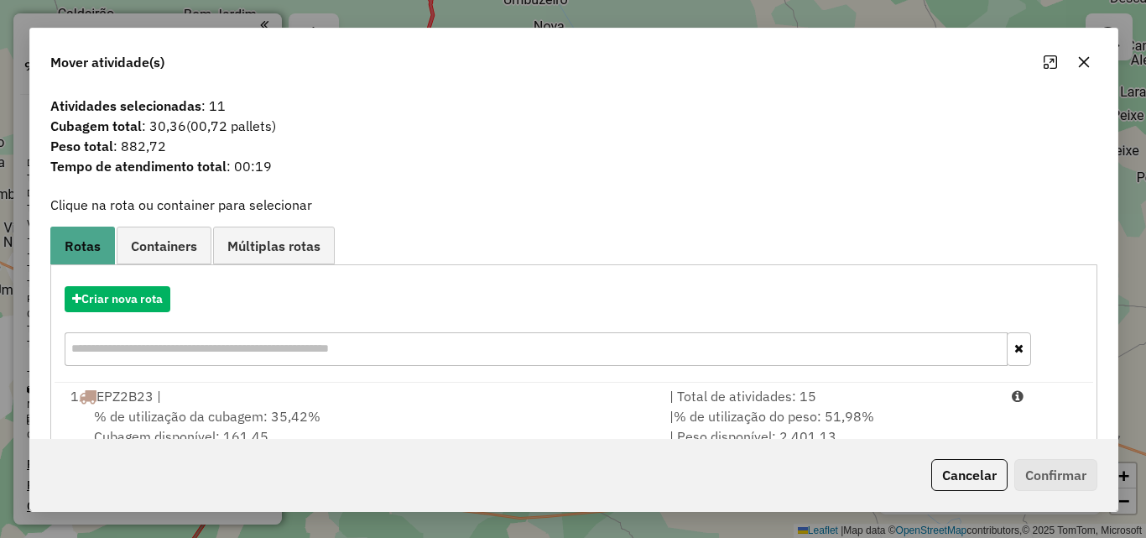
click at [1088, 65] on icon "button" at bounding box center [1084, 62] width 11 height 11
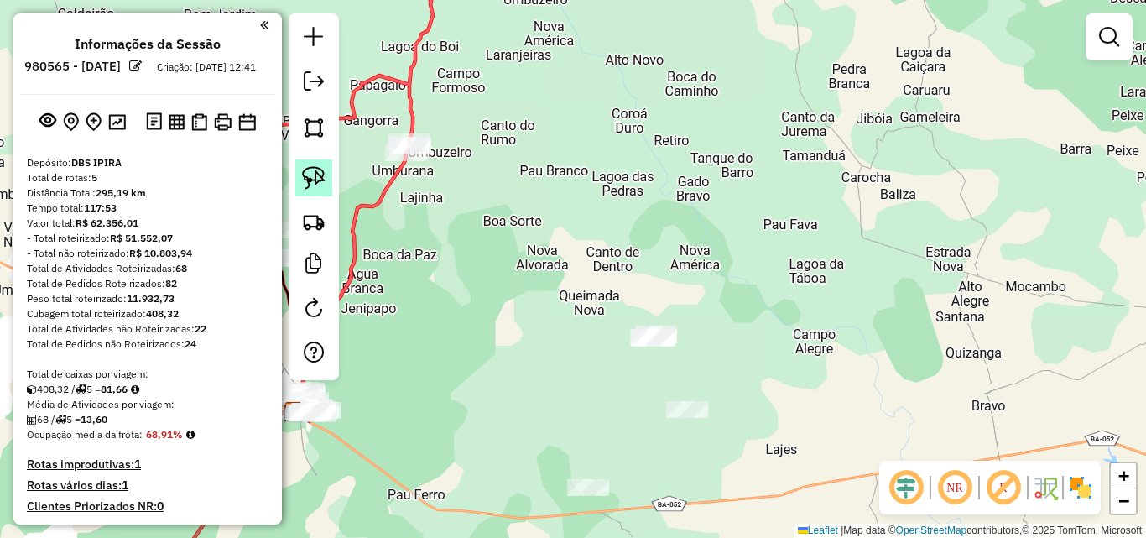
click at [301, 190] on link at bounding box center [313, 177] width 37 height 37
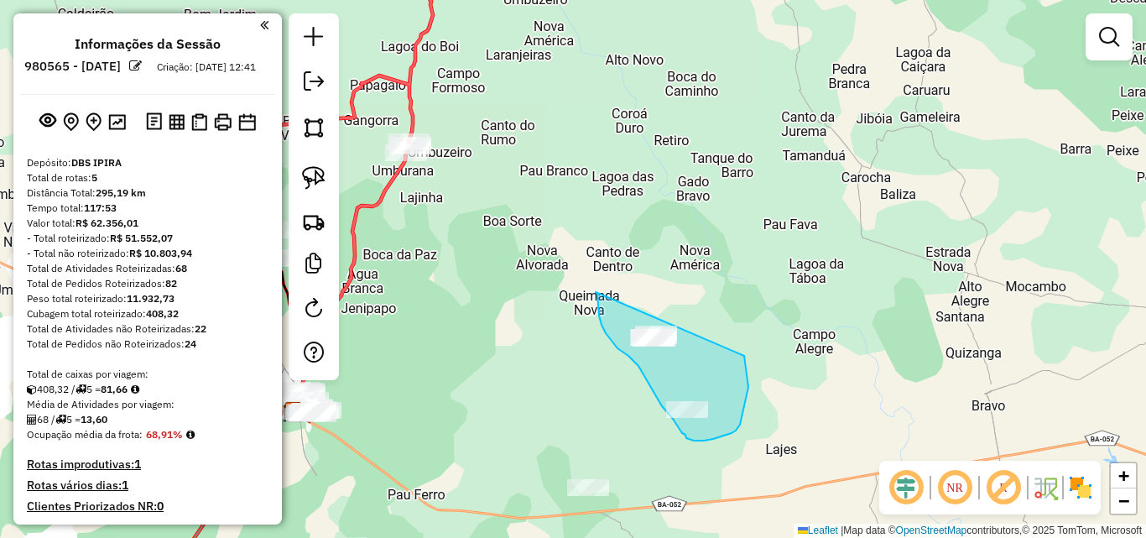
drag, startPoint x: 597, startPoint y: 295, endPoint x: 712, endPoint y: 284, distance: 115.5
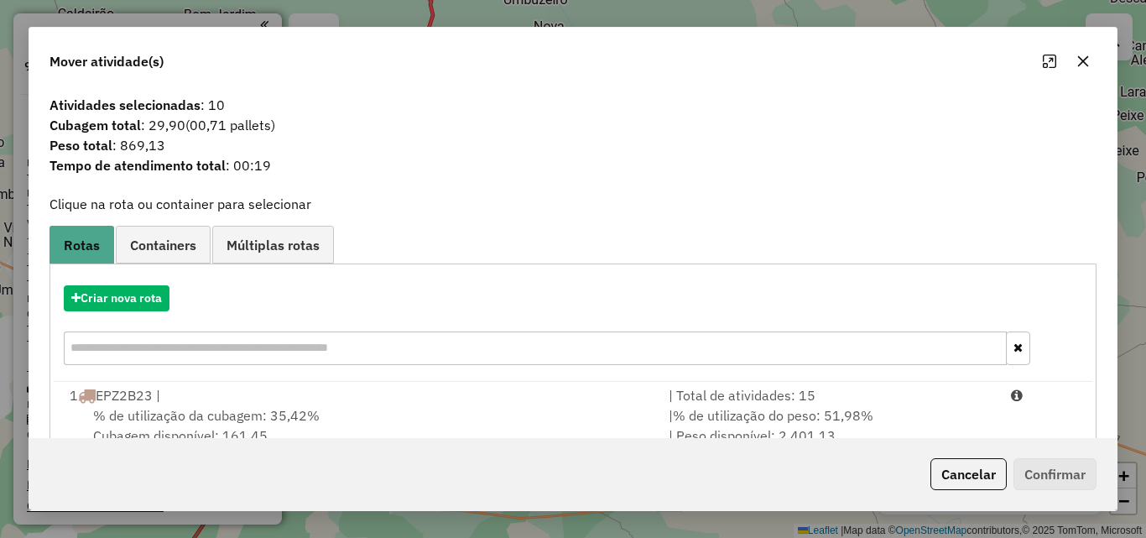
click at [1088, 65] on icon "button" at bounding box center [1083, 61] width 11 height 11
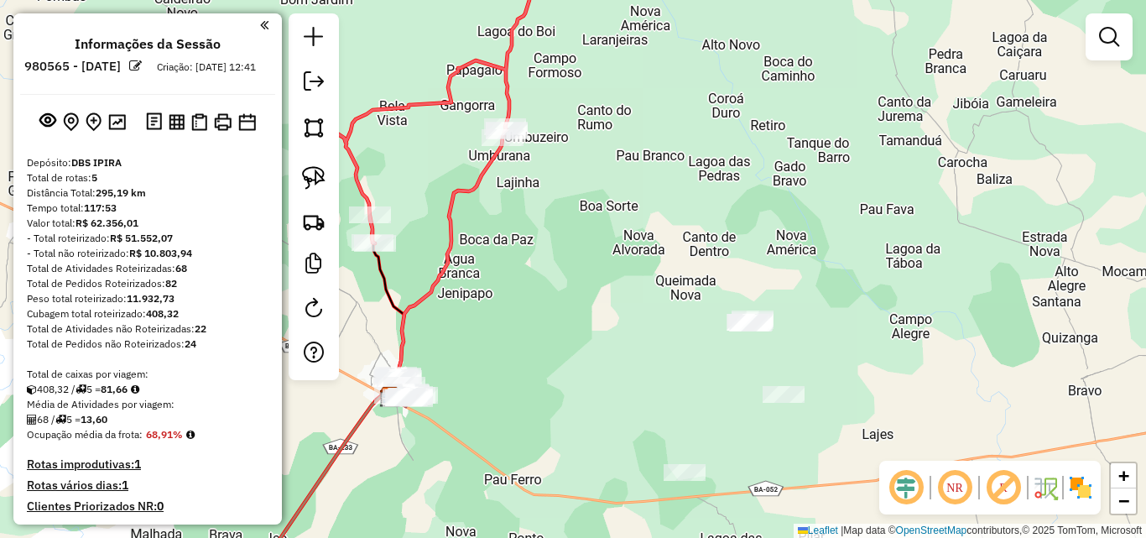
drag, startPoint x: 592, startPoint y: 389, endPoint x: 687, endPoint y: 374, distance: 96.8
click at [687, 374] on div "Janela de atendimento Grade de atendimento Capacidade Transportadoras Veículos …" at bounding box center [573, 269] width 1146 height 538
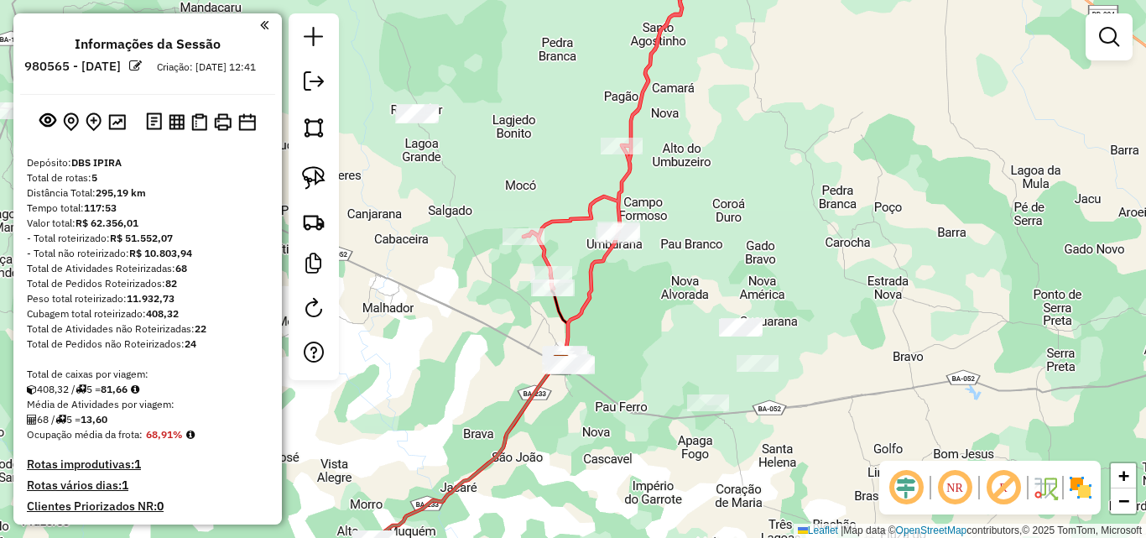
drag, startPoint x: 624, startPoint y: 358, endPoint x: 686, endPoint y: 347, distance: 63.0
click at [686, 347] on div "Janela de atendimento Grade de atendimento Capacidade Transportadoras Veículos …" at bounding box center [573, 269] width 1146 height 538
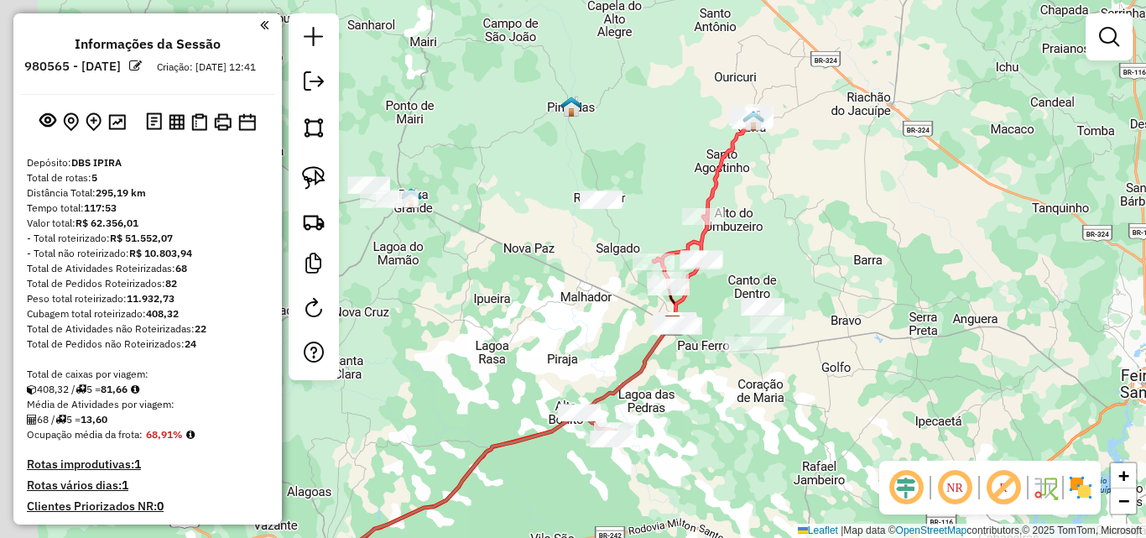
drag, startPoint x: 614, startPoint y: 408, endPoint x: 677, endPoint y: 364, distance: 76.6
click at [677, 364] on div "Janela de atendimento Grade de atendimento Capacidade Transportadoras Veículos …" at bounding box center [573, 269] width 1146 height 538
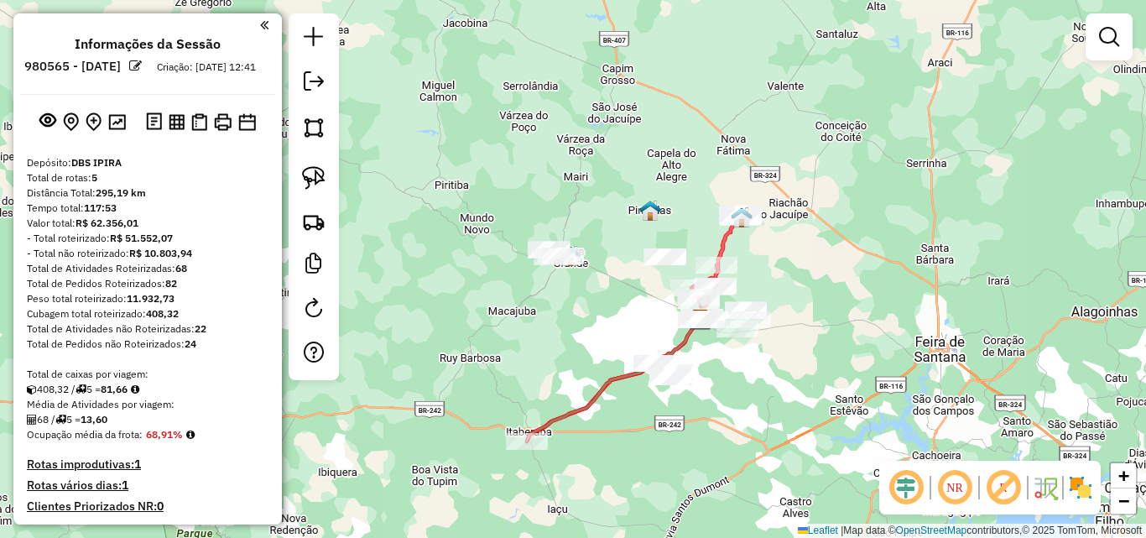
drag, startPoint x: 682, startPoint y: 404, endPoint x: 706, endPoint y: 383, distance: 31.5
click at [706, 383] on div "Janela de atendimento Grade de atendimento Capacidade Transportadoras Veículos …" at bounding box center [573, 269] width 1146 height 538
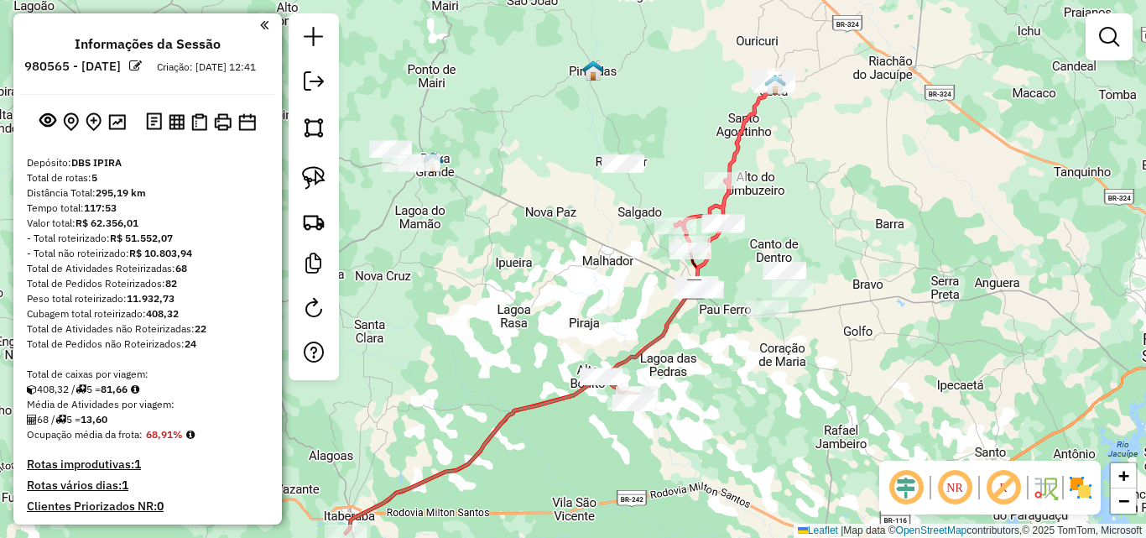
drag, startPoint x: 711, startPoint y: 373, endPoint x: 717, endPoint y: 399, distance: 25.9
click at [717, 399] on div "Janela de atendimento Grade de atendimento Capacidade Transportadoras Veículos …" at bounding box center [573, 269] width 1146 height 538
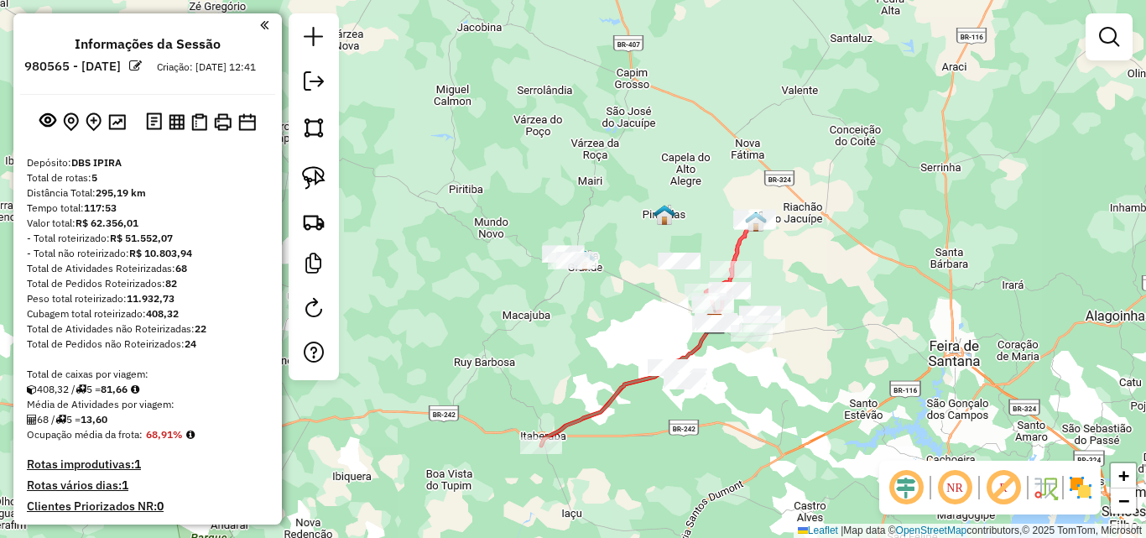
drag, startPoint x: 646, startPoint y: 370, endPoint x: 656, endPoint y: 350, distance: 22.5
click at [656, 350] on div "Janela de atendimento Grade de atendimento Capacidade Transportadoras Veículos …" at bounding box center [573, 269] width 1146 height 538
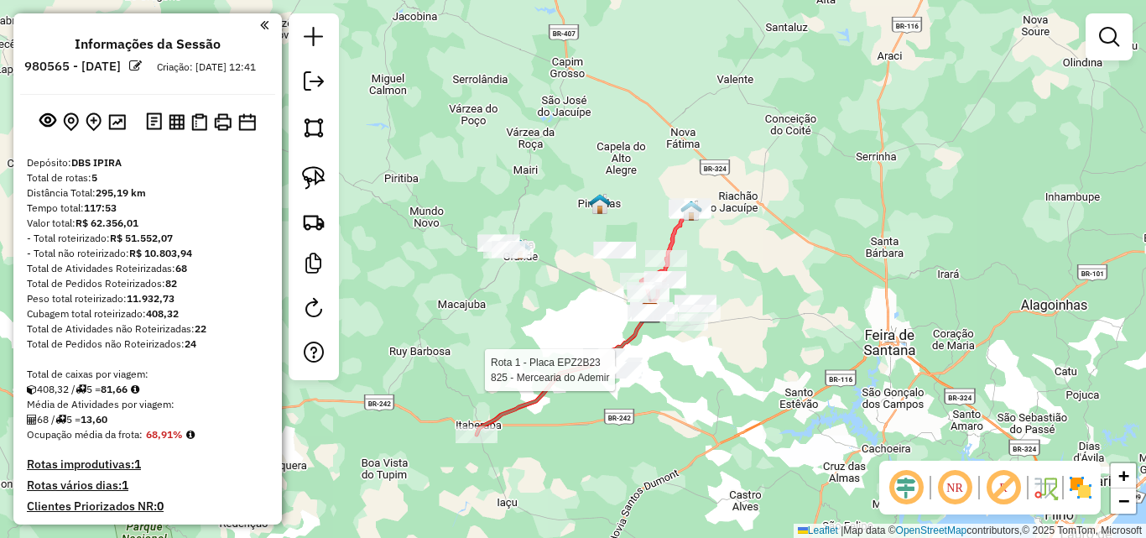
click at [612, 378] on div at bounding box center [620, 370] width 42 height 17
select select "**********"
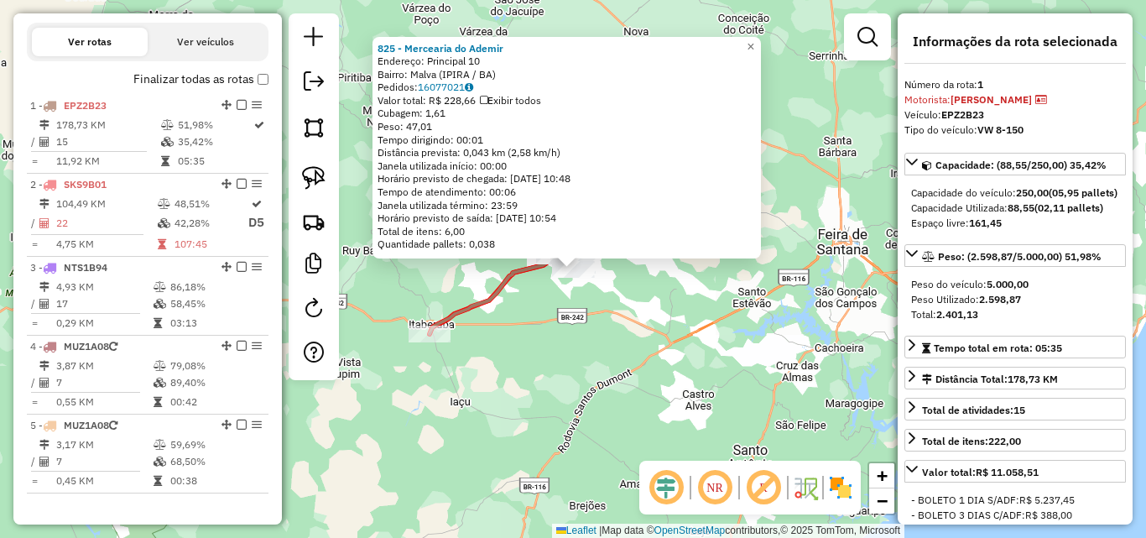
scroll to position [649, 0]
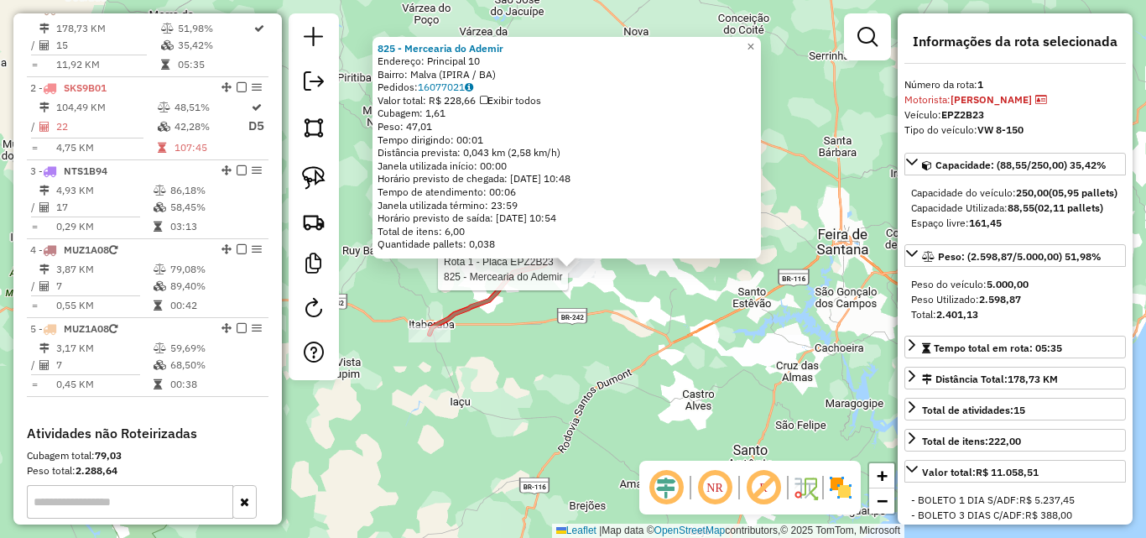
click at [528, 414] on div "Rota 1 - Placa EPZ2B23 825 - Mercearia do Ademir 825 - Mercearia do Ademir Ende…" at bounding box center [573, 269] width 1146 height 538
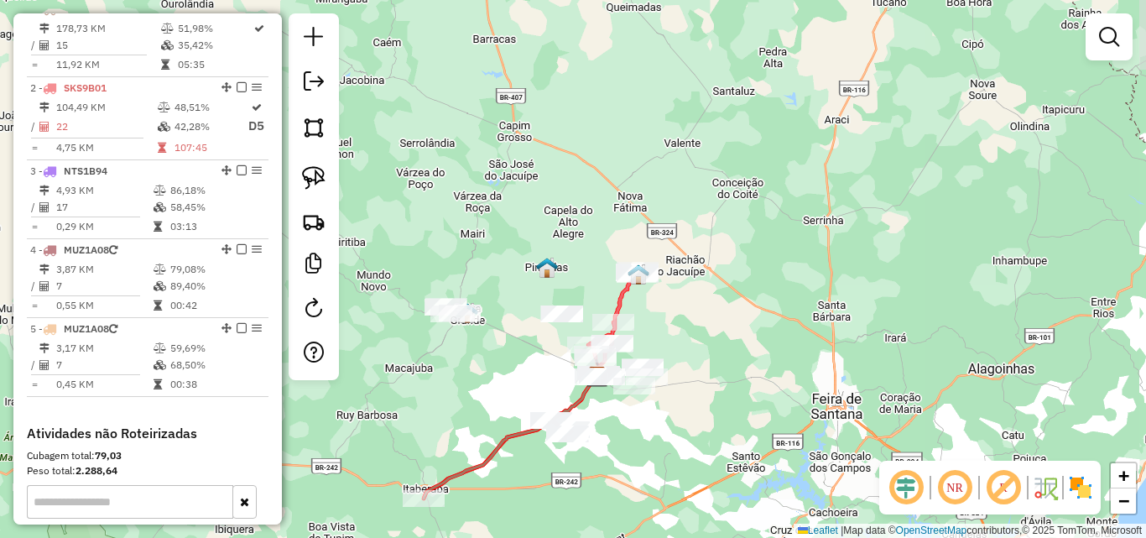
drag, startPoint x: 503, startPoint y: 387, endPoint x: 498, endPoint y: 552, distance: 165.4
click at [498, 537] on html "Aguarde... Pop-up bloqueado! Seu navegador bloqueou automáticamente a abertura …" at bounding box center [573, 269] width 1146 height 538
click at [308, 164] on link at bounding box center [313, 177] width 37 height 37
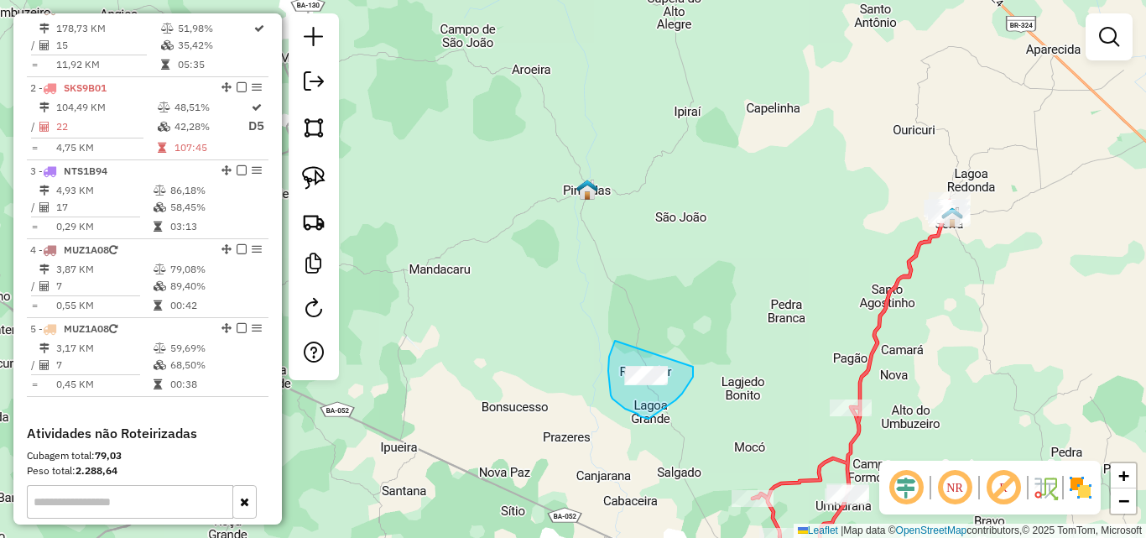
drag, startPoint x: 614, startPoint y: 343, endPoint x: 693, endPoint y: 365, distance: 81.8
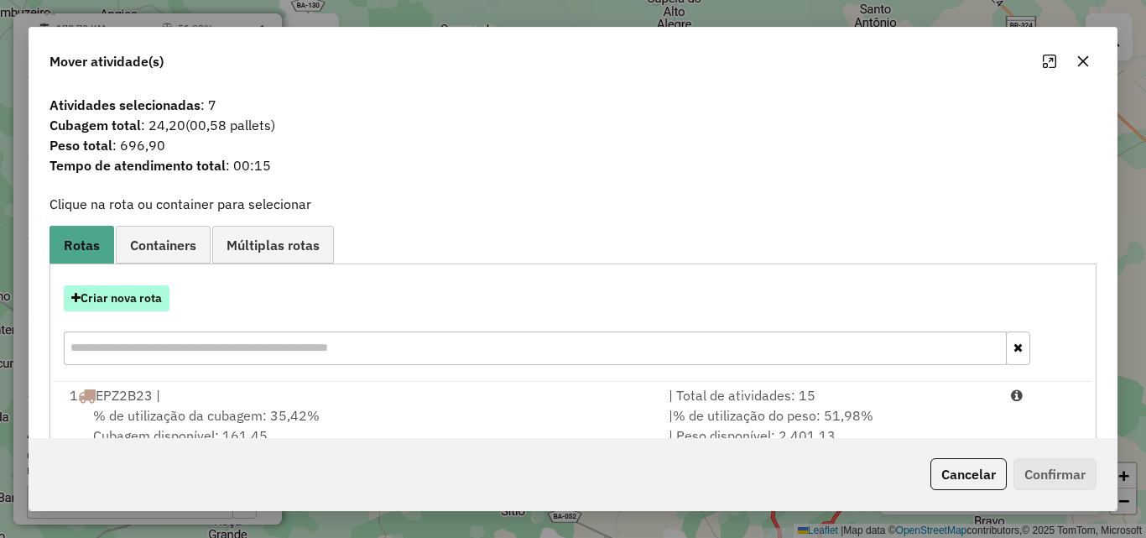
click at [113, 300] on button "Criar nova rota" at bounding box center [117, 298] width 106 height 26
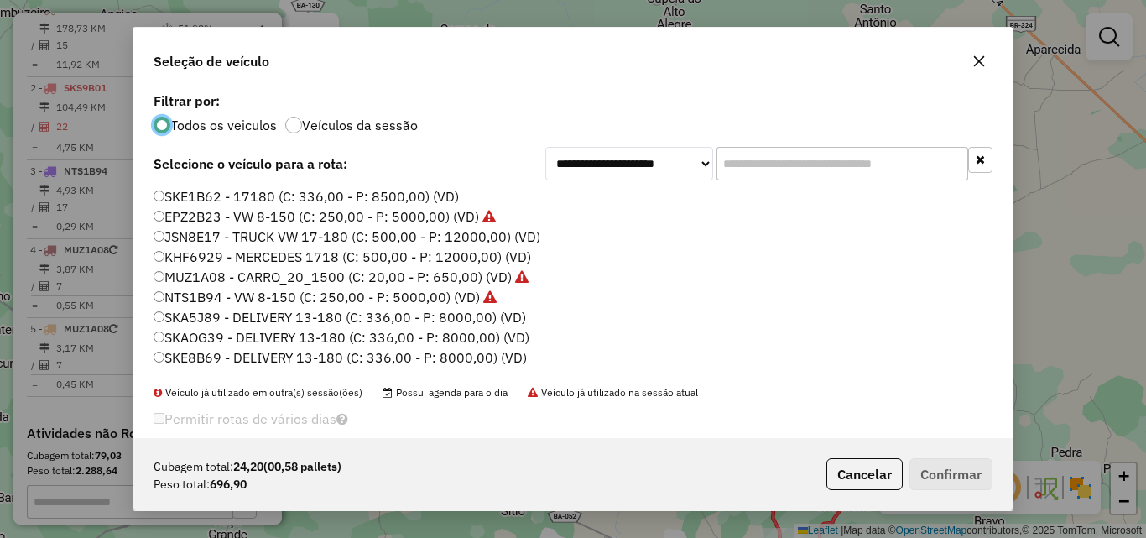
scroll to position [57, 0]
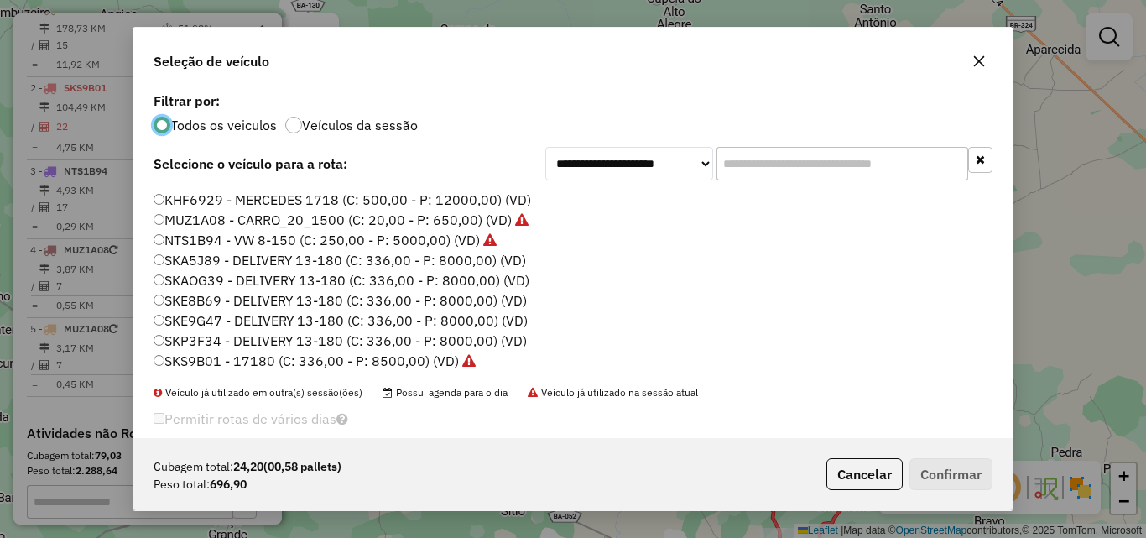
click at [211, 337] on label "SKP3F34 - DELIVERY 13-180 (C: 336,00 - P: 8000,00) (VD)" at bounding box center [340, 341] width 373 height 20
click at [951, 458] on div "Cubagem total: 24,20 (00,58 pallets) Peso total: 696,90 Cancelar Confirmar" at bounding box center [572, 474] width 879 height 72
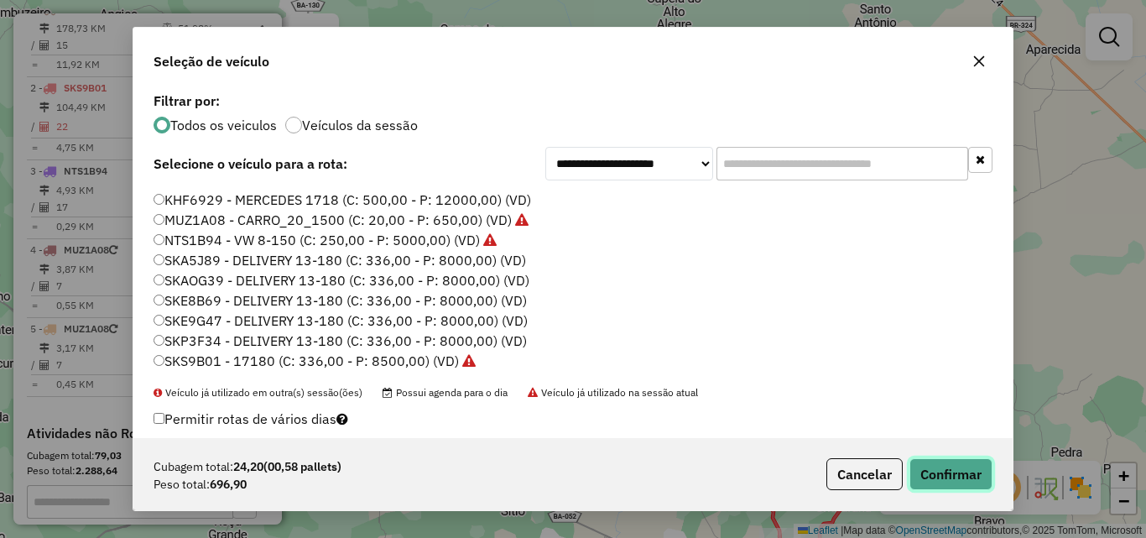
click at [955, 466] on button "Confirmar" at bounding box center [951, 474] width 83 height 32
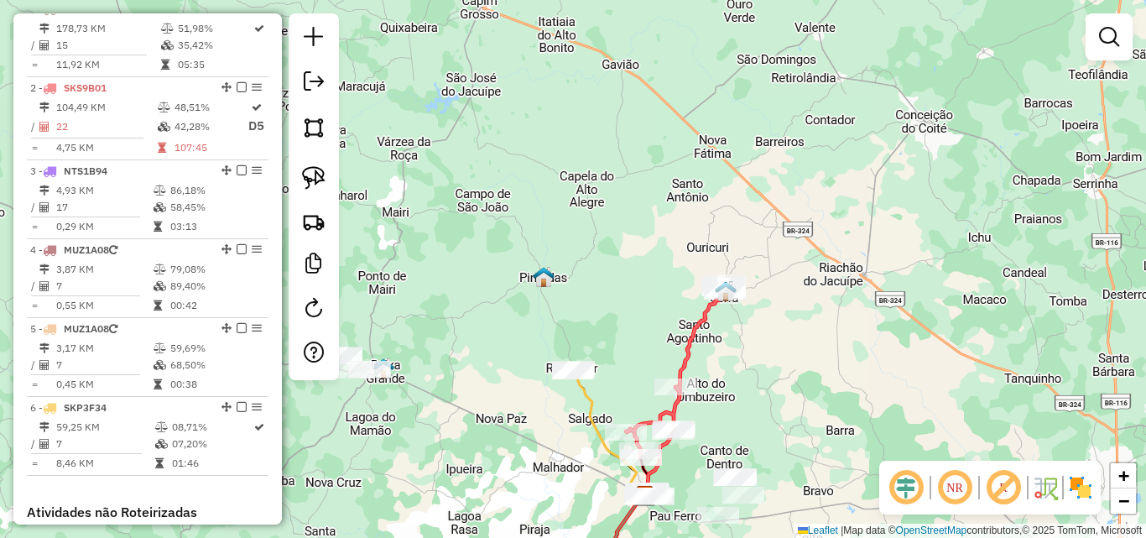
drag, startPoint x: 502, startPoint y: 417, endPoint x: 555, endPoint y: 238, distance: 186.4
click at [538, 272] on div "Janela de atendimento Grade de atendimento Capacidade Transportadoras Veículos …" at bounding box center [573, 269] width 1146 height 538
click at [546, 256] on div "Janela de atendimento Grade de atendimento Capacidade Transportadoras Veículos …" at bounding box center [573, 269] width 1146 height 538
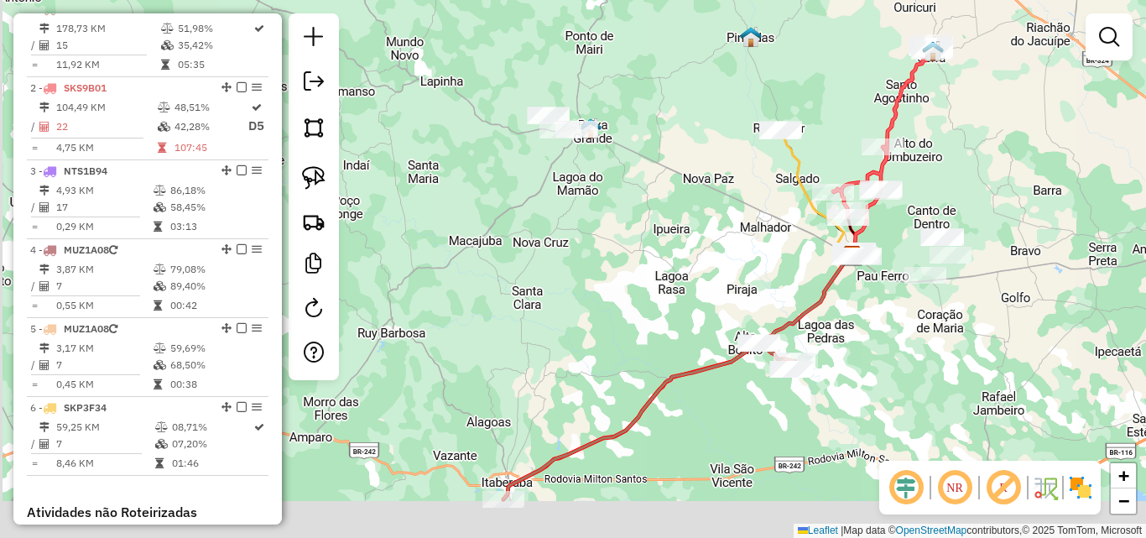
drag, startPoint x: 468, startPoint y: 342, endPoint x: 627, endPoint y: 269, distance: 174.6
click at [627, 269] on div "Janela de atendimento Grade de atendimento Capacidade Transportadoras Veículos …" at bounding box center [573, 269] width 1146 height 538
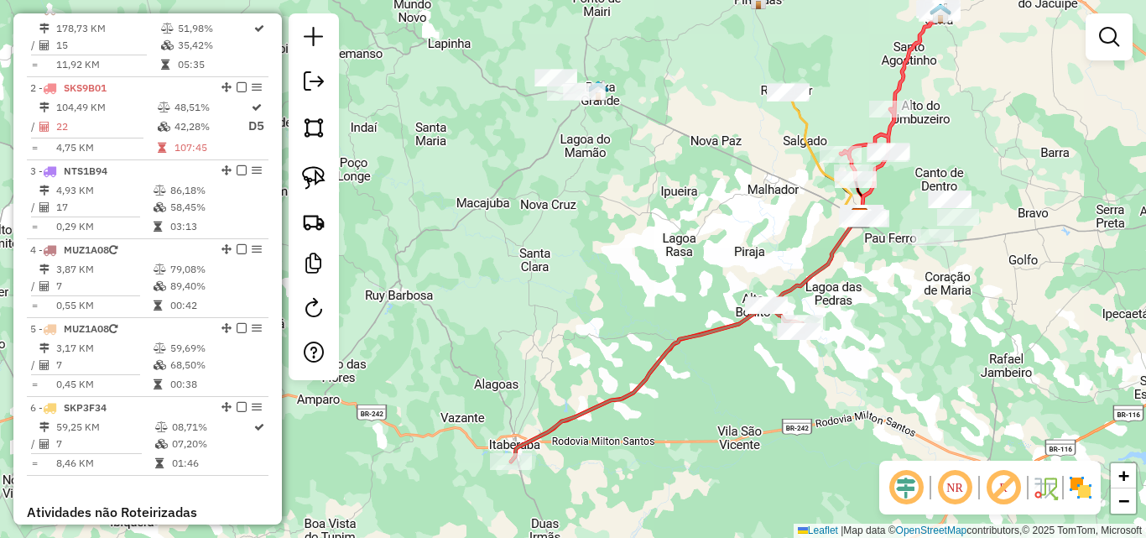
drag, startPoint x: 587, startPoint y: 304, endPoint x: 592, endPoint y: 266, distance: 38.2
click at [592, 266] on div "Janela de atendimento Grade de atendimento Capacidade Transportadoras Veículos …" at bounding box center [573, 269] width 1146 height 538
click at [320, 84] on em at bounding box center [314, 81] width 20 height 20
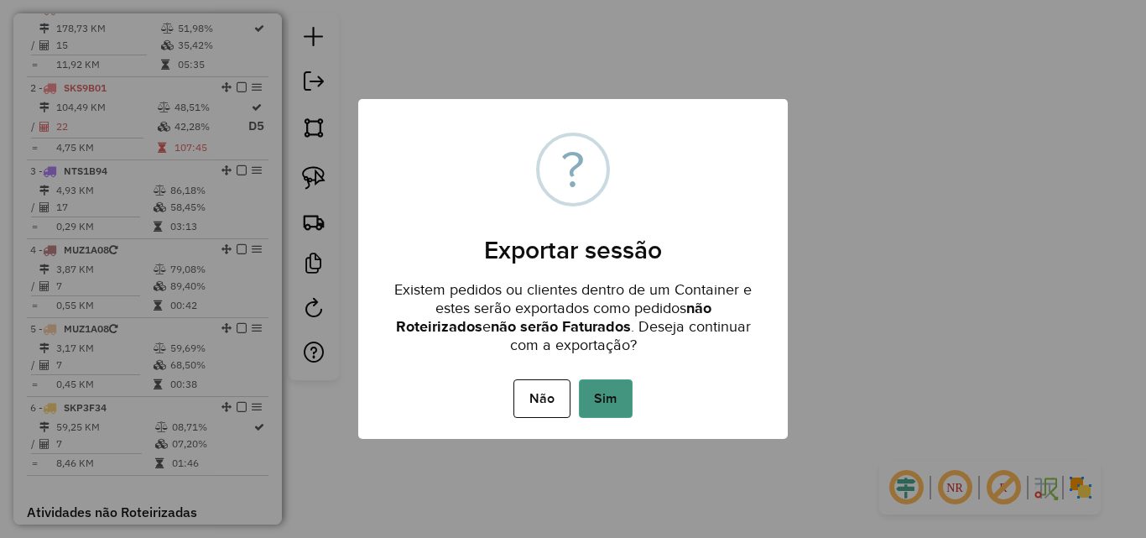
click at [625, 400] on button "Sim" at bounding box center [606, 398] width 54 height 39
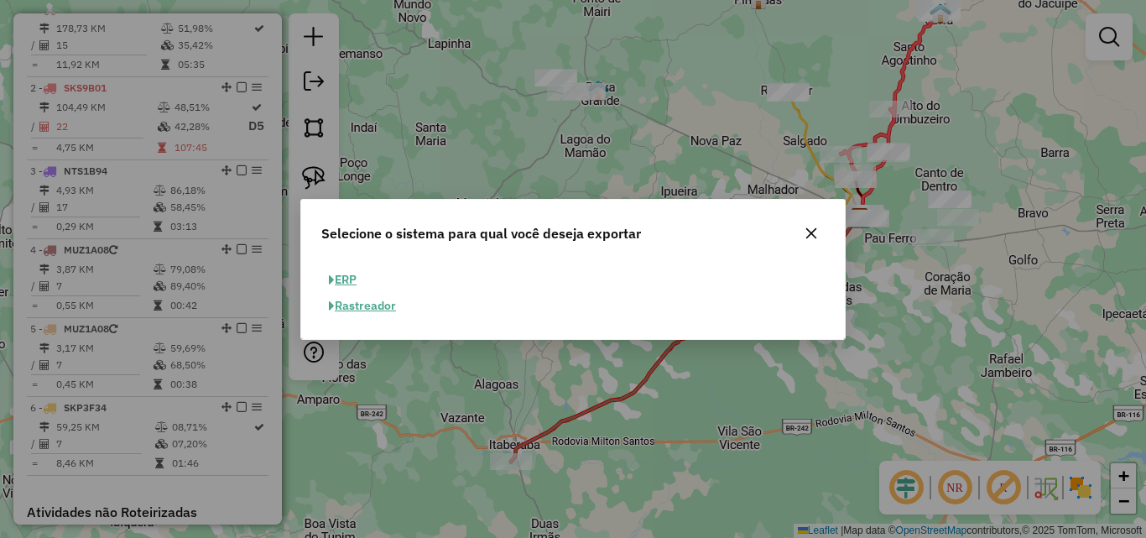
click at [342, 276] on button "ERP" at bounding box center [342, 280] width 43 height 26
select select "**"
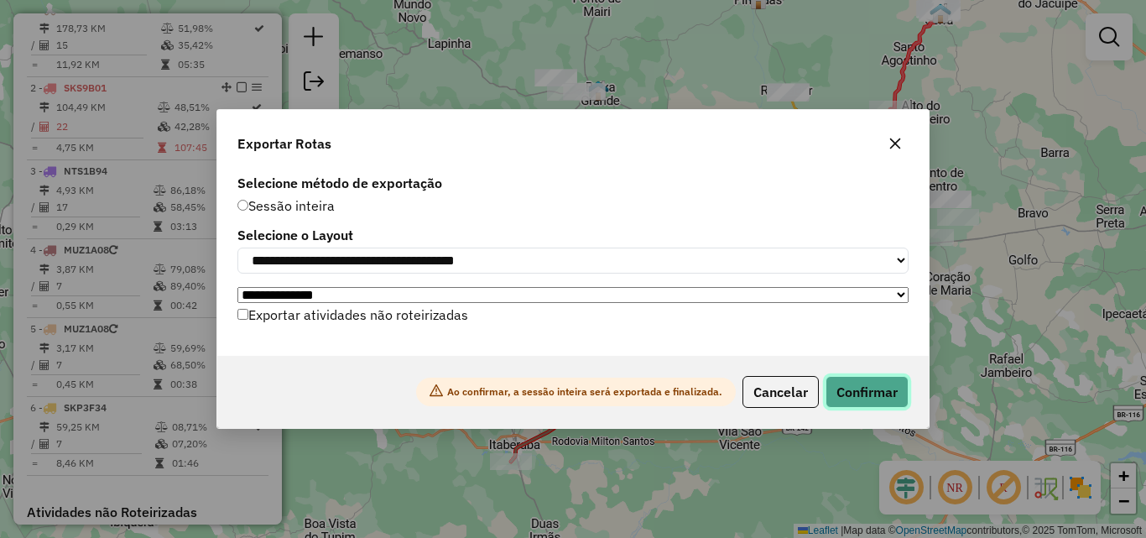
click at [900, 396] on button "Confirmar" at bounding box center [867, 392] width 83 height 32
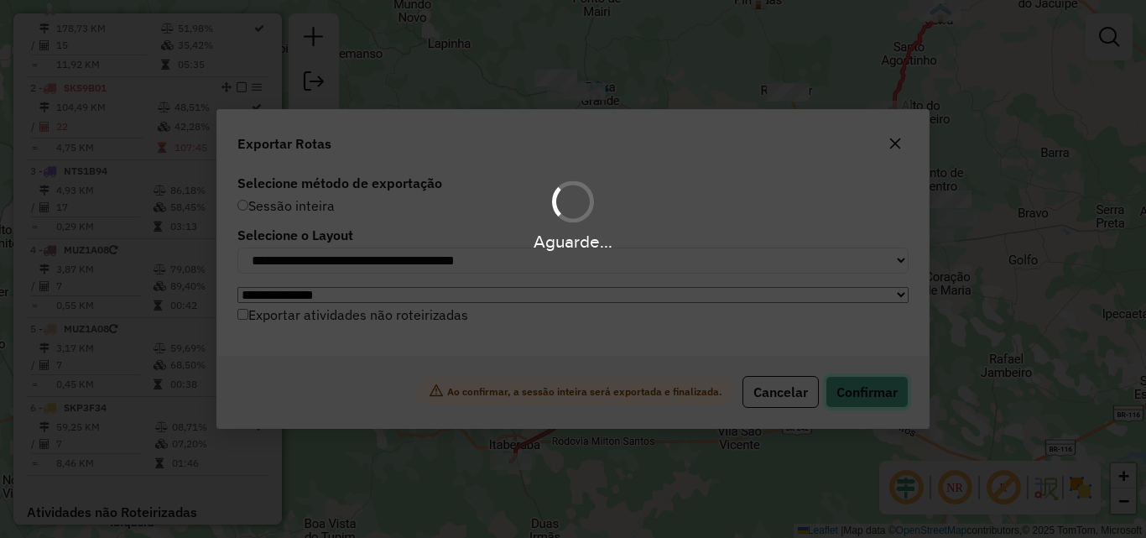
scroll to position [661, 0]
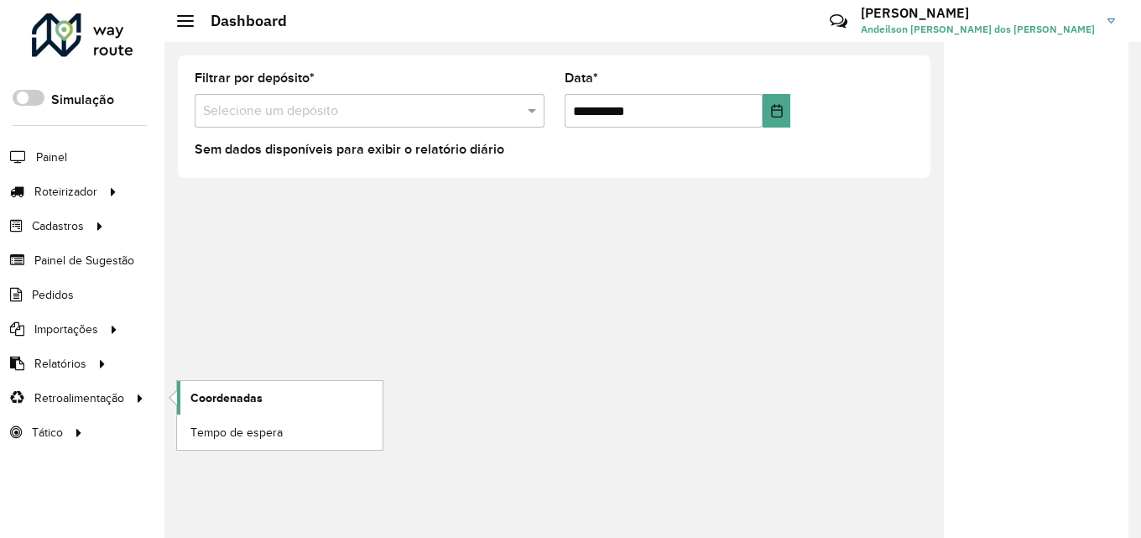
click at [226, 409] on link "Coordenadas" at bounding box center [280, 398] width 206 height 34
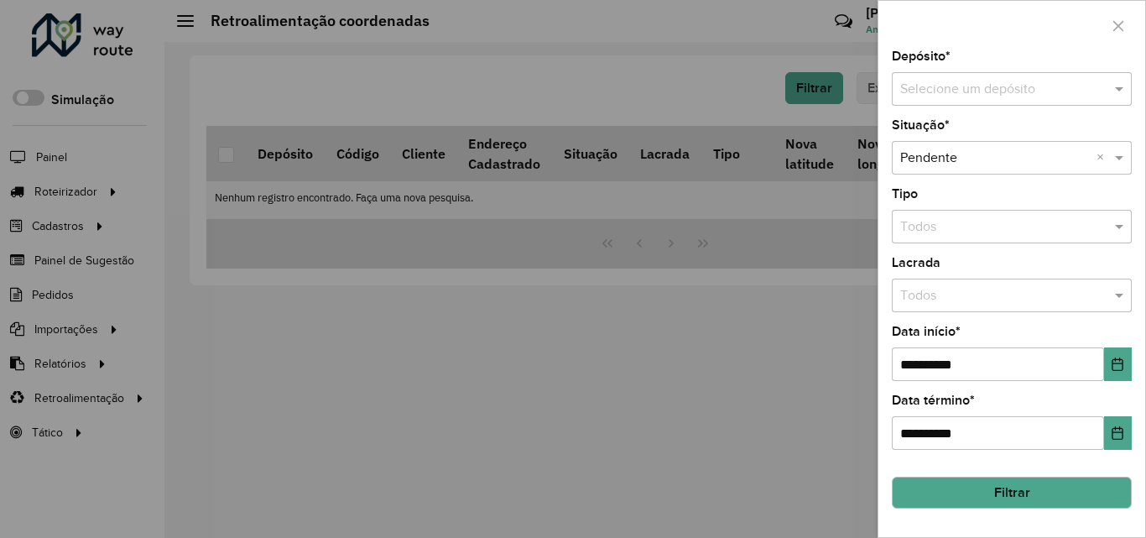
click at [983, 100] on div "Selecione um depósito" at bounding box center [1012, 89] width 240 height 34
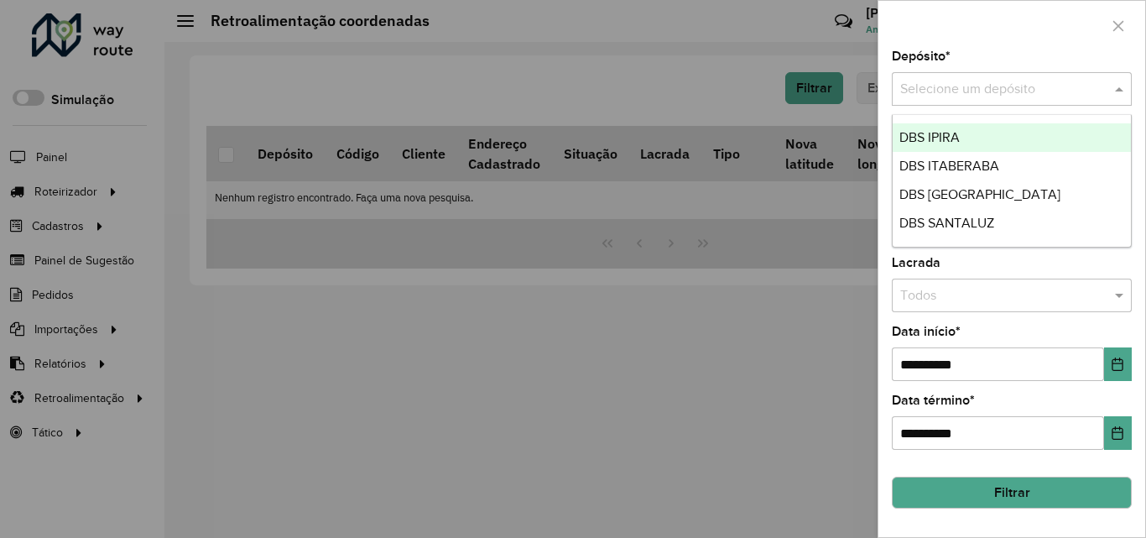
click at [968, 138] on div "DBS IPIRA" at bounding box center [1012, 137] width 238 height 29
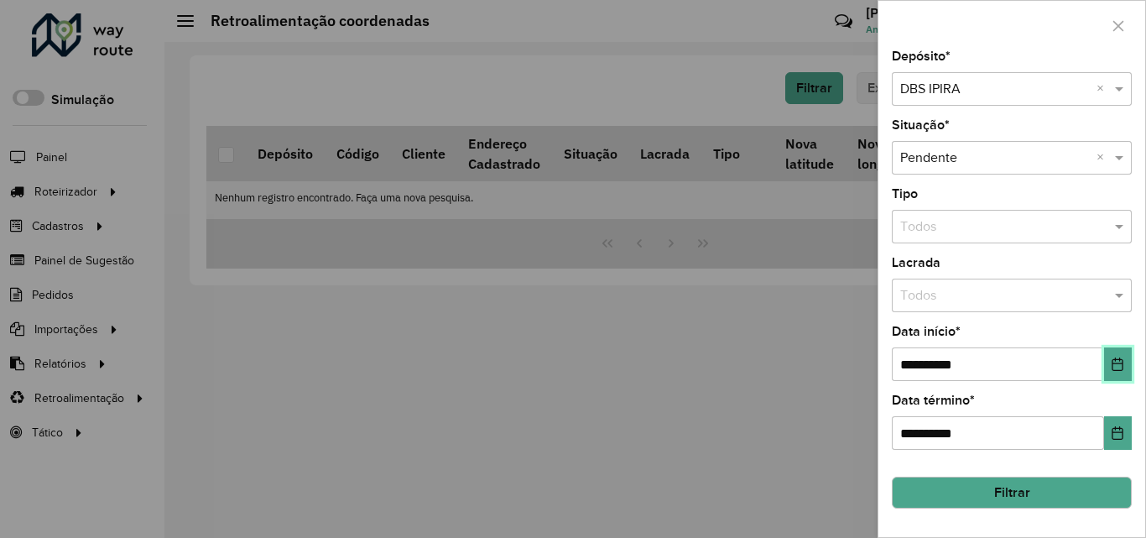
click at [1120, 365] on icon "Choose Date" at bounding box center [1117, 363] width 13 height 13
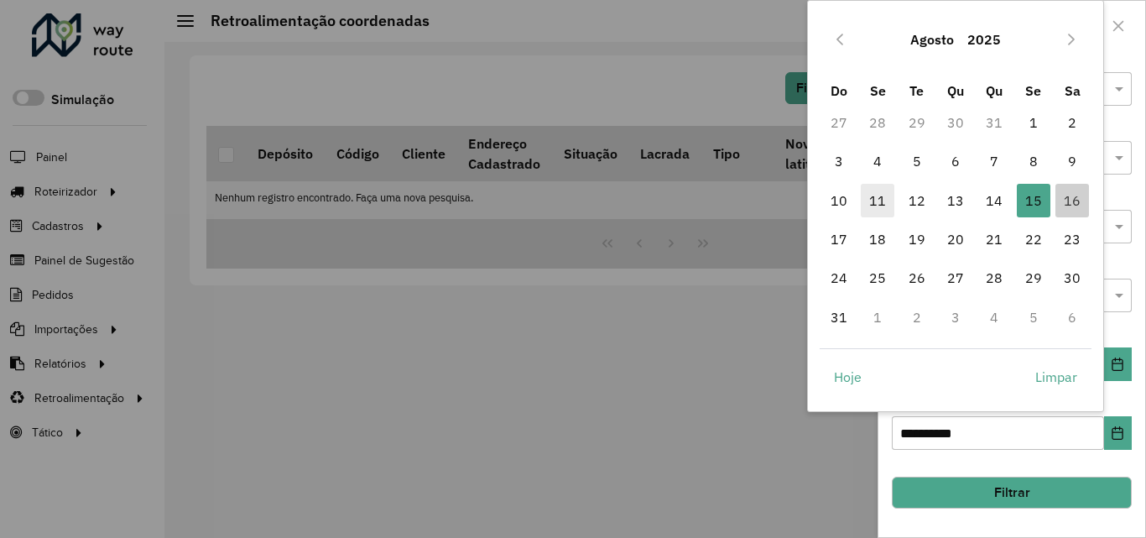
click at [883, 210] on span "11" at bounding box center [878, 201] width 34 height 34
type input "**********"
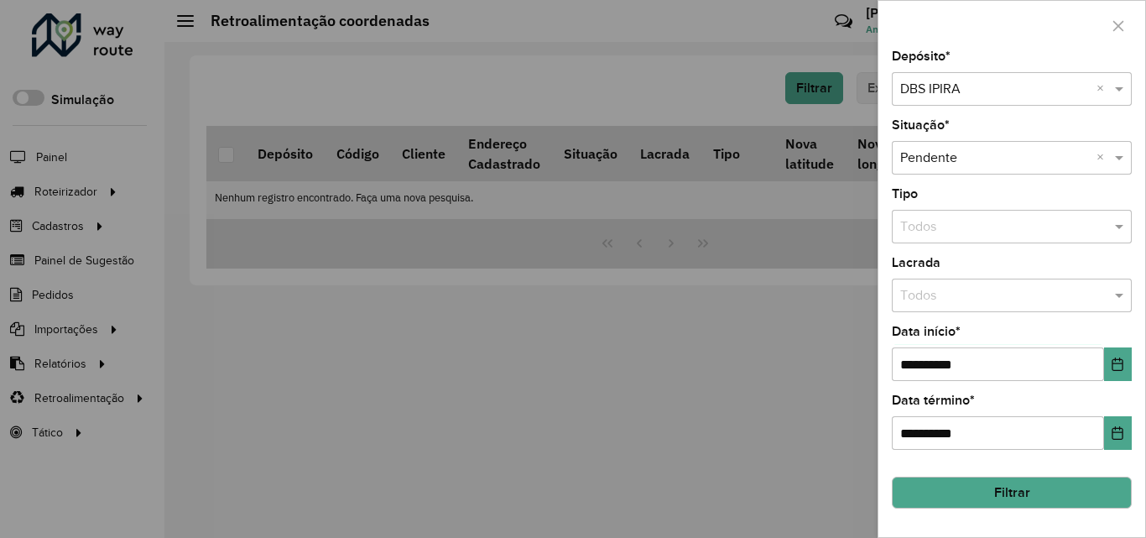
click at [1096, 494] on button "Filtrar" at bounding box center [1012, 493] width 240 height 32
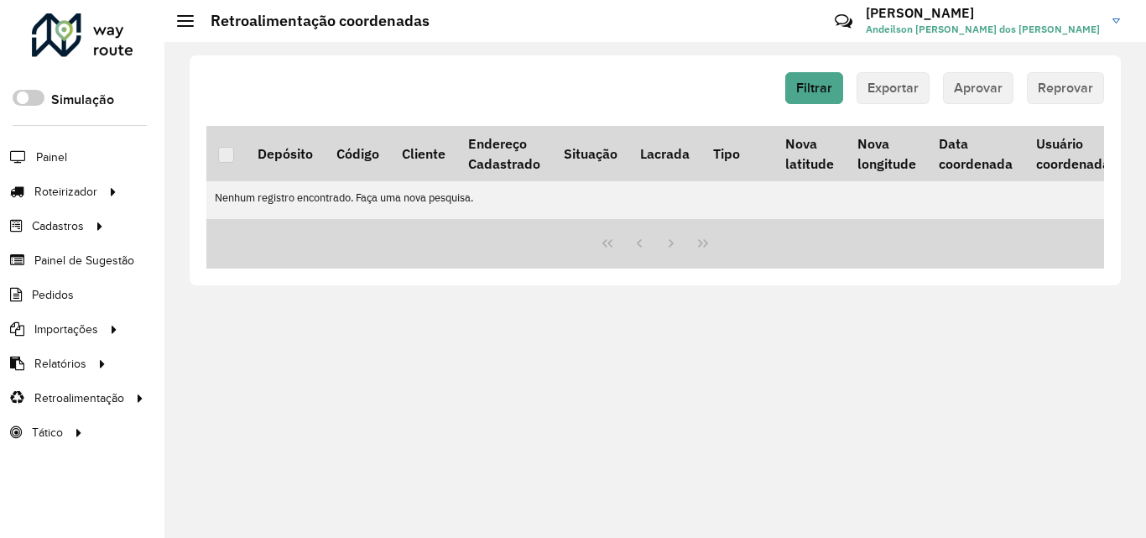
click at [132, 46] on div at bounding box center [83, 35] width 102 height 44
